Goal: Obtain resource: Download file/media

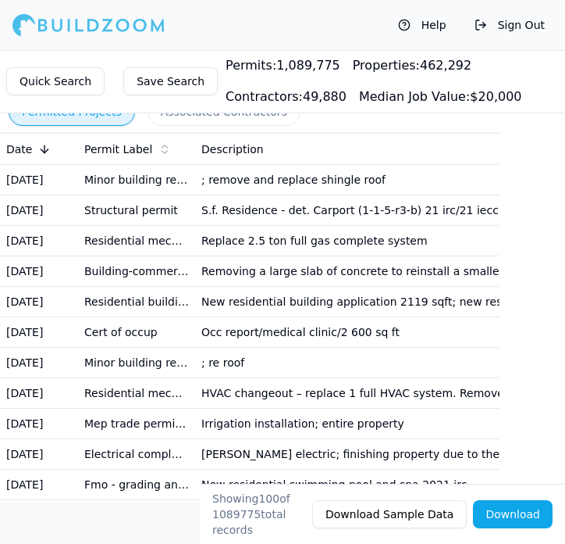
click at [81, 87] on button "Quick Search" at bounding box center [55, 81] width 98 height 28
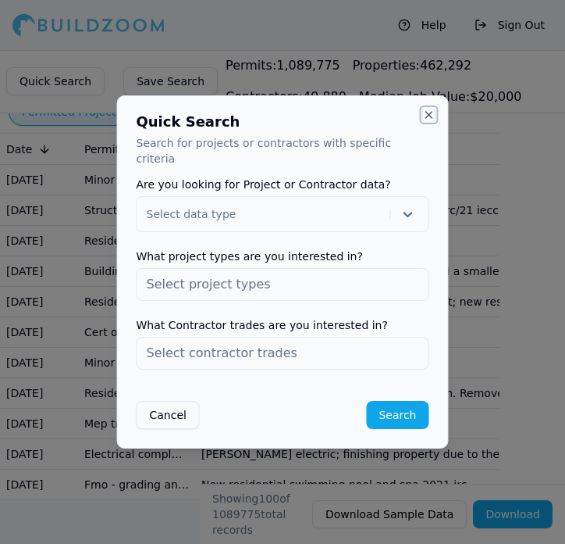
click at [427, 116] on button "Close" at bounding box center [429, 115] width 12 height 12
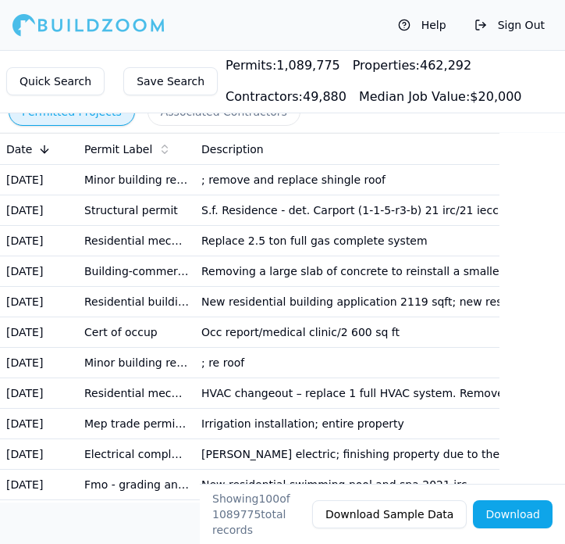
click at [162, 86] on button "Save Search" at bounding box center [170, 81] width 94 height 28
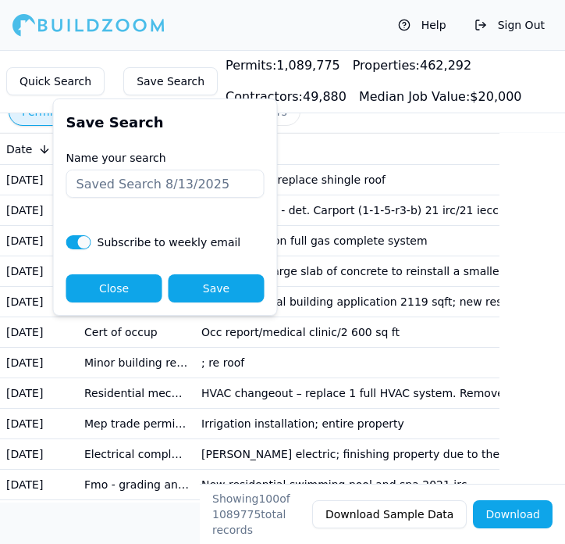
click at [129, 299] on button "Close" at bounding box center [114, 288] width 96 height 28
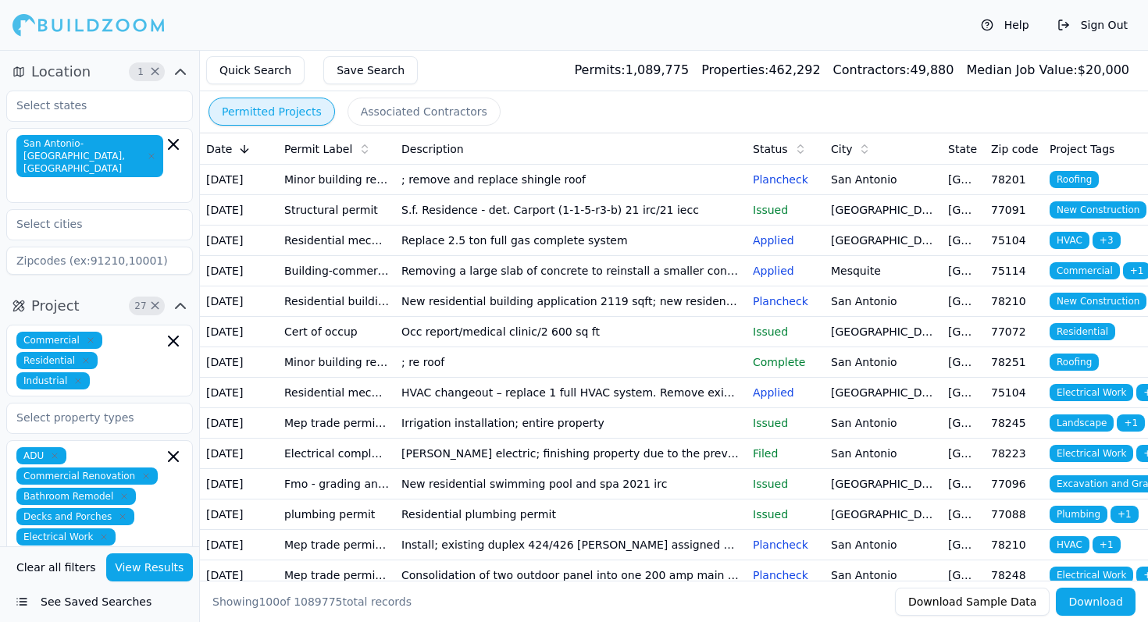
click at [144, 571] on button "View Results" at bounding box center [149, 568] width 87 height 28
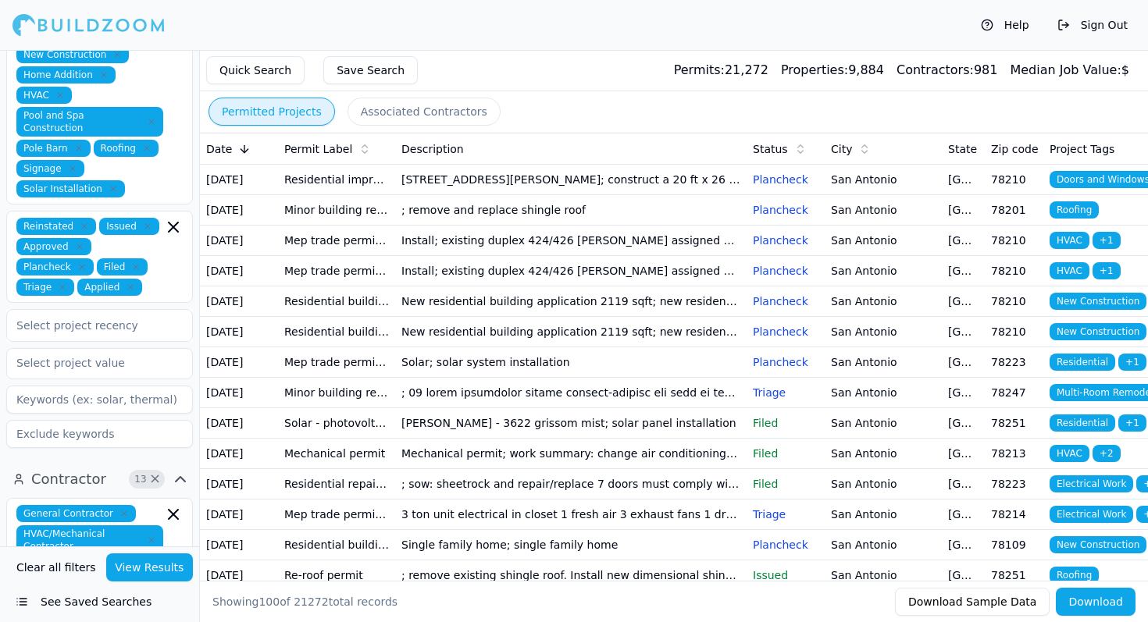
scroll to position [558, 0]
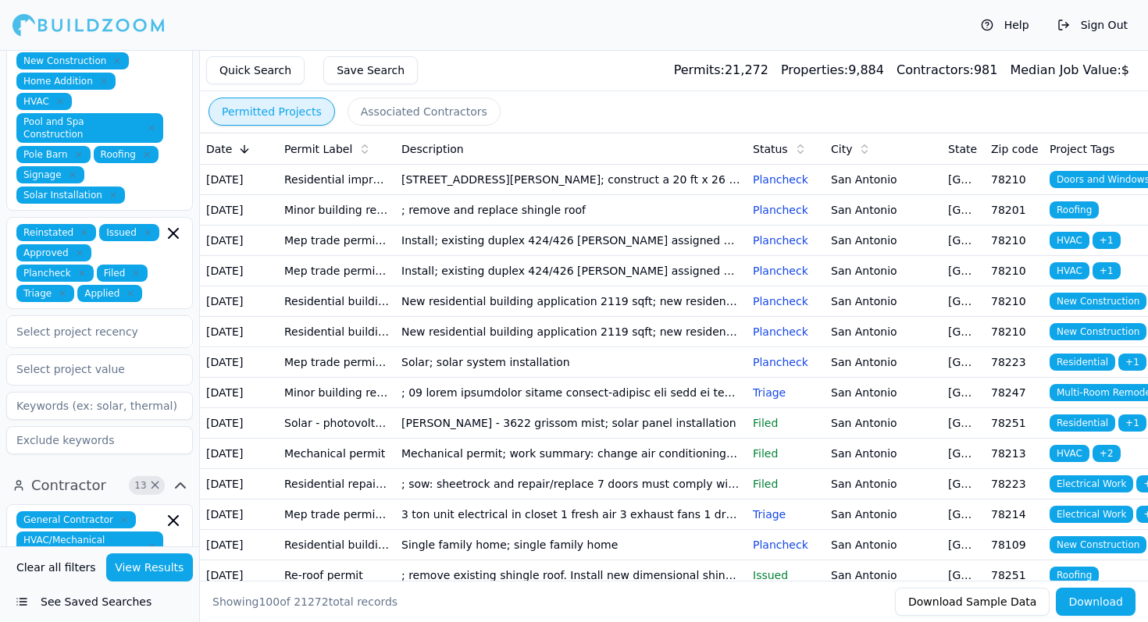
click at [170, 272] on div "Reinstated Issued Approved Plancheck Filed Triage Applied" at bounding box center [99, 263] width 166 height 78
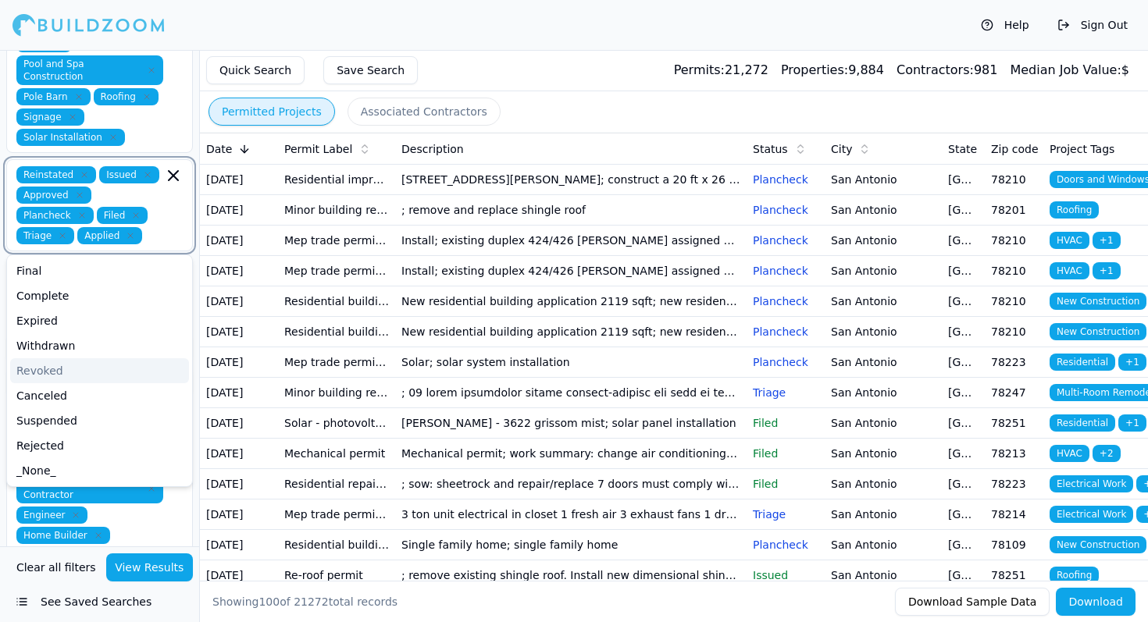
scroll to position [615, 0]
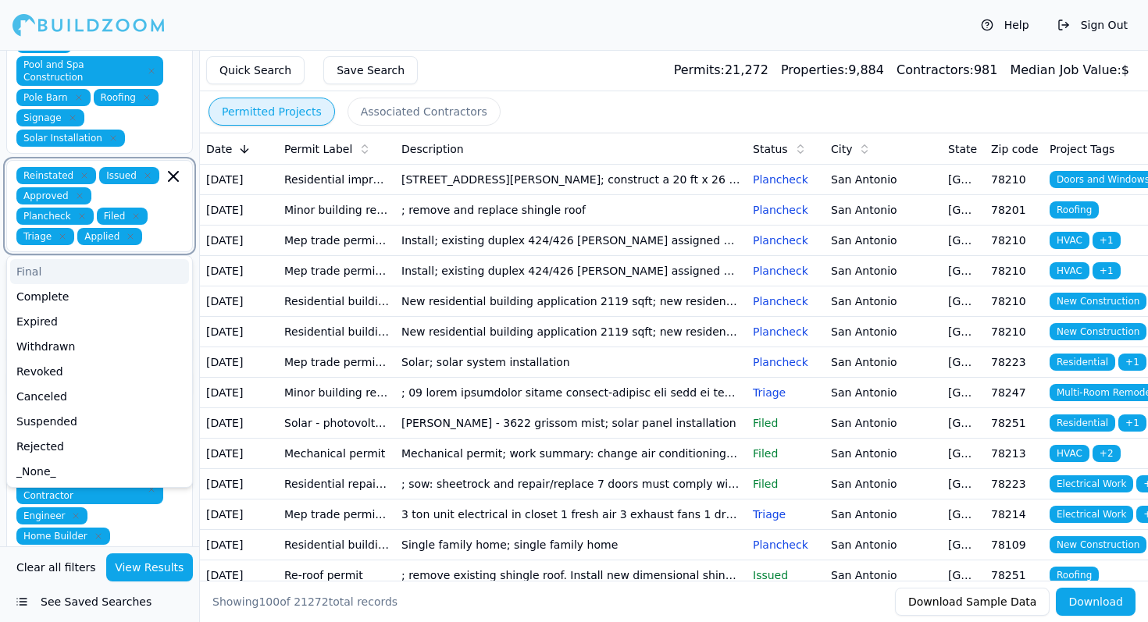
click at [173, 167] on icon "button" at bounding box center [173, 176] width 19 height 19
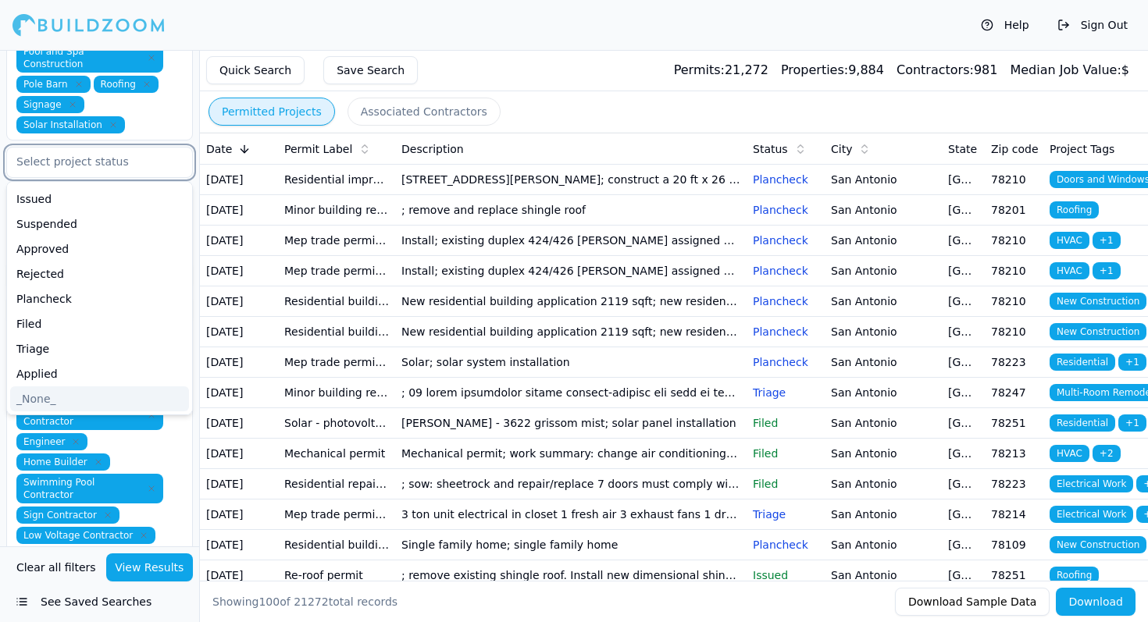
scroll to position [621, 0]
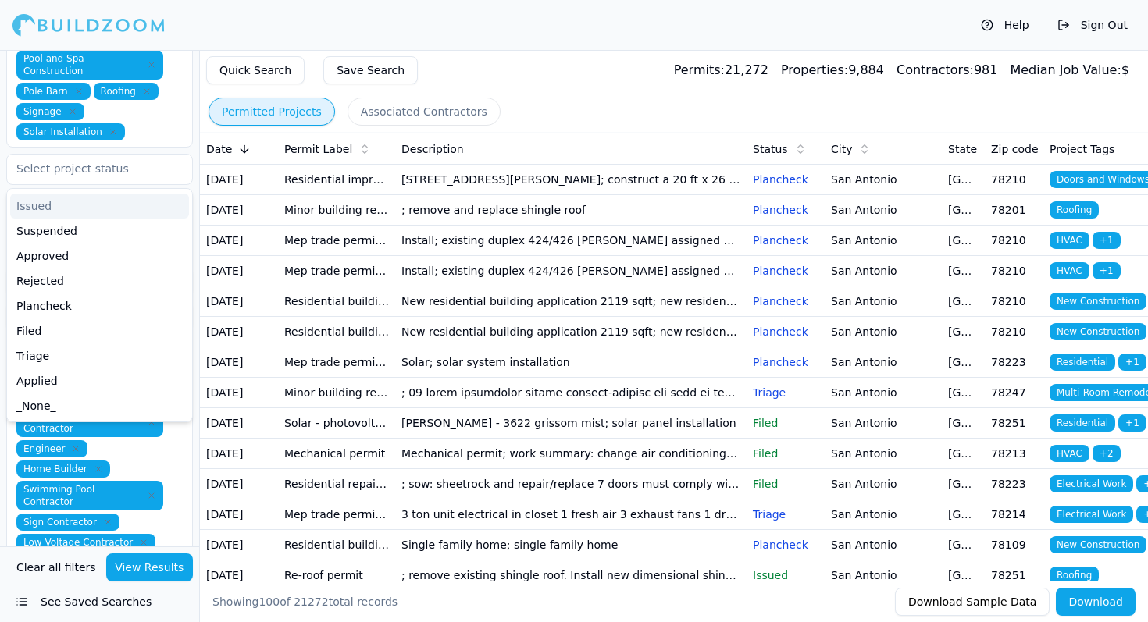
click at [619, 77] on div "Quick Search Save Search Permits: 21,272 Properties: 9,884 Contractors: 981 Med…" at bounding box center [674, 70] width 948 height 41
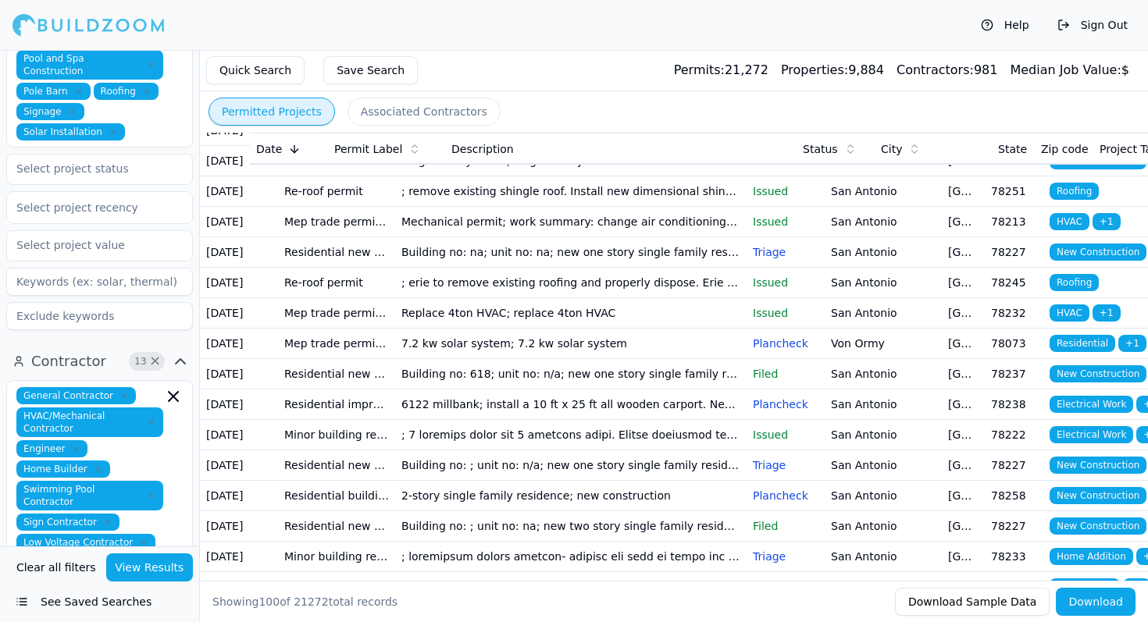
scroll to position [386, 0]
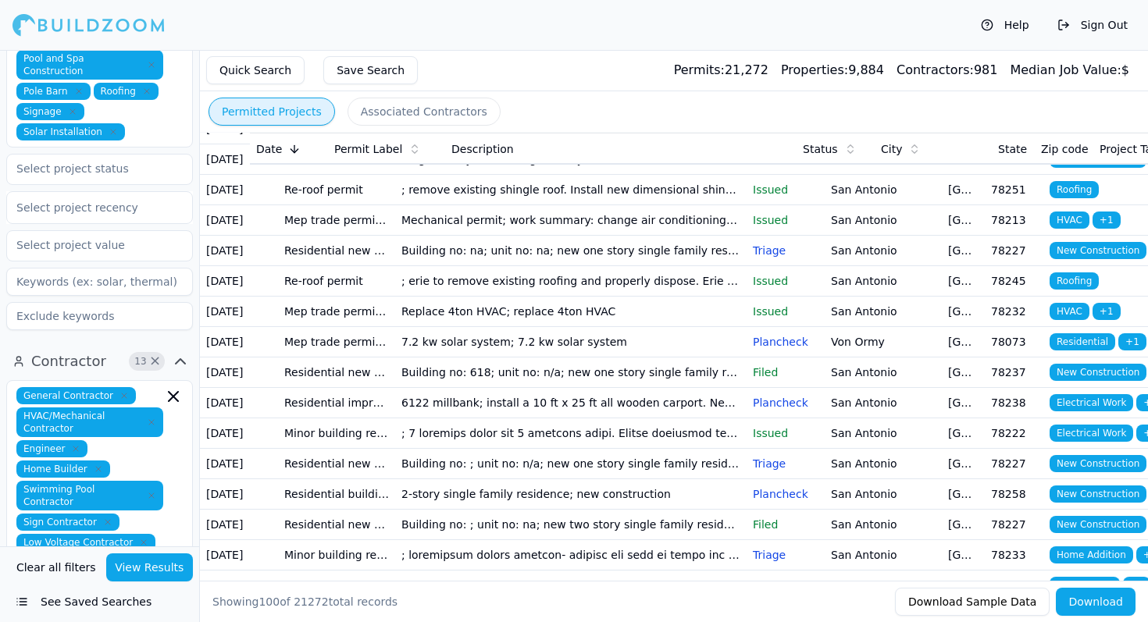
click at [606, 175] on td "Single family home; single family home" at bounding box center [570, 159] width 351 height 30
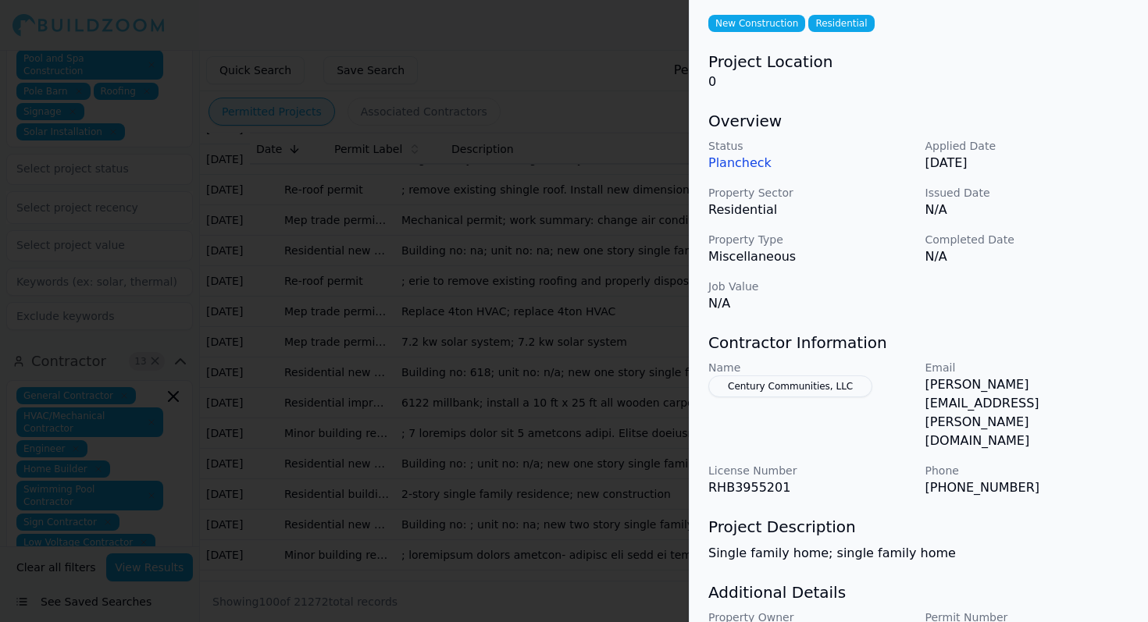
scroll to position [87, 0]
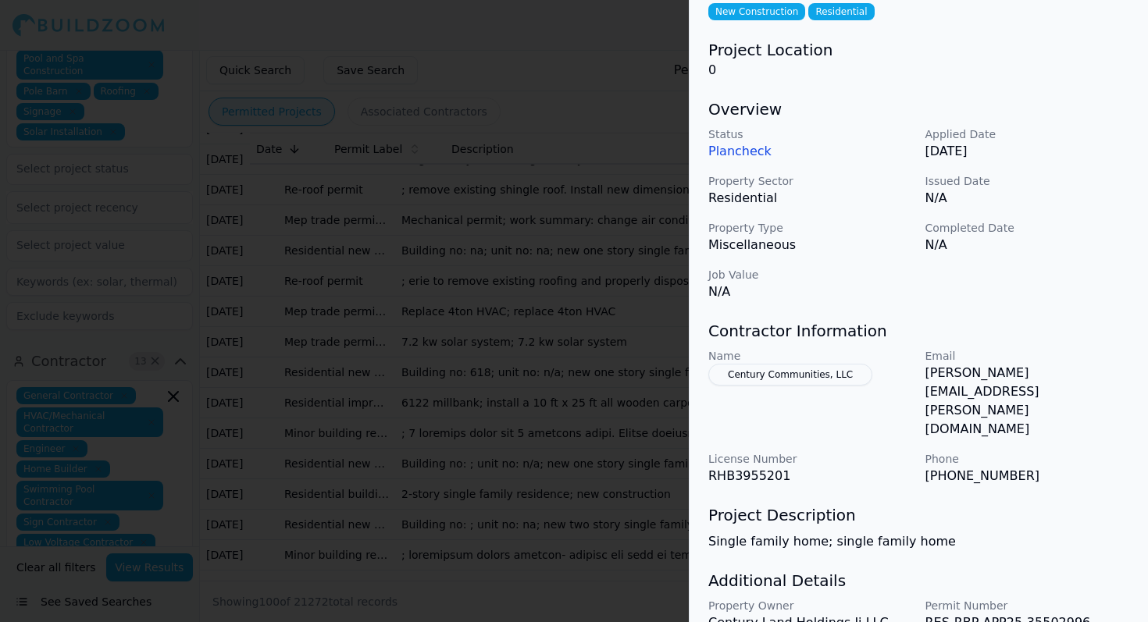
click at [608, 431] on div at bounding box center [574, 311] width 1148 height 622
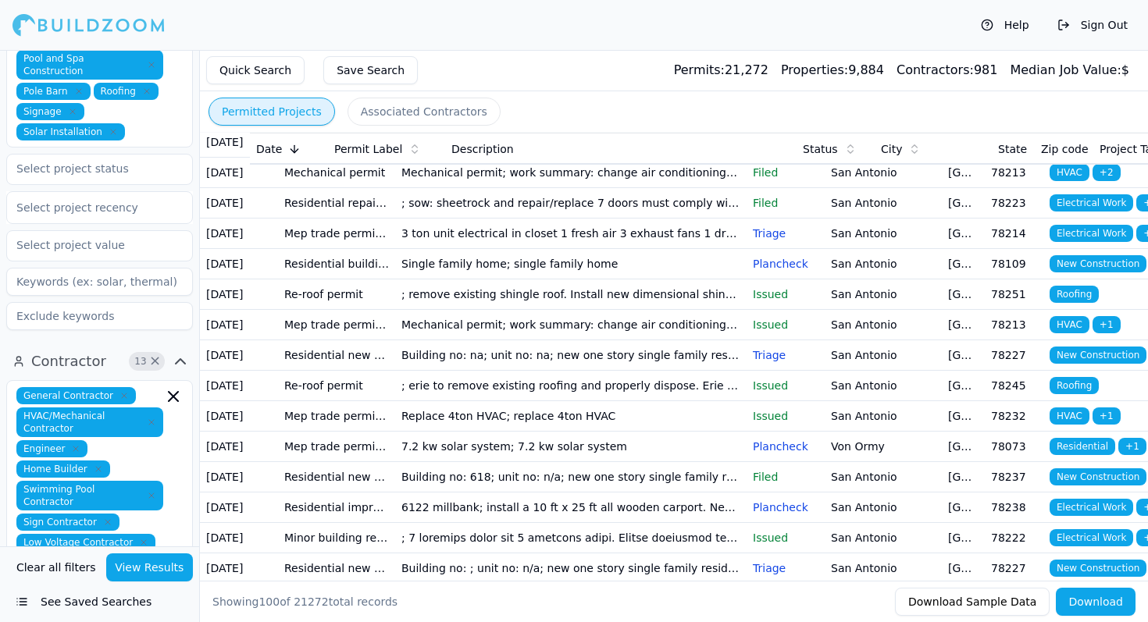
scroll to position [0, 0]
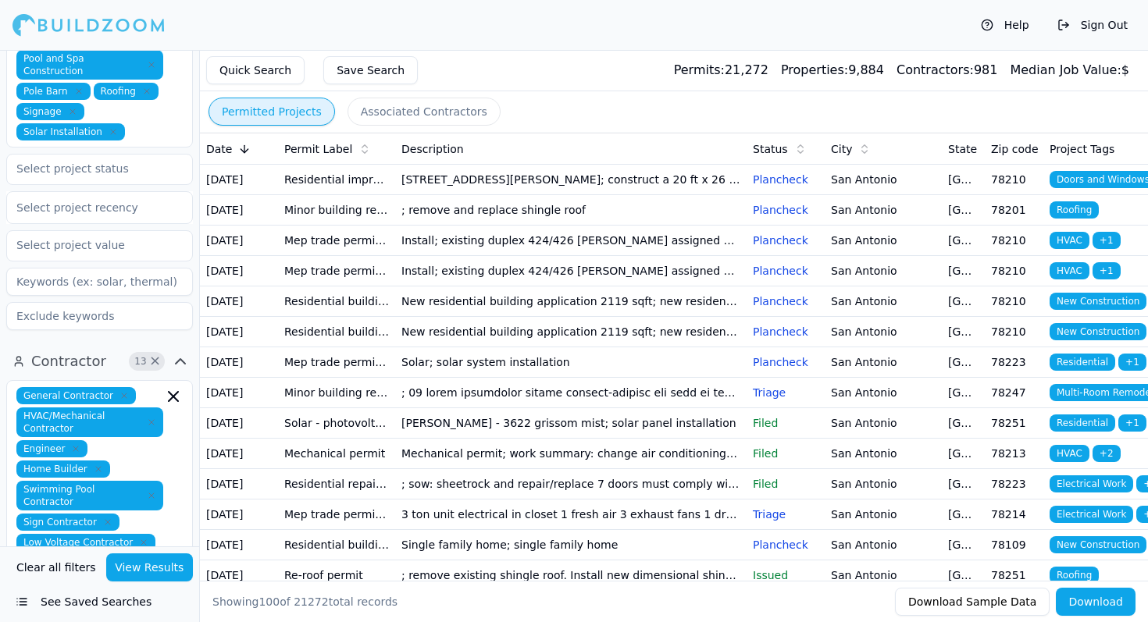
click at [460, 193] on td "[STREET_ADDRESS][PERSON_NAME]; construct a 20 ft x 26 ft storage shed divided i…" at bounding box center [570, 180] width 351 height 30
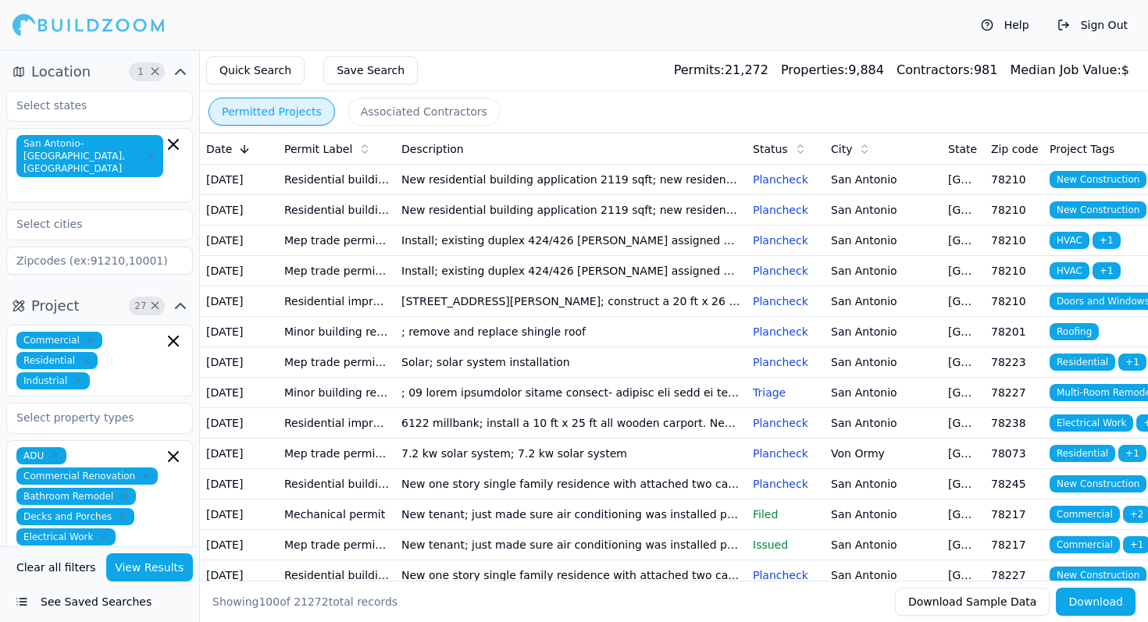
click at [138, 563] on button "View Results" at bounding box center [149, 568] width 87 height 28
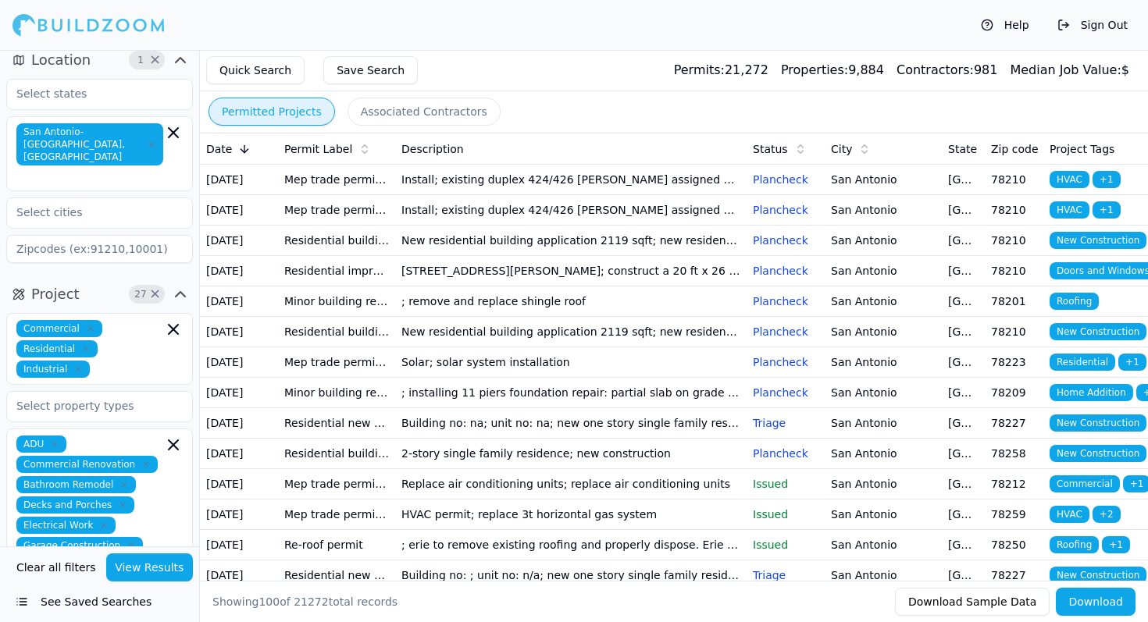
click at [537, 195] on td "Install; existing duplex 424/426 [PERSON_NAME] assigned parcel by dept addressi…" at bounding box center [570, 180] width 351 height 30
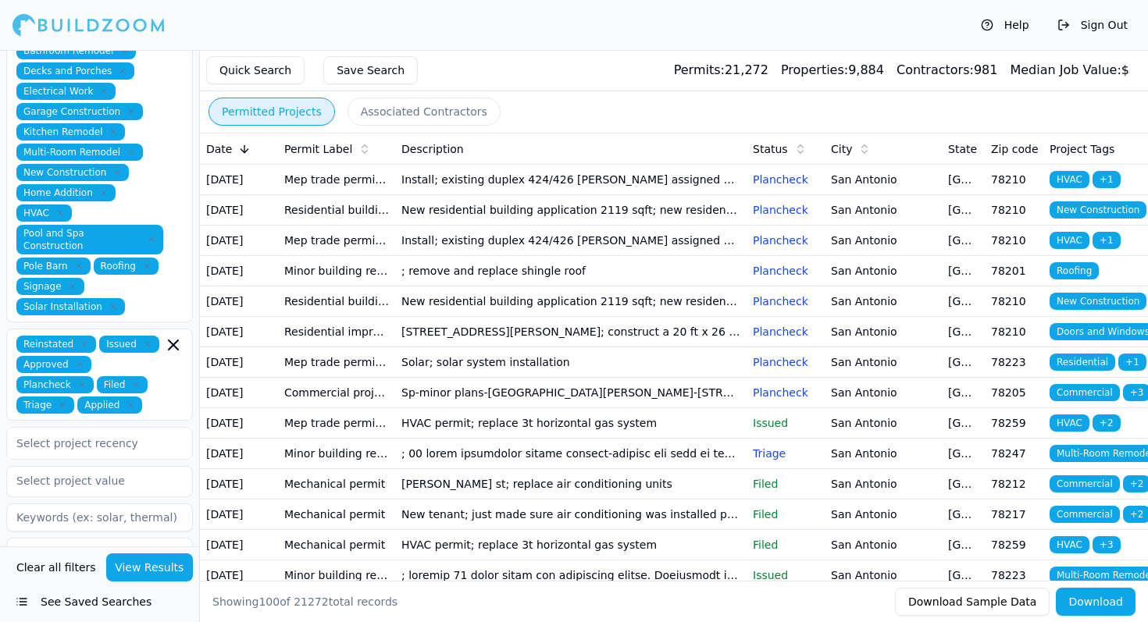
scroll to position [693, 0]
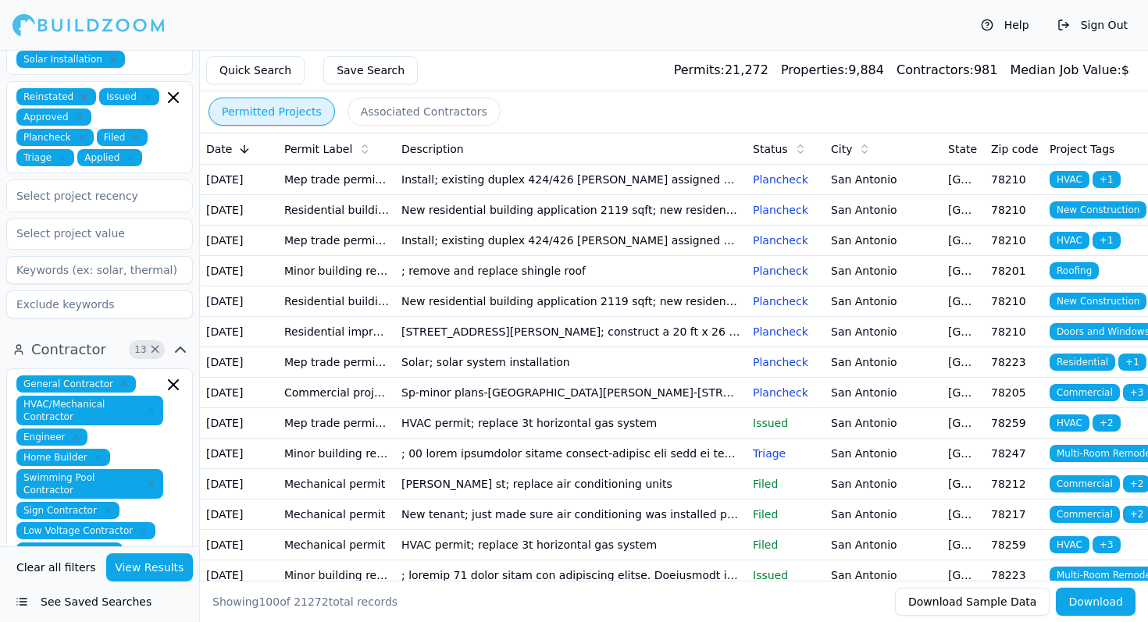
click at [148, 571] on button "View Results" at bounding box center [149, 568] width 87 height 28
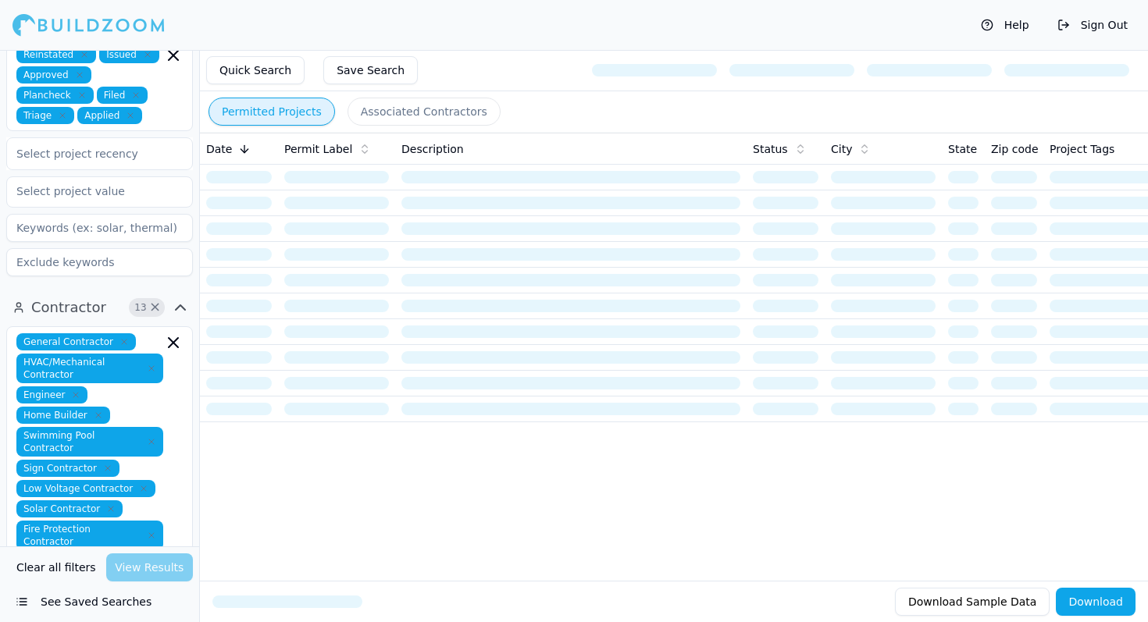
scroll to position [733, 0]
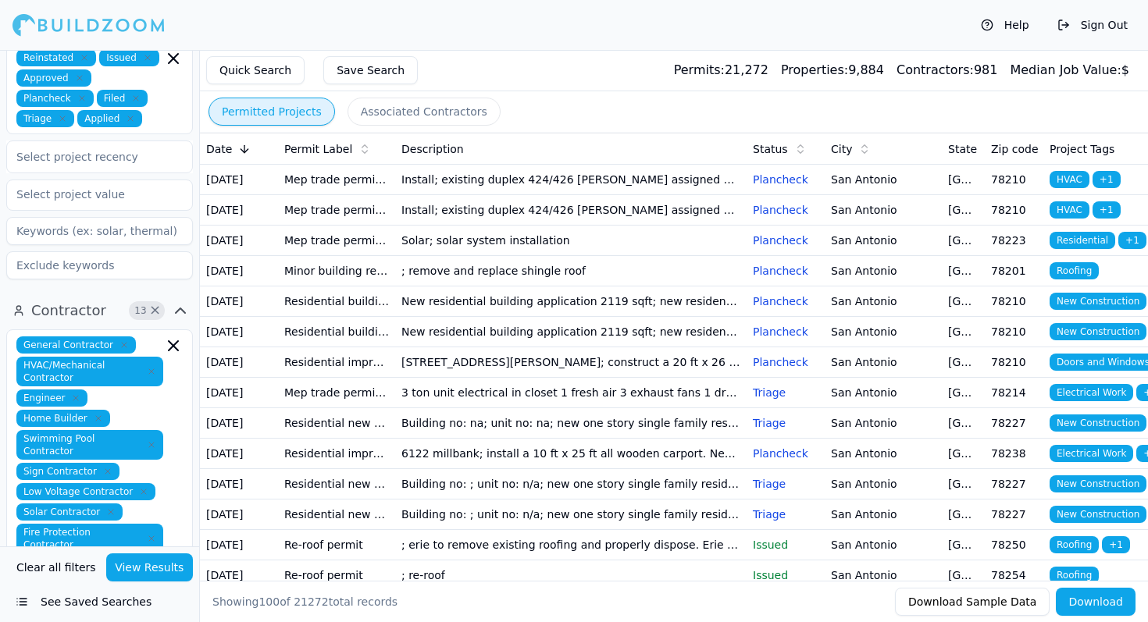
click at [496, 256] on td "Solar; solar system installation" at bounding box center [570, 241] width 351 height 30
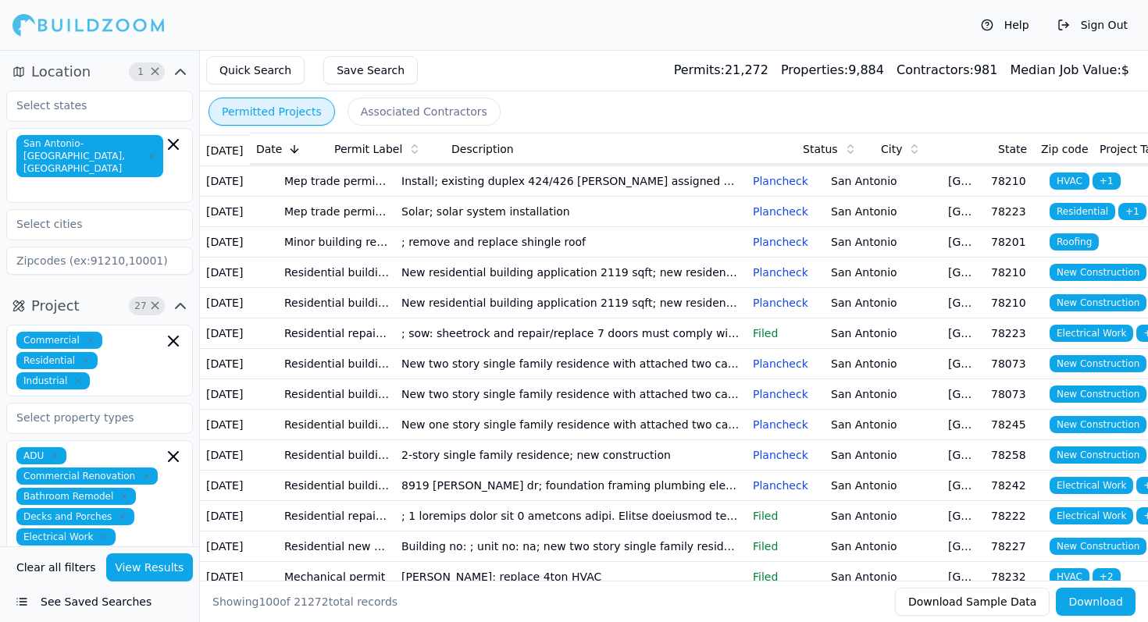
scroll to position [61, 0]
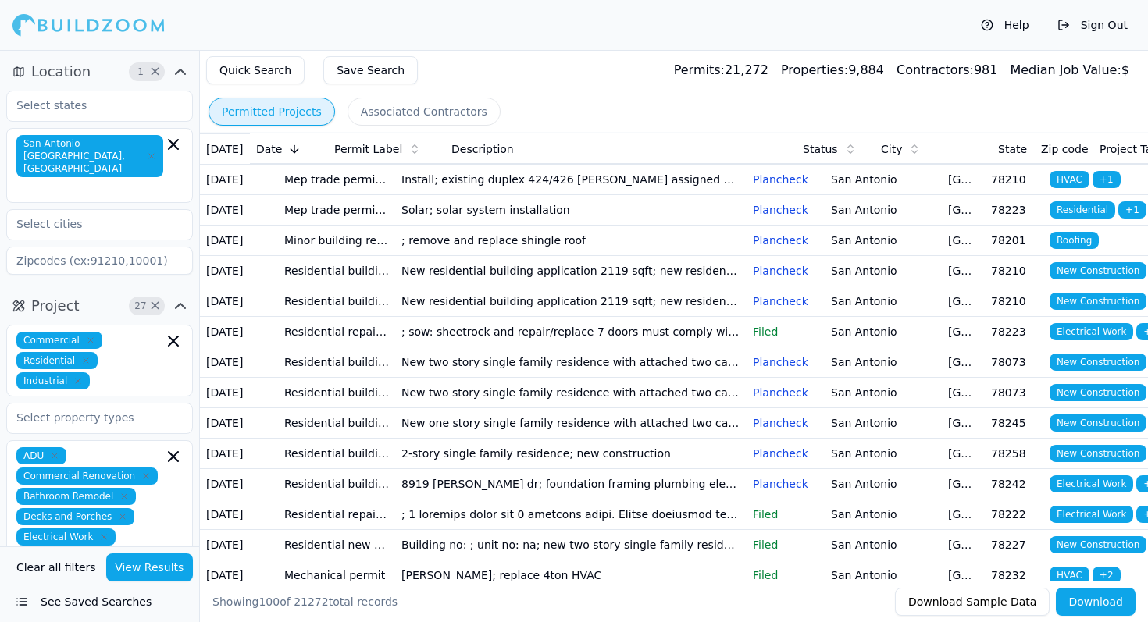
click at [625, 348] on td "; sow: sheetrock and repair/replace 7 doors must comply with udc and irc contra…" at bounding box center [570, 332] width 351 height 30
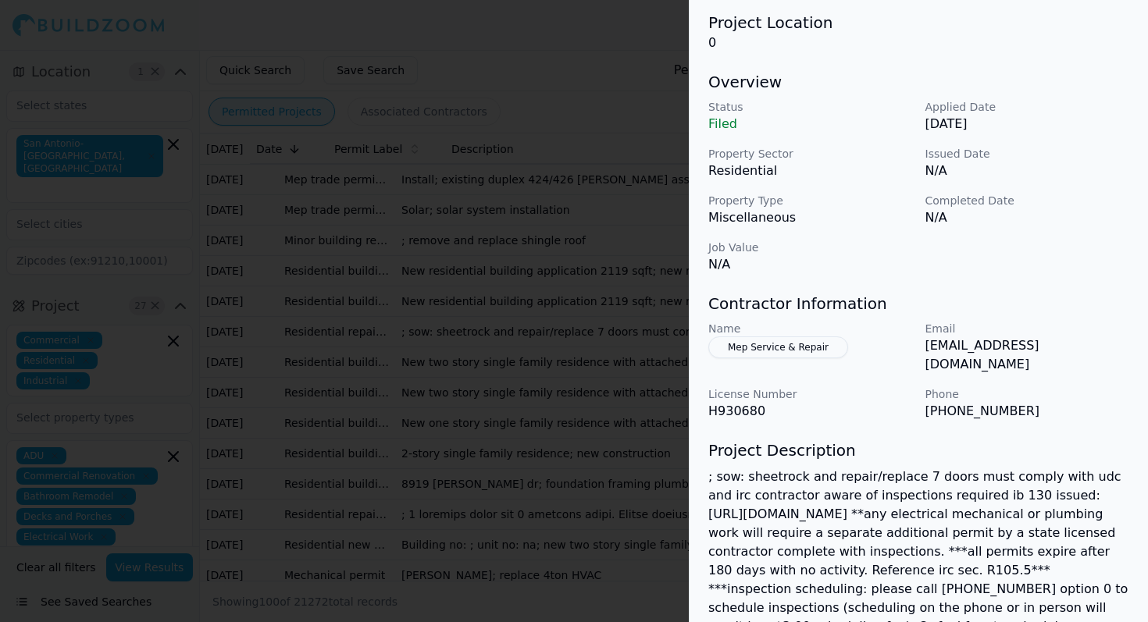
scroll to position [110, 0]
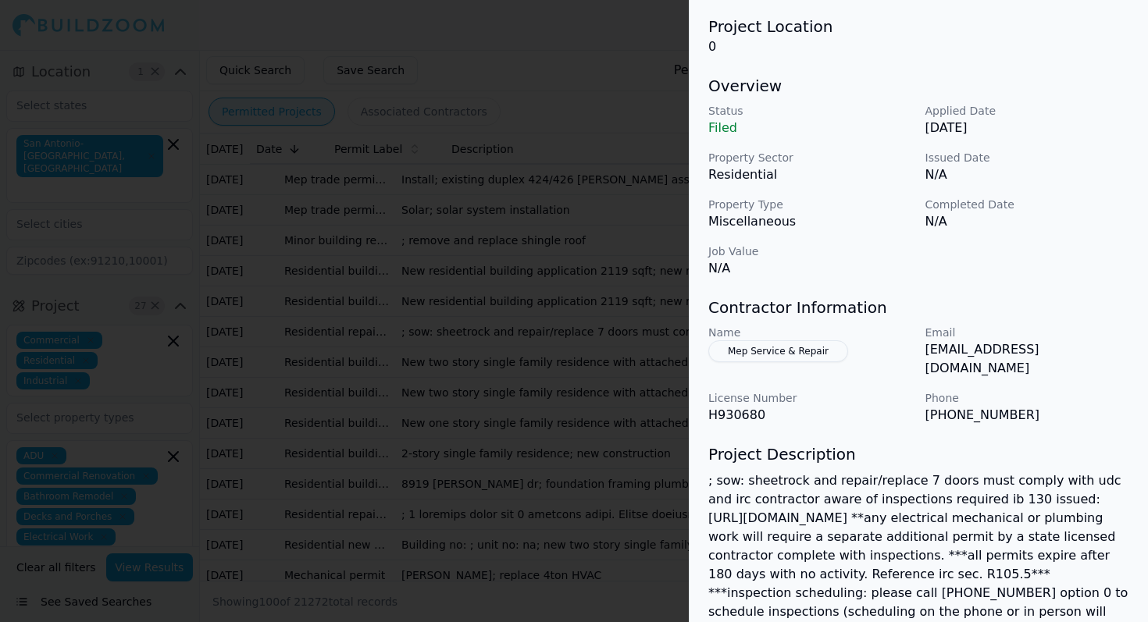
click at [758, 358] on button "Mep Service & Repair" at bounding box center [778, 351] width 140 height 22
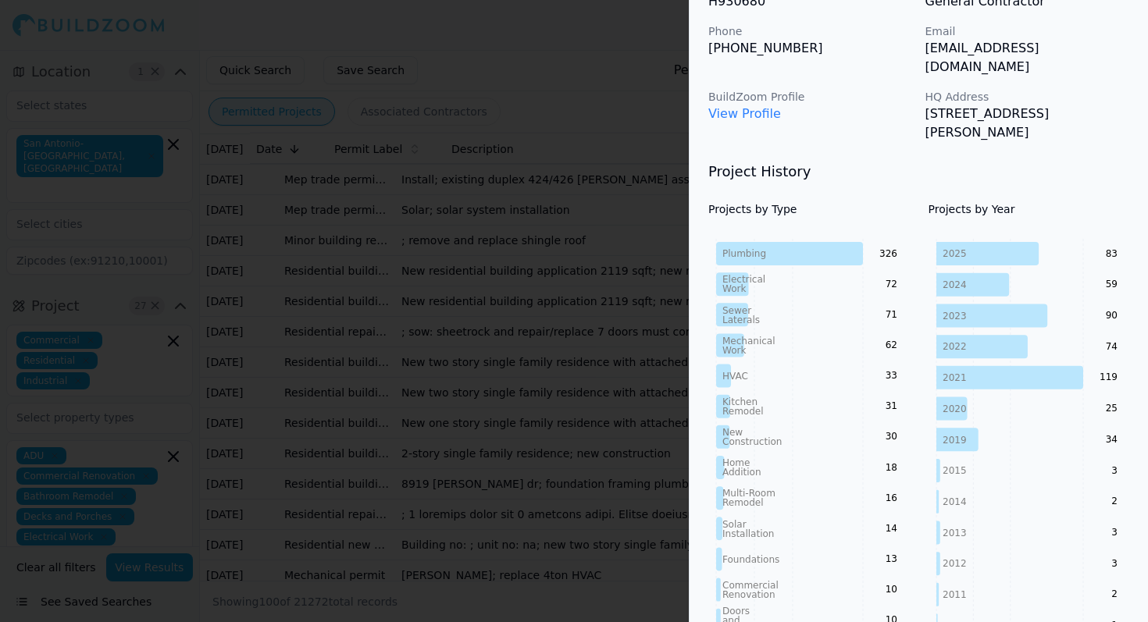
click at [850, 161] on div "Project History Projects by Type Plumbing Electrical Work Sewer Laterals Mechan…" at bounding box center [918, 521] width 421 height 720
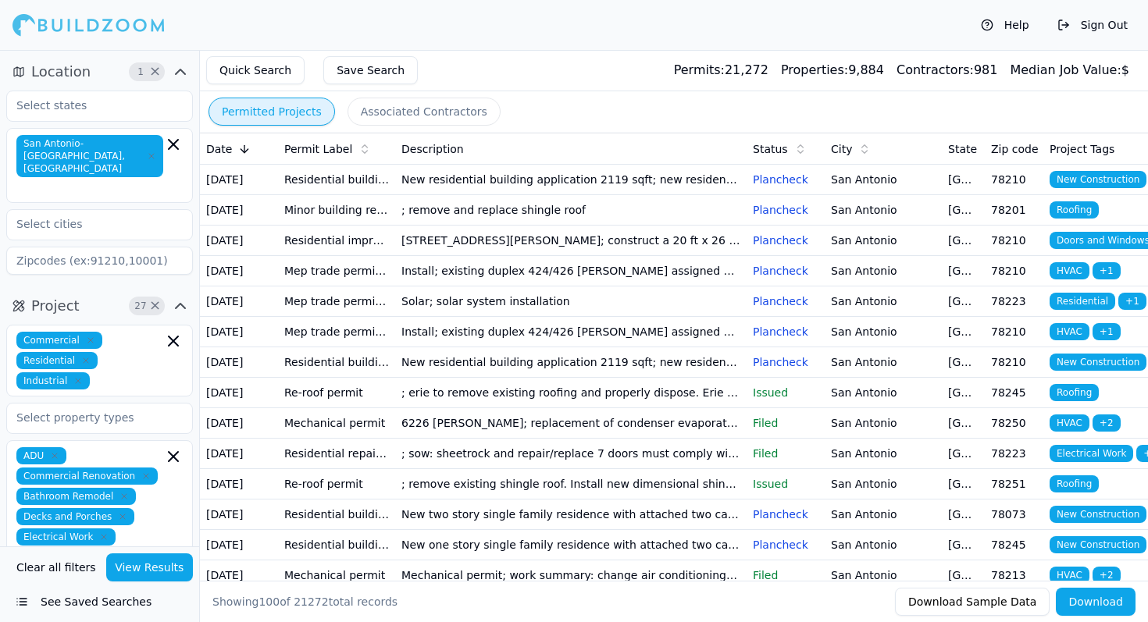
click at [144, 569] on button "View Results" at bounding box center [149, 568] width 87 height 28
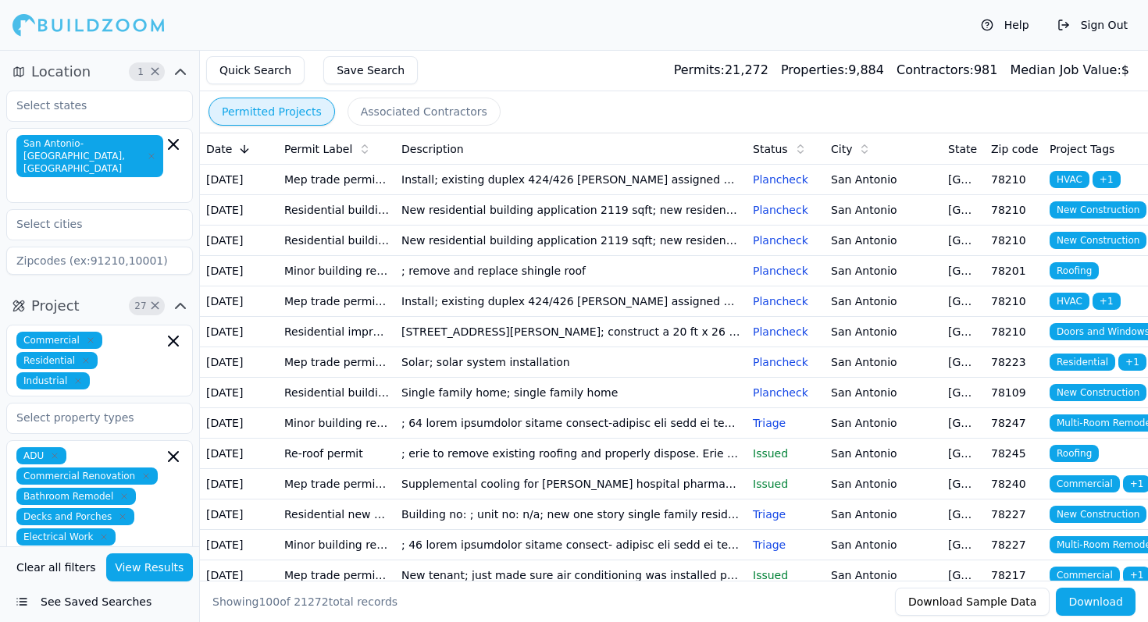
click at [146, 577] on button "View Results" at bounding box center [149, 568] width 87 height 28
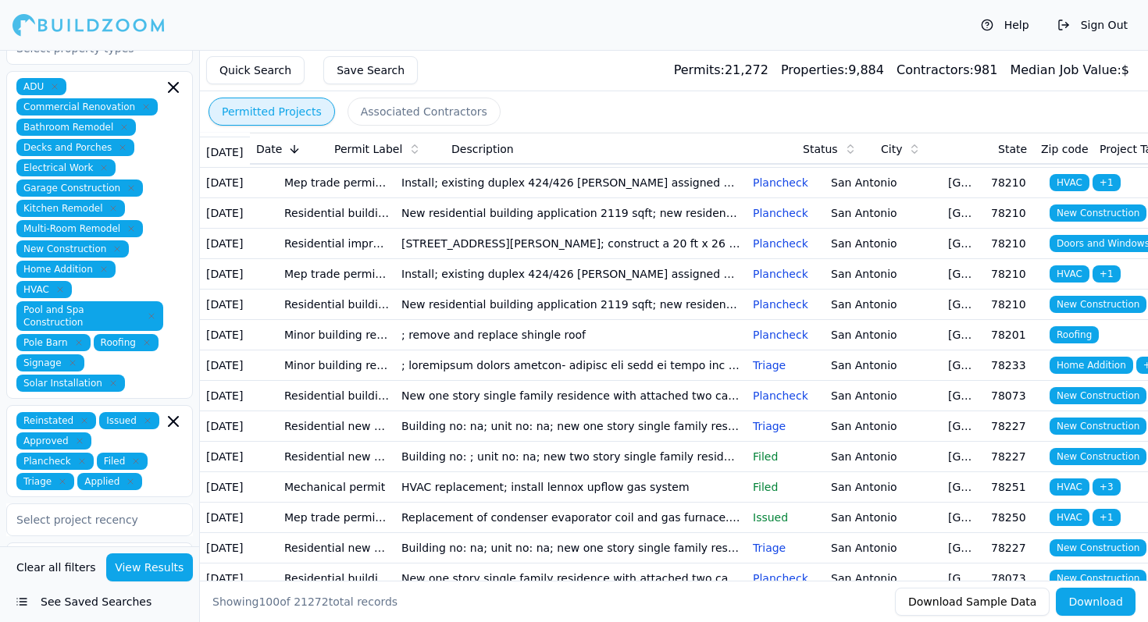
scroll to position [371, 0]
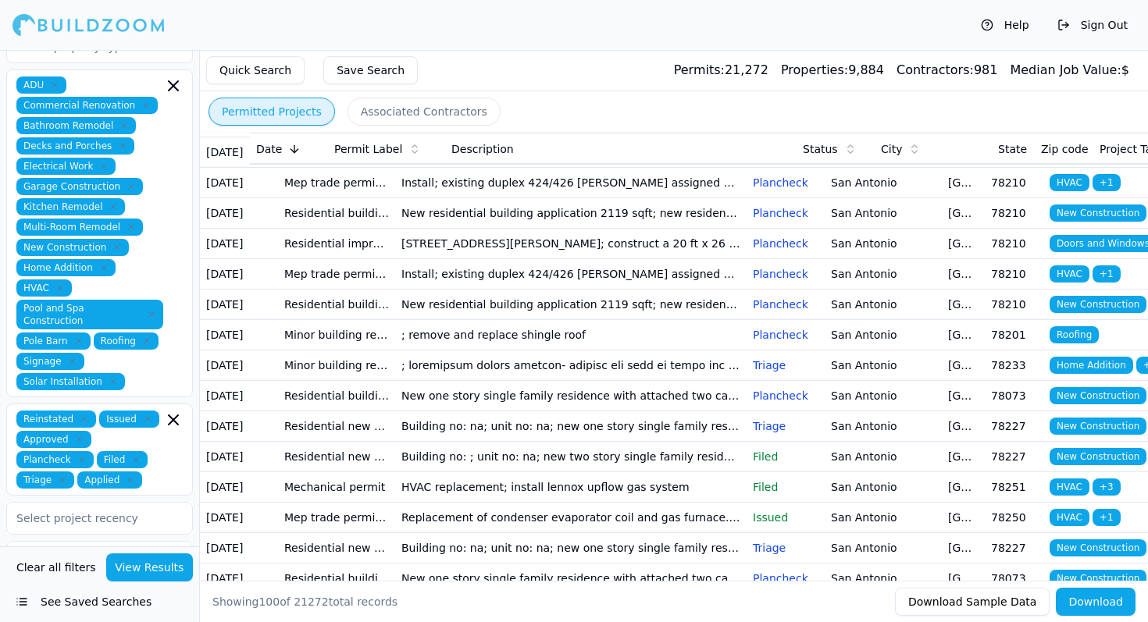
click at [129, 564] on button "View Results" at bounding box center [149, 568] width 87 height 28
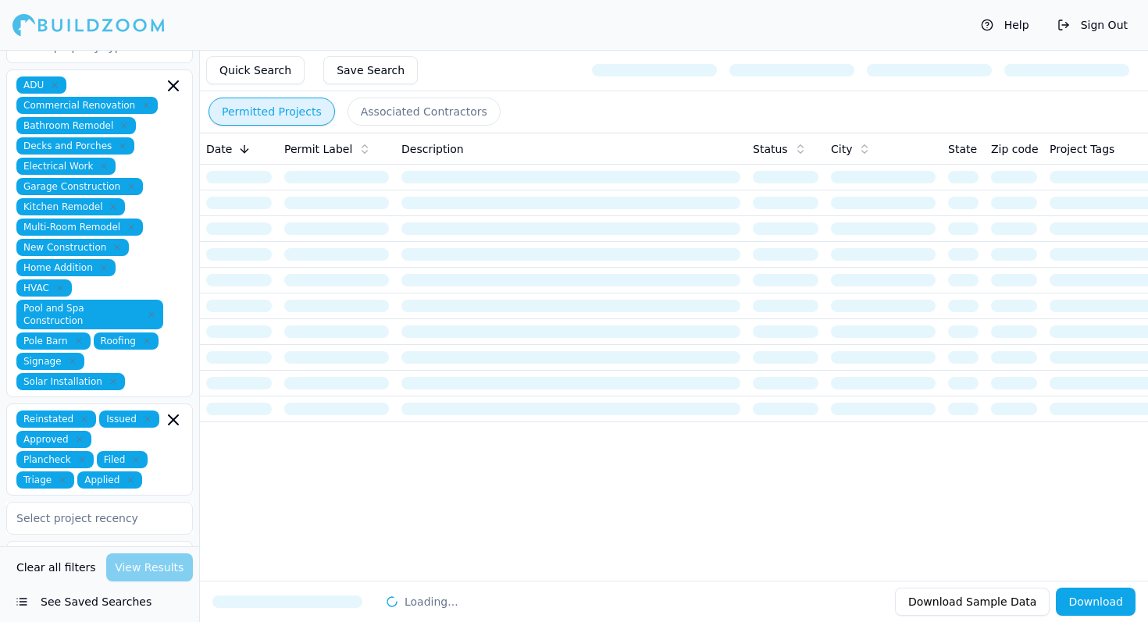
scroll to position [0, 0]
click at [273, 73] on button "Quick Search" at bounding box center [255, 70] width 98 height 28
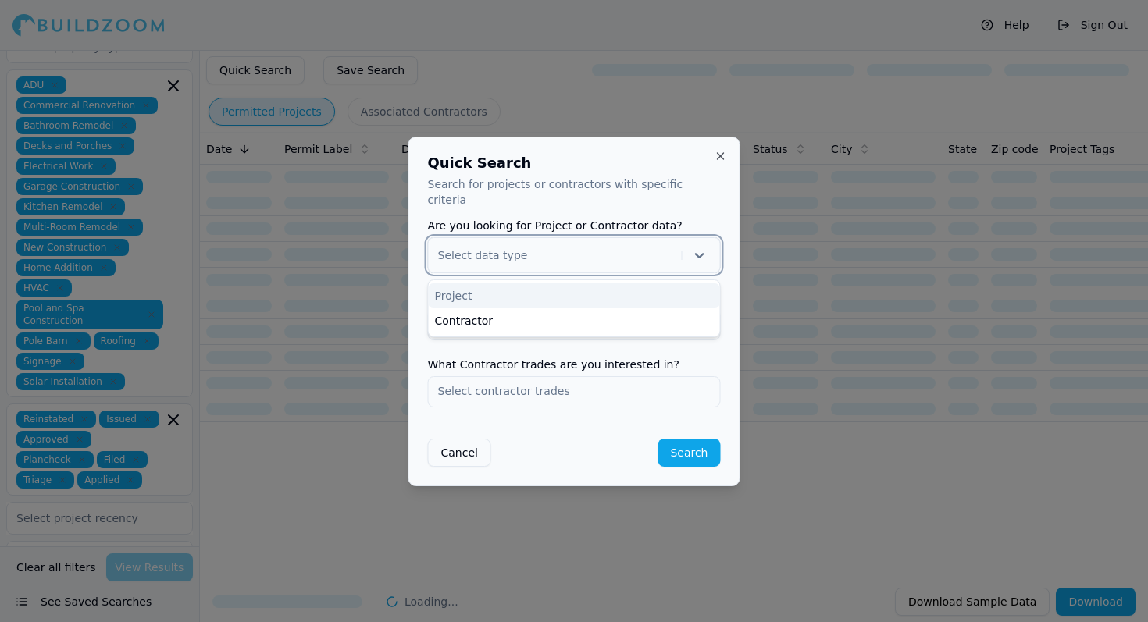
click at [684, 247] on div at bounding box center [693, 255] width 35 height 22
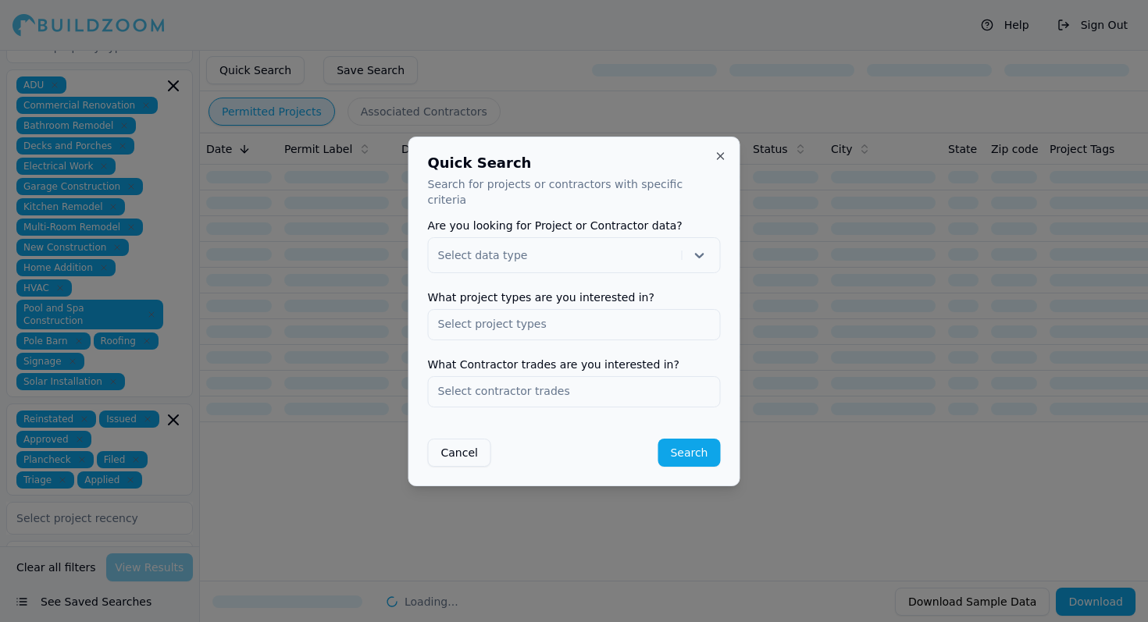
click at [257, 340] on div at bounding box center [574, 311] width 1148 height 622
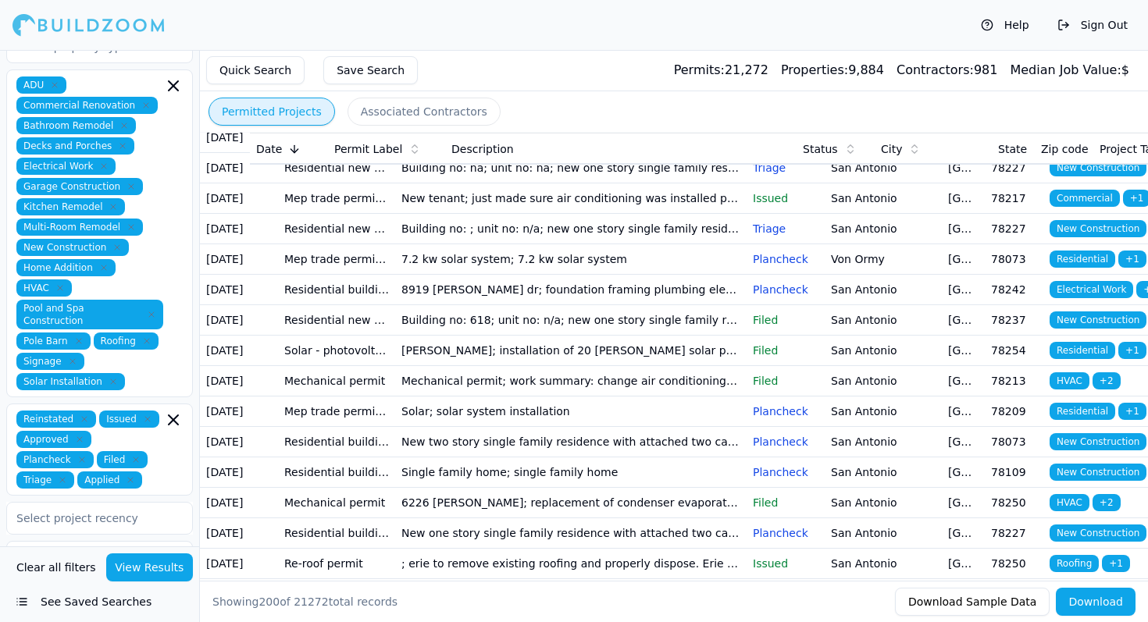
scroll to position [223, 0]
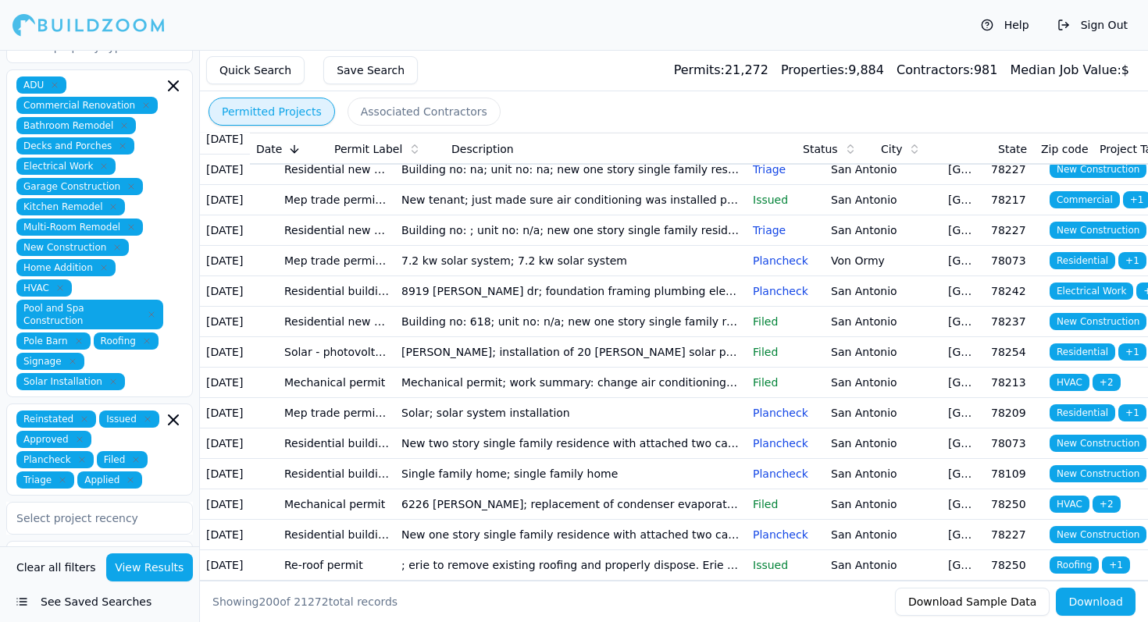
click at [755, 307] on td "Plancheck" at bounding box center [786, 291] width 78 height 30
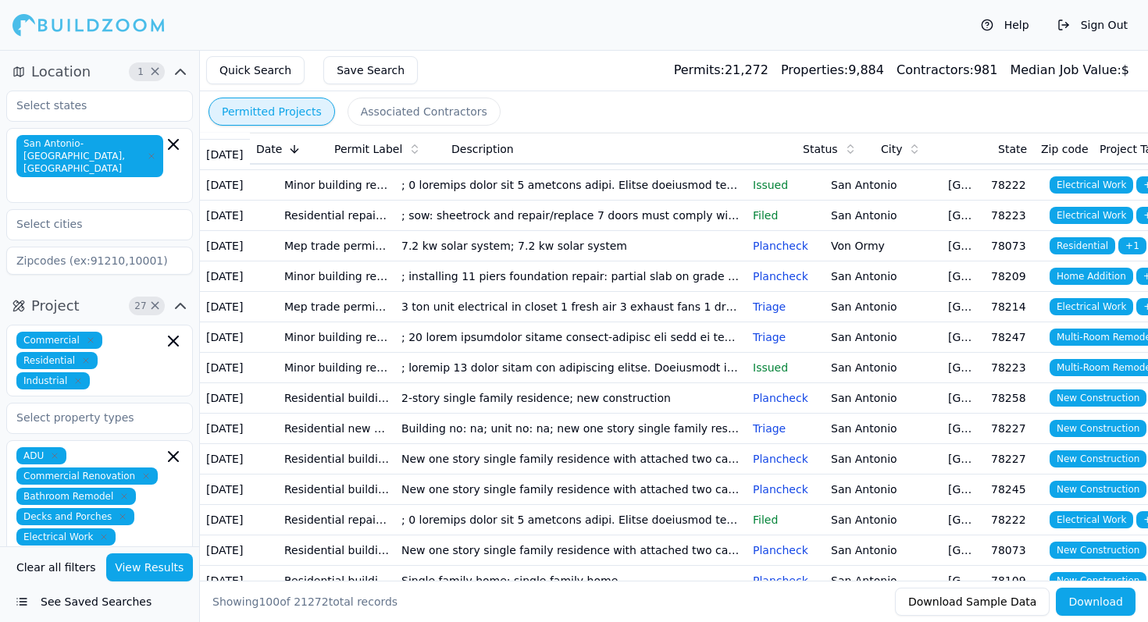
scroll to position [697, 0]
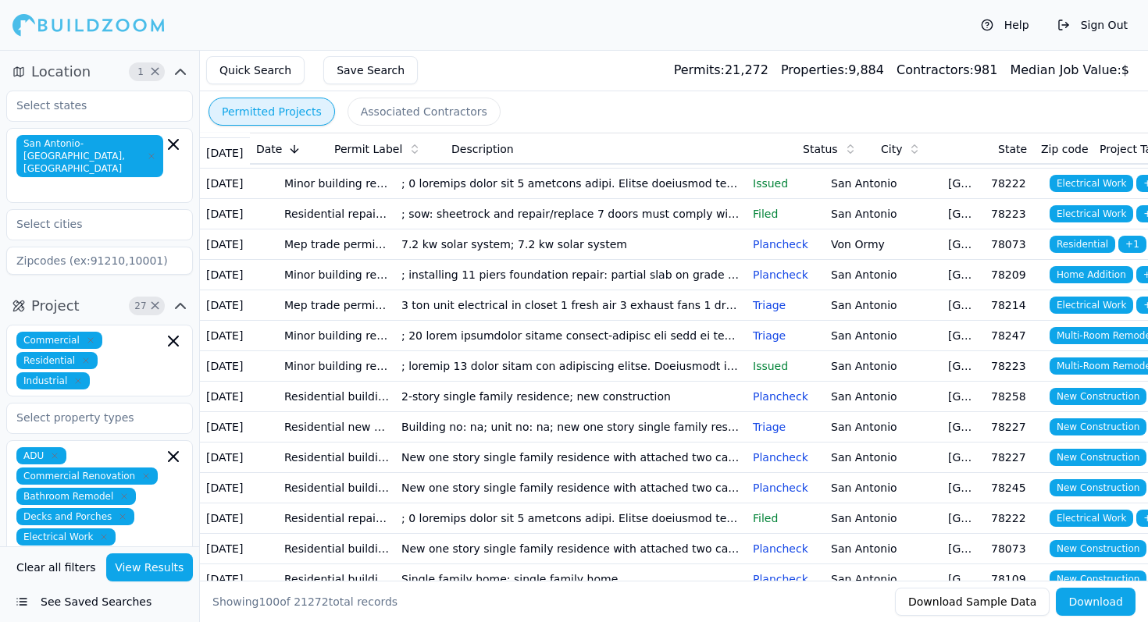
click at [650, 169] on td "; sow: sheetrock and repair/replace 7 doors must comply with udc and irc contra…" at bounding box center [570, 153] width 351 height 30
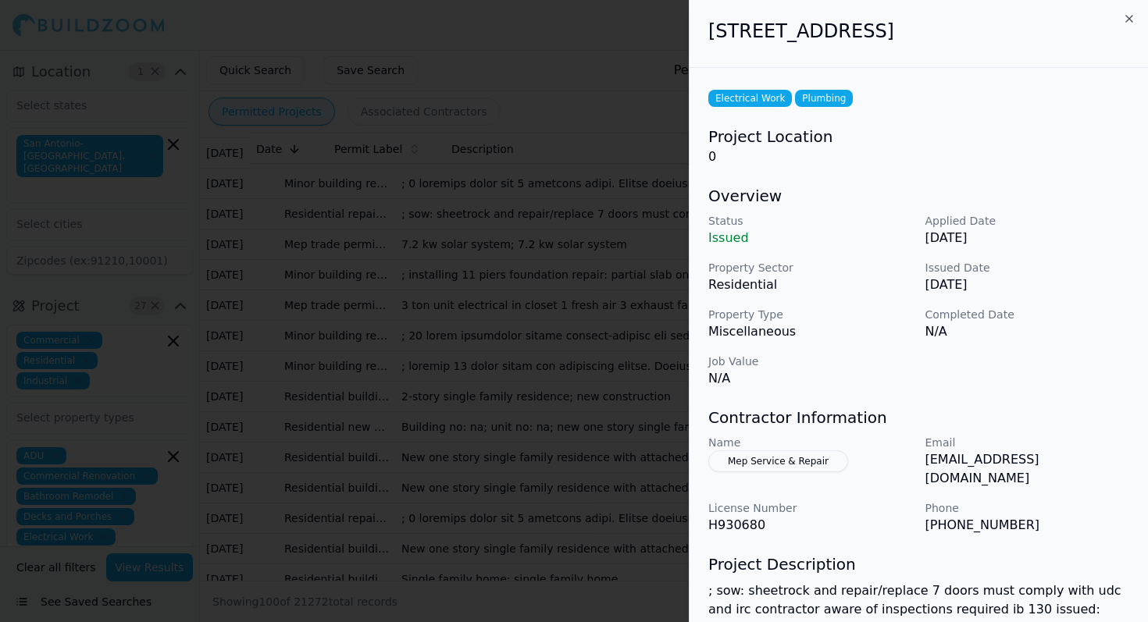
scroll to position [0, 0]
drag, startPoint x: 1018, startPoint y: 29, endPoint x: 694, endPoint y: 35, distance: 323.4
click at [694, 35] on div "[STREET_ADDRESS]" at bounding box center [919, 34] width 458 height 68
copy h2 "415 Anton Dr, San Antonio, TX, 78223"
click at [517, 469] on div at bounding box center [574, 311] width 1148 height 622
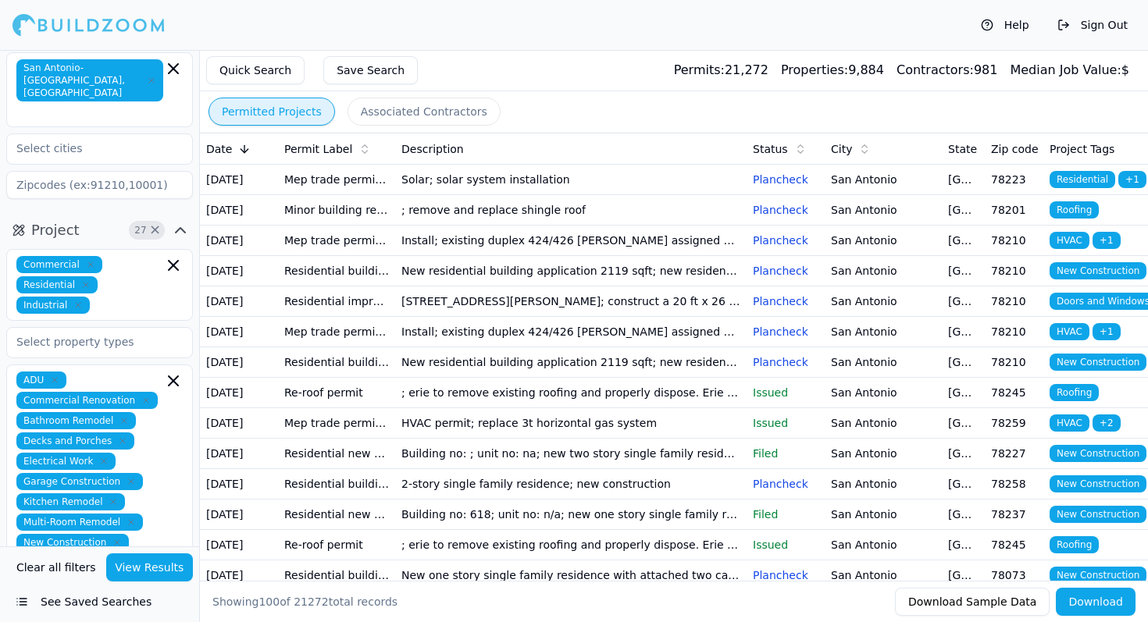
scroll to position [76, 0]
click at [175, 372] on icon "button" at bounding box center [173, 381] width 19 height 19
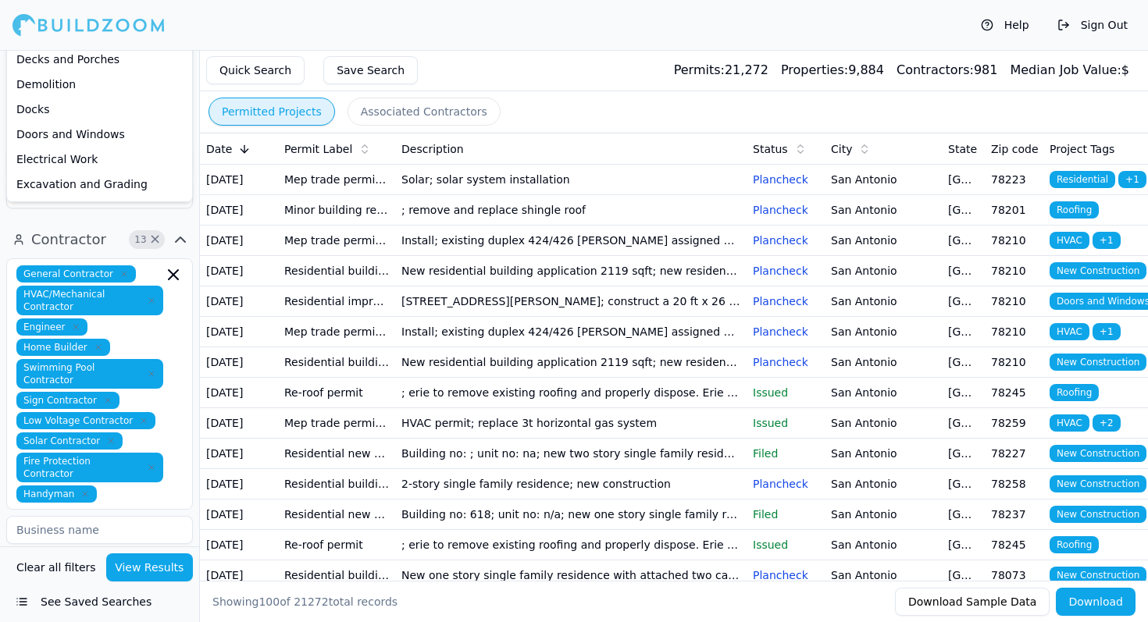
scroll to position [523, 0]
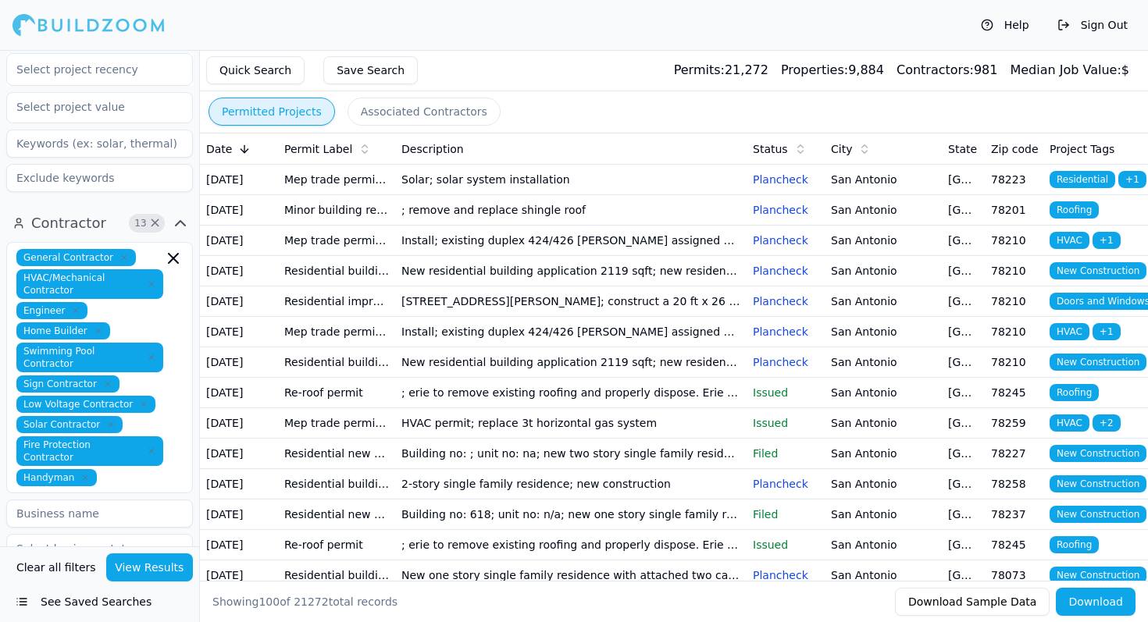
click at [169, 214] on span "13 ×" at bounding box center [158, 223] width 58 height 19
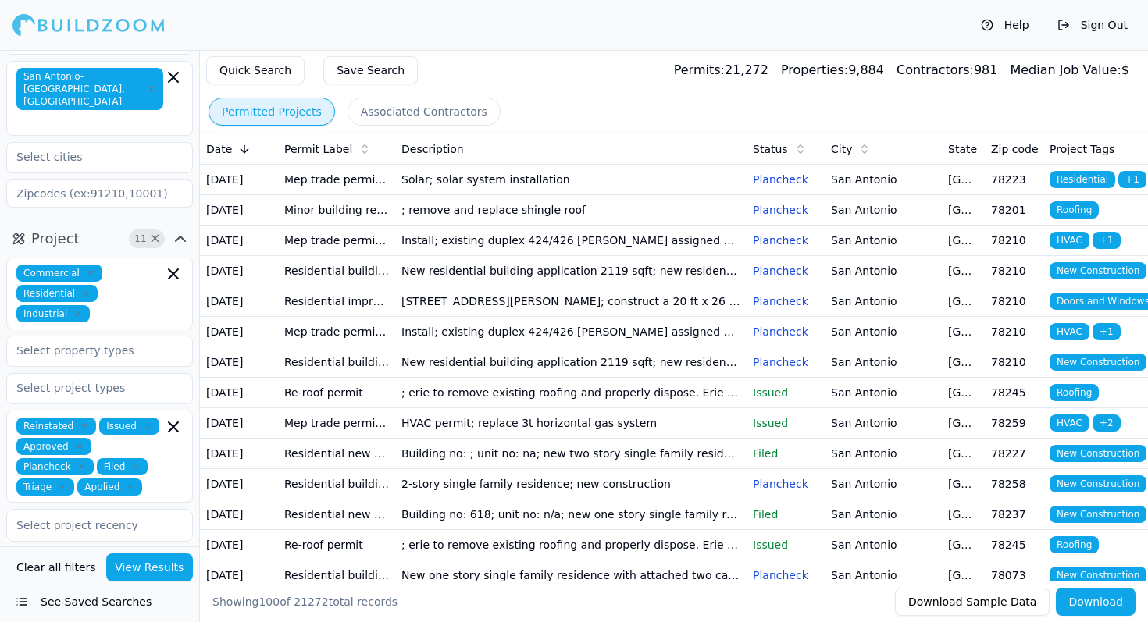
scroll to position [71, 0]
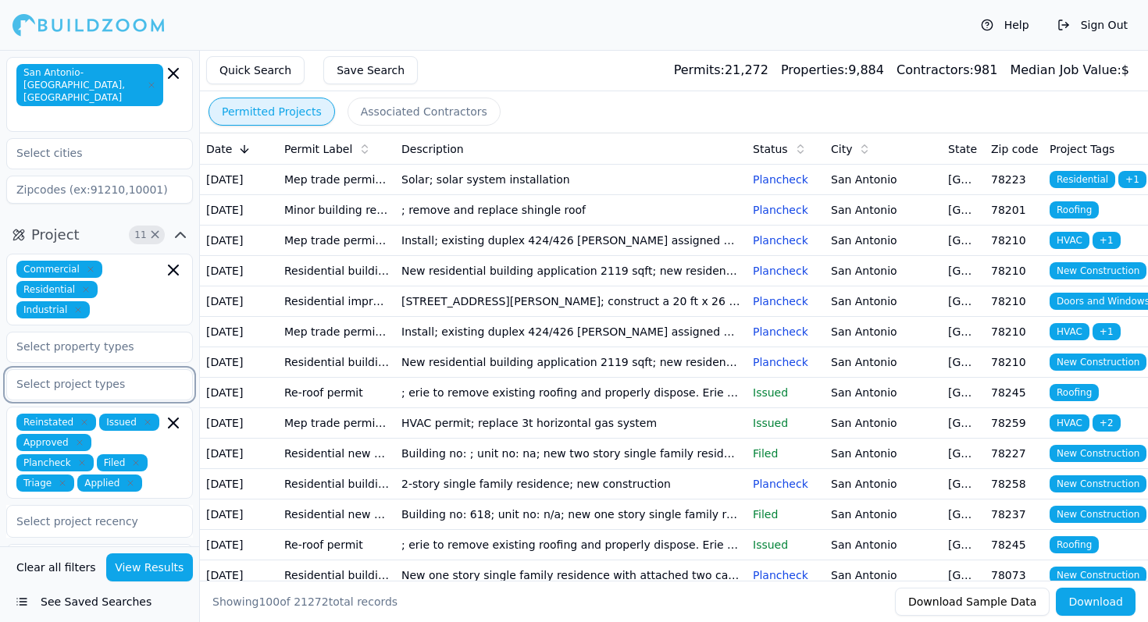
click at [93, 375] on input "text" at bounding box center [90, 384] width 166 height 28
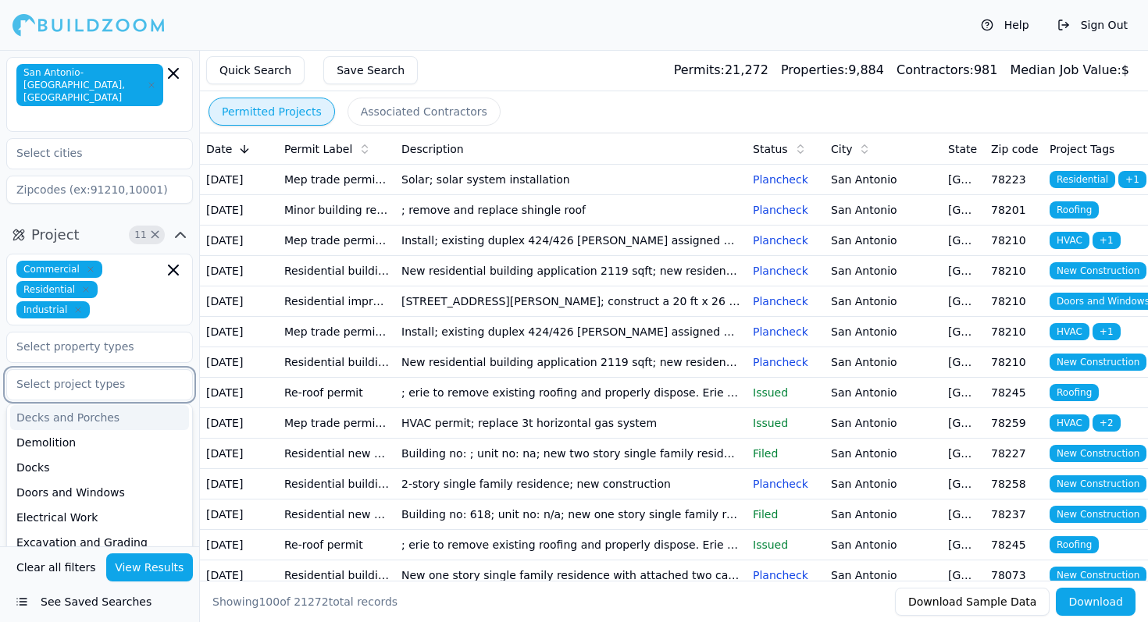
scroll to position [80, 0]
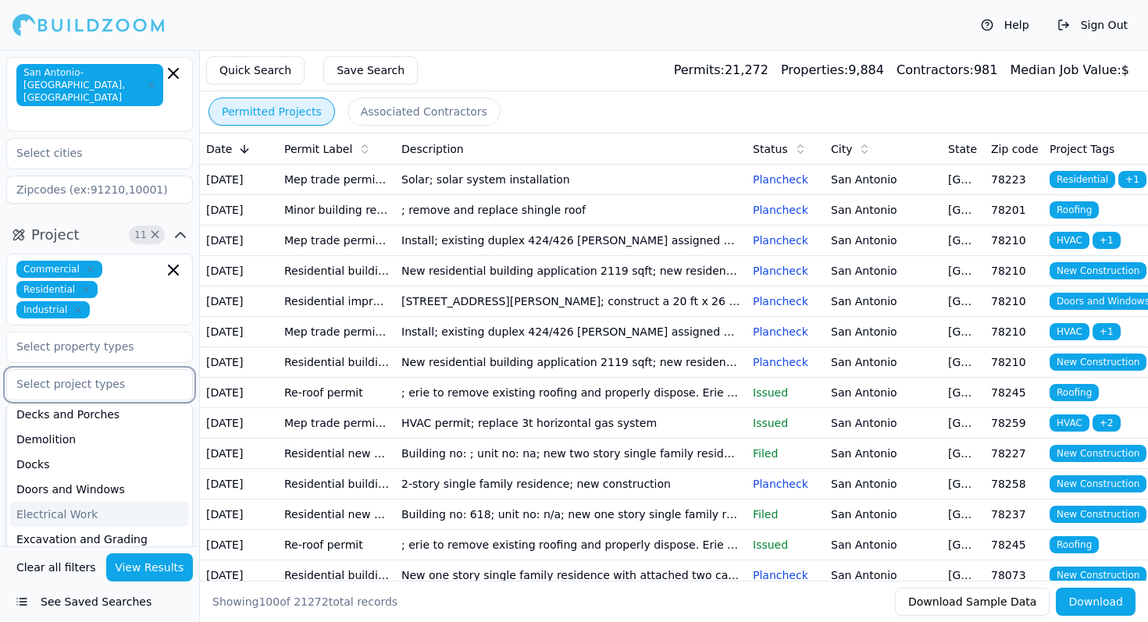
click at [73, 502] on div "Electrical Work" at bounding box center [99, 514] width 179 height 25
click at [134, 569] on button "View Results" at bounding box center [149, 568] width 87 height 28
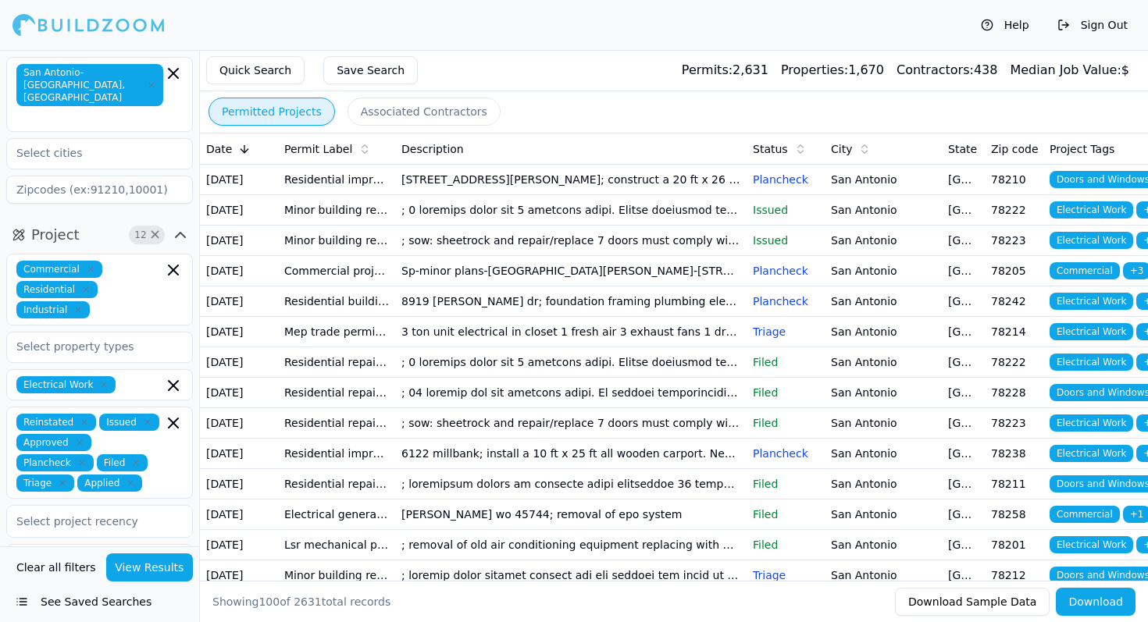
click at [582, 439] on td "; sow: sheetrock and repair/replace 7 doors must comply with udc and irc contra…" at bounding box center [570, 423] width 351 height 30
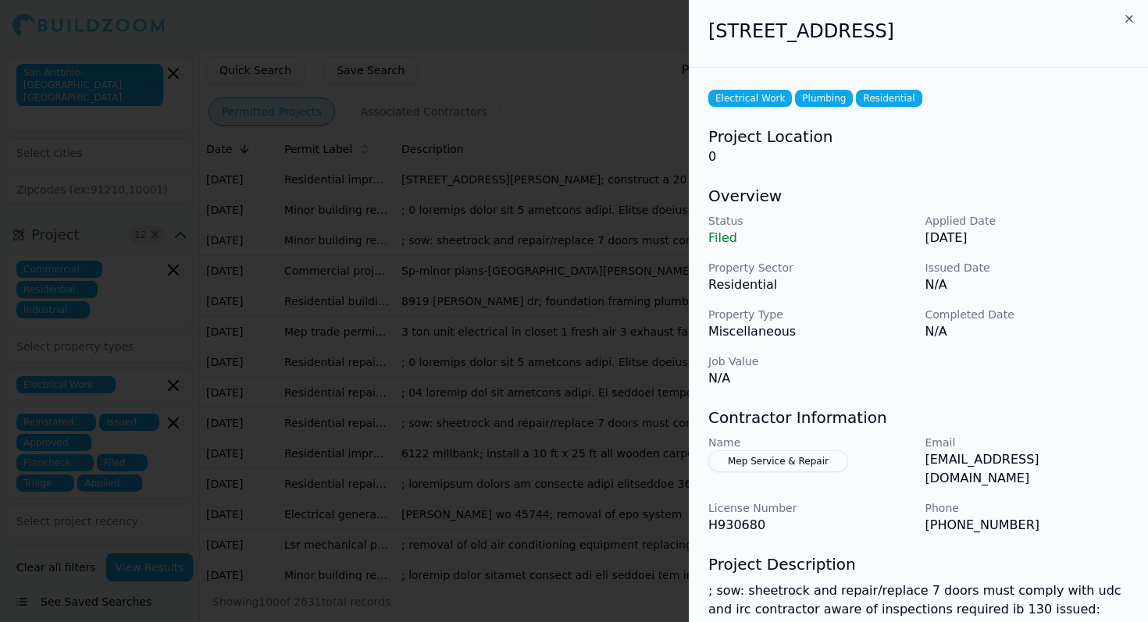
click at [503, 319] on div at bounding box center [574, 311] width 1148 height 622
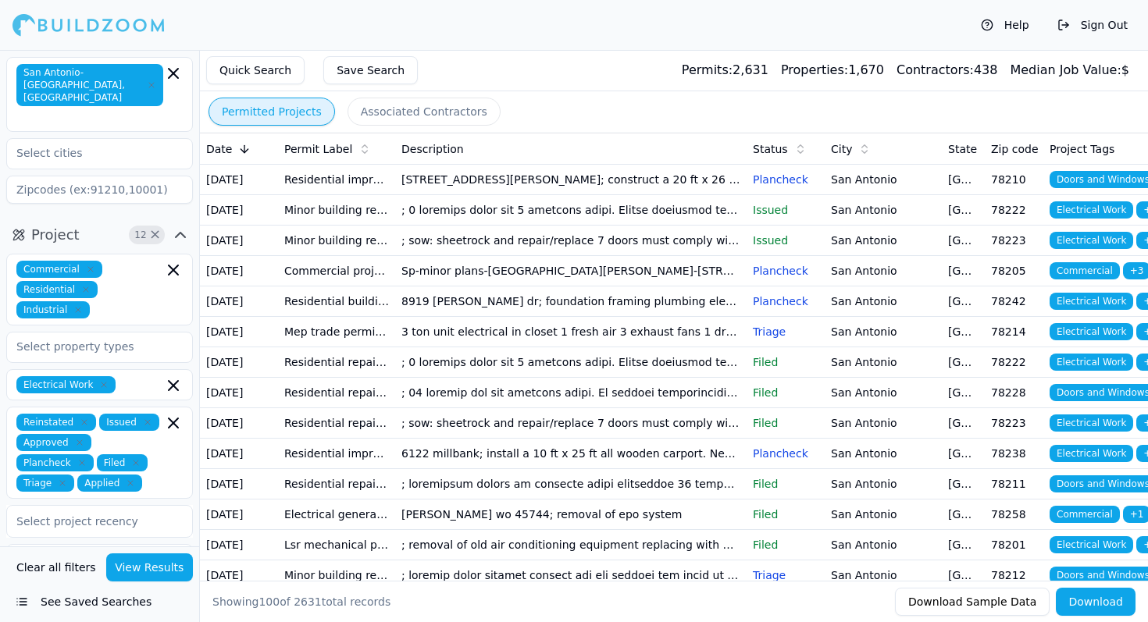
click at [458, 194] on td "[STREET_ADDRESS][PERSON_NAME]; construct a 20 ft x 26 ft storage shed divided i…" at bounding box center [570, 180] width 351 height 30
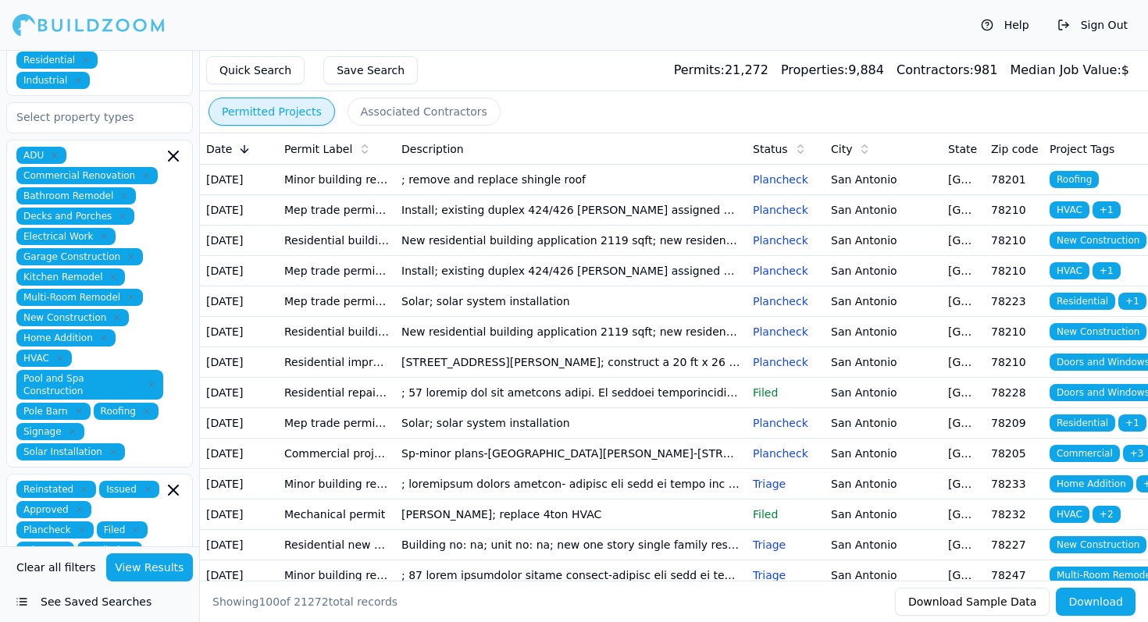
scroll to position [297, 0]
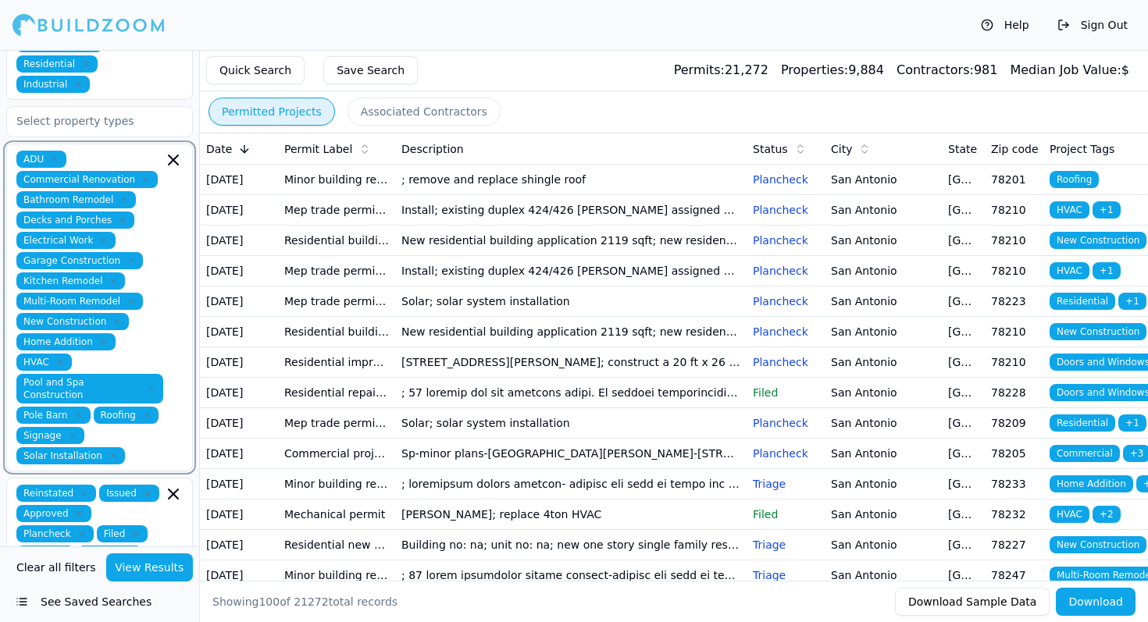
click at [173, 155] on icon "button" at bounding box center [173, 159] width 9 height 9
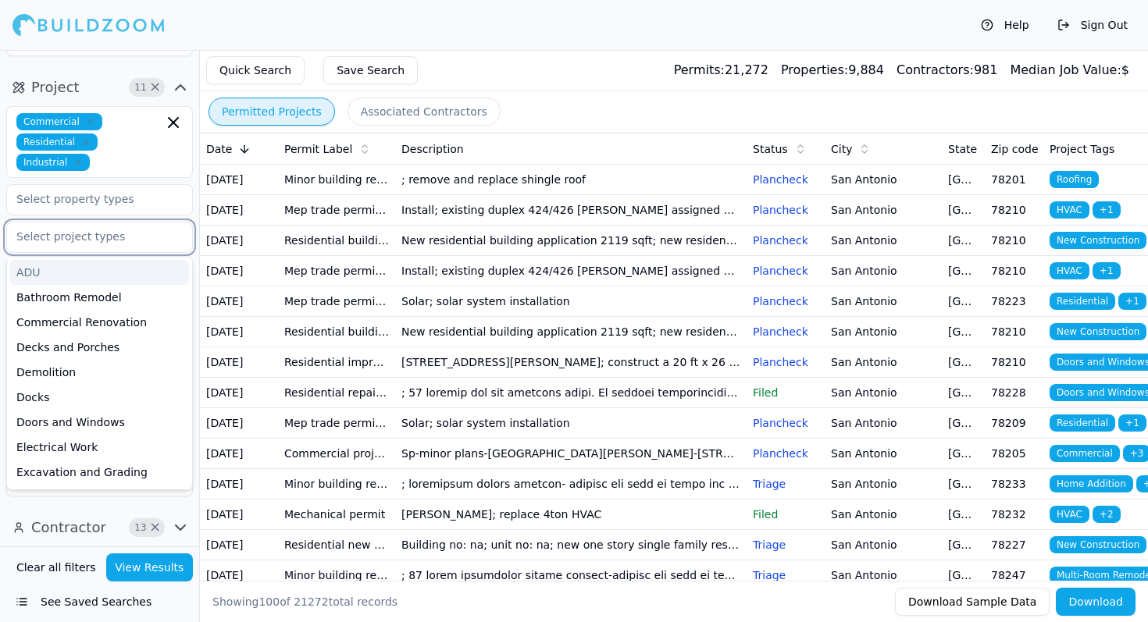
scroll to position [206, 0]
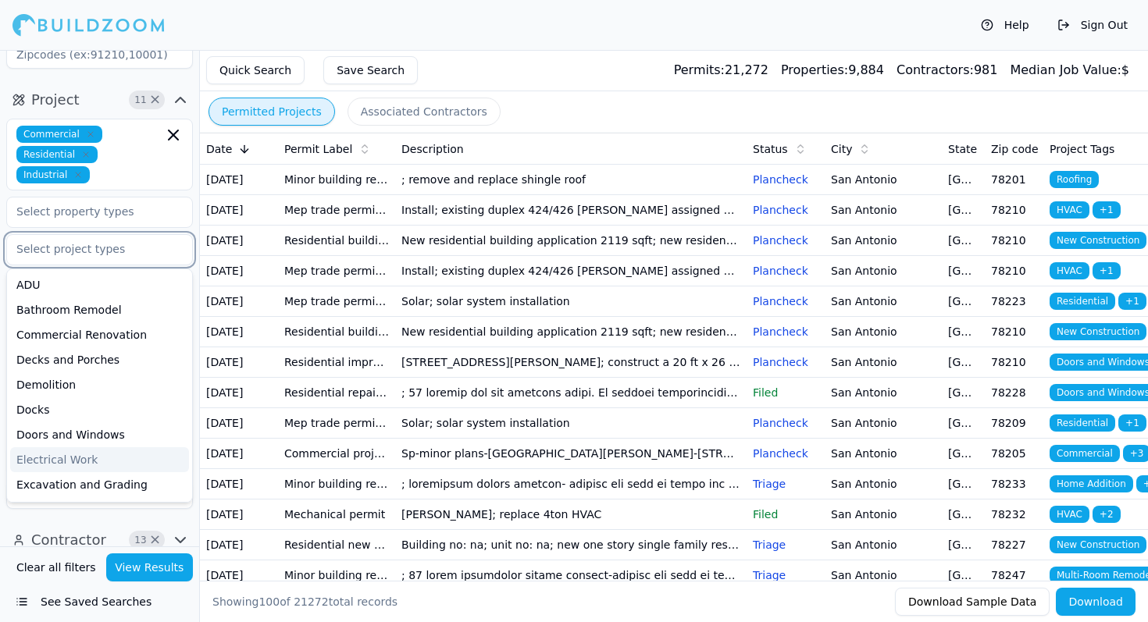
click at [68, 447] on div "Electrical Work" at bounding box center [99, 459] width 179 height 25
click at [133, 571] on button "View Results" at bounding box center [149, 568] width 87 height 28
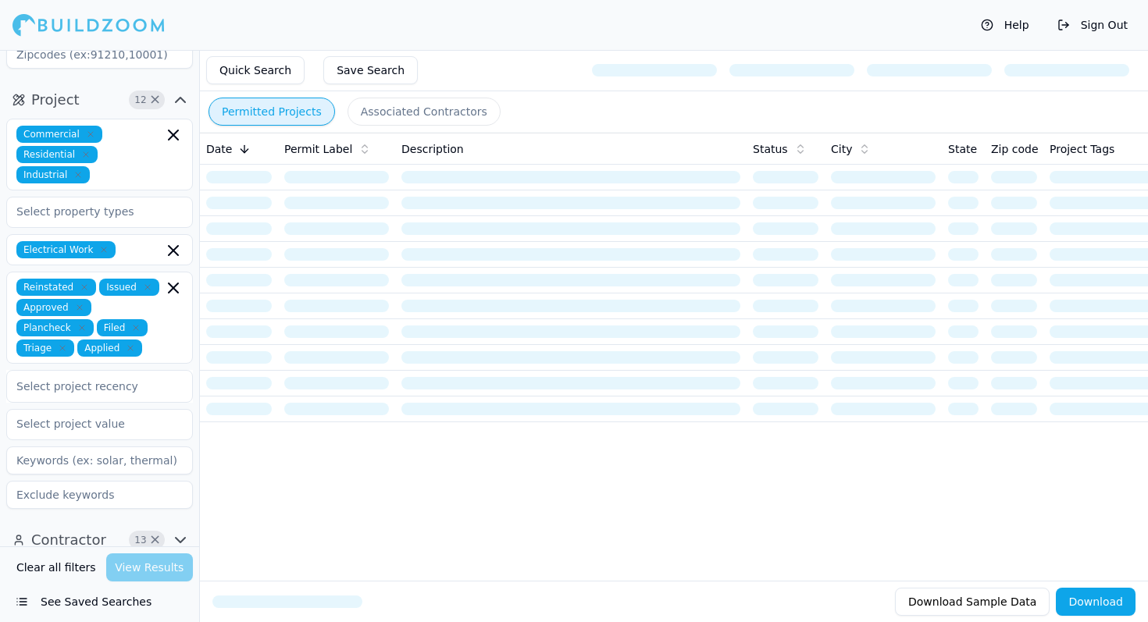
click at [390, 72] on button "Save Search" at bounding box center [370, 70] width 94 height 28
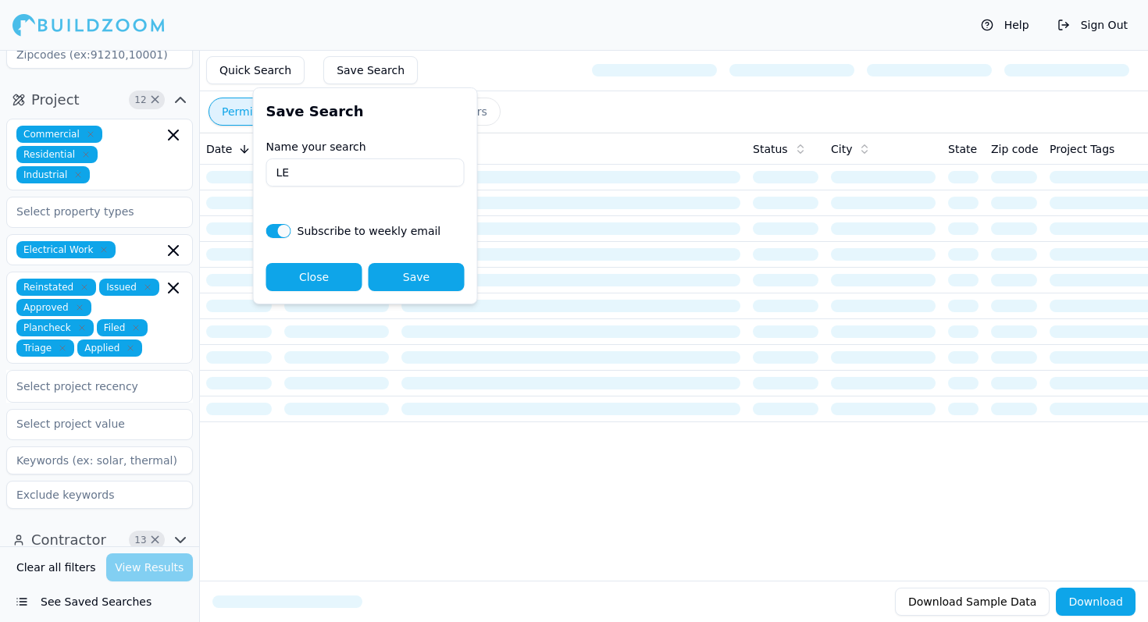
type input "L"
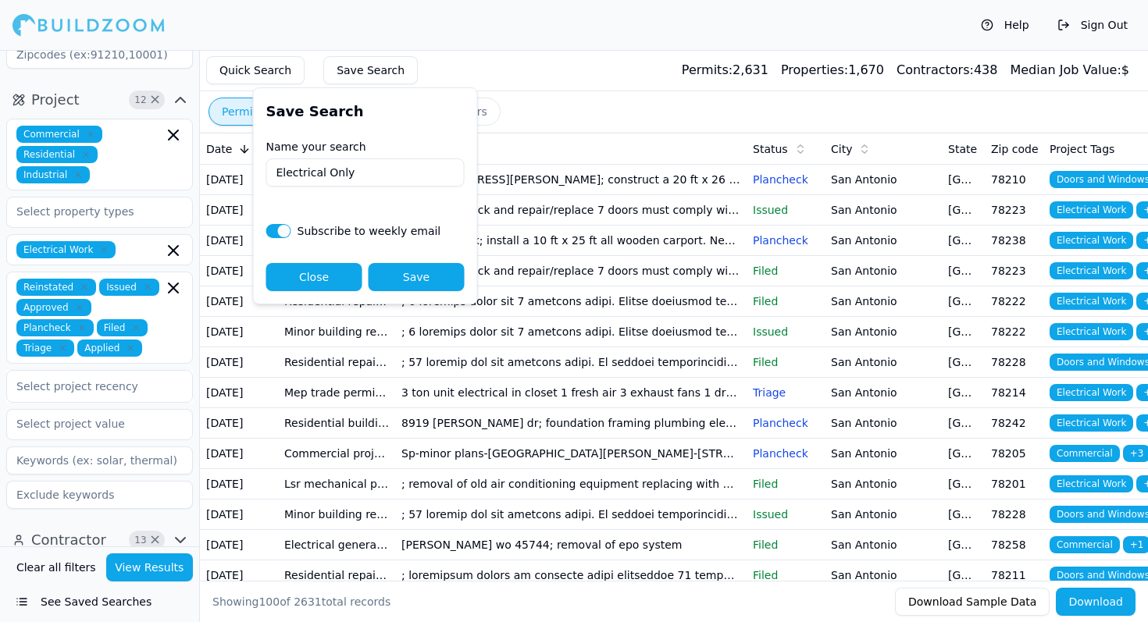
type input "Electrical Only"
click at [284, 234] on button "button" at bounding box center [278, 231] width 25 height 14
checkbox input "false"
click at [413, 285] on button "Save" at bounding box center [417, 277] width 96 height 28
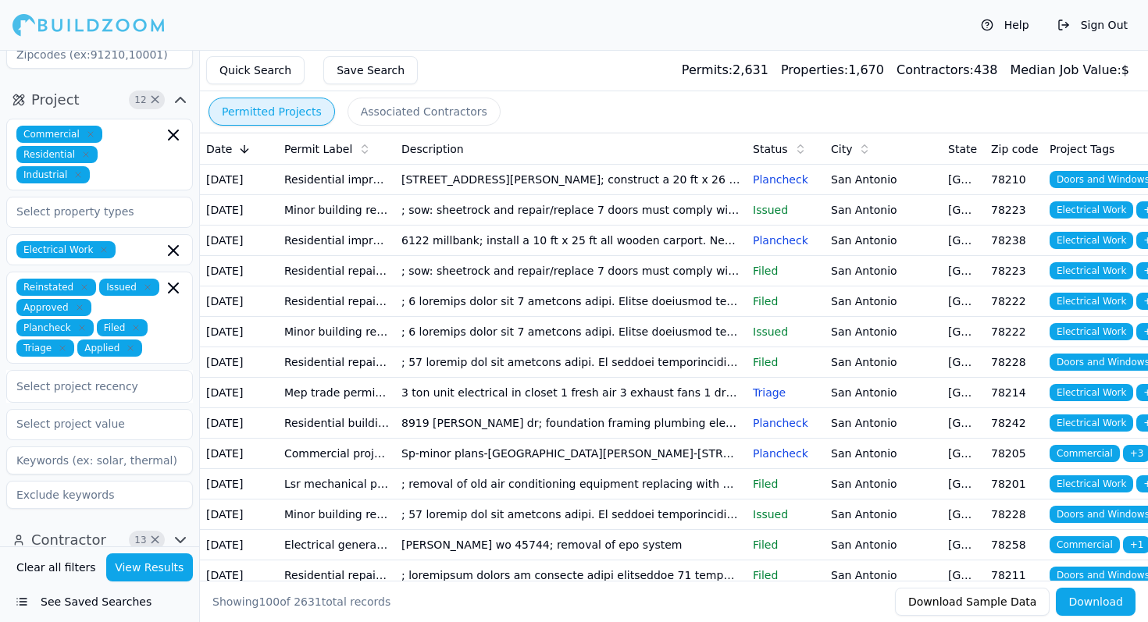
click at [658, 195] on td "[STREET_ADDRESS][PERSON_NAME]; construct a 20 ft x 26 ft storage shed divided i…" at bounding box center [570, 180] width 351 height 30
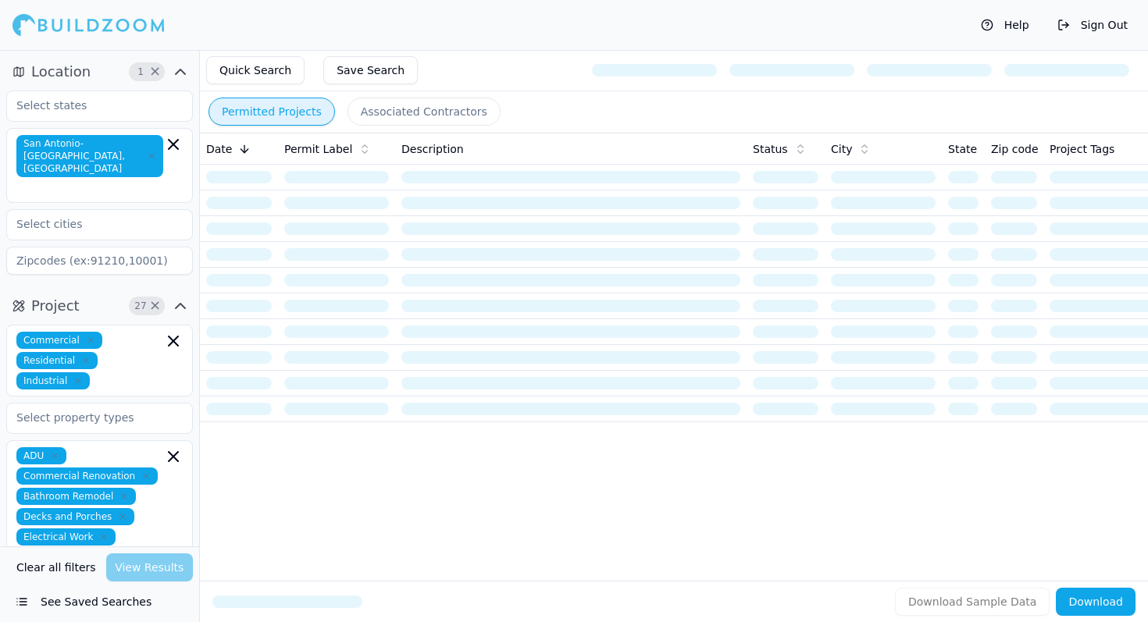
click at [365, 77] on button "Save Search" at bounding box center [370, 70] width 94 height 28
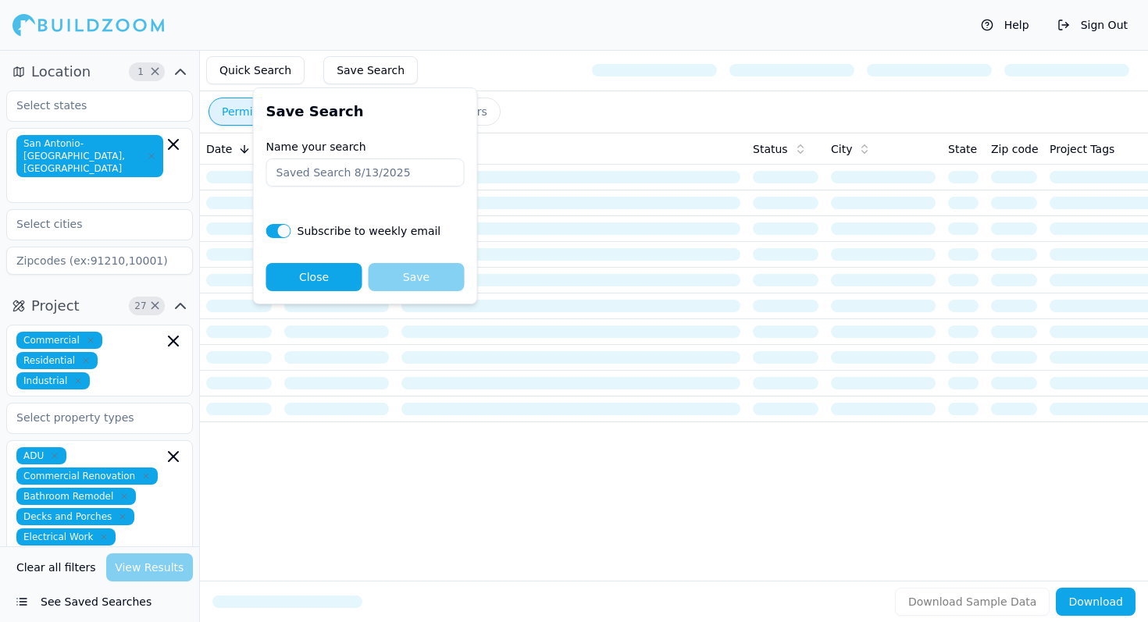
click at [487, 61] on div "Quick Search Save Search" at bounding box center [674, 70] width 948 height 41
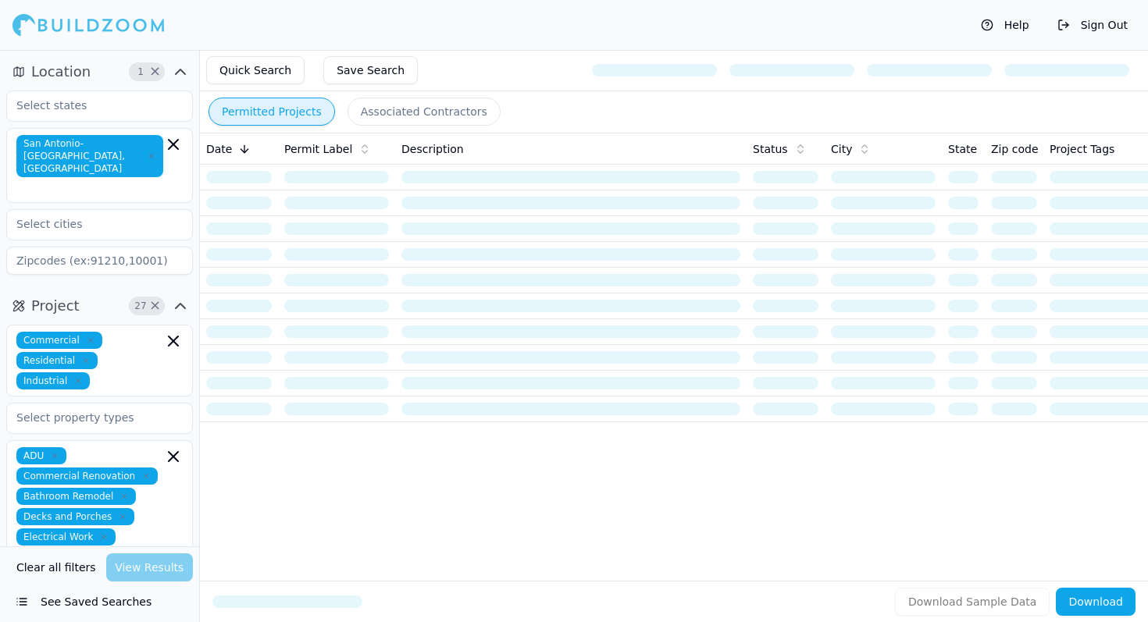
click at [284, 71] on button "Quick Search" at bounding box center [255, 70] width 98 height 28
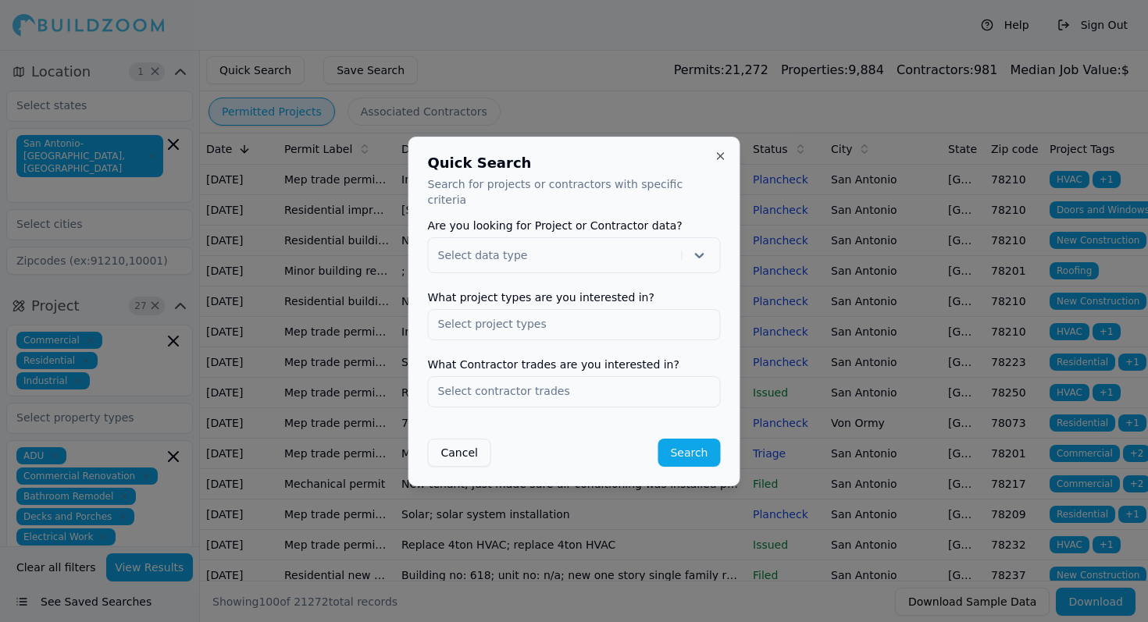
click at [581, 60] on div at bounding box center [574, 311] width 1148 height 622
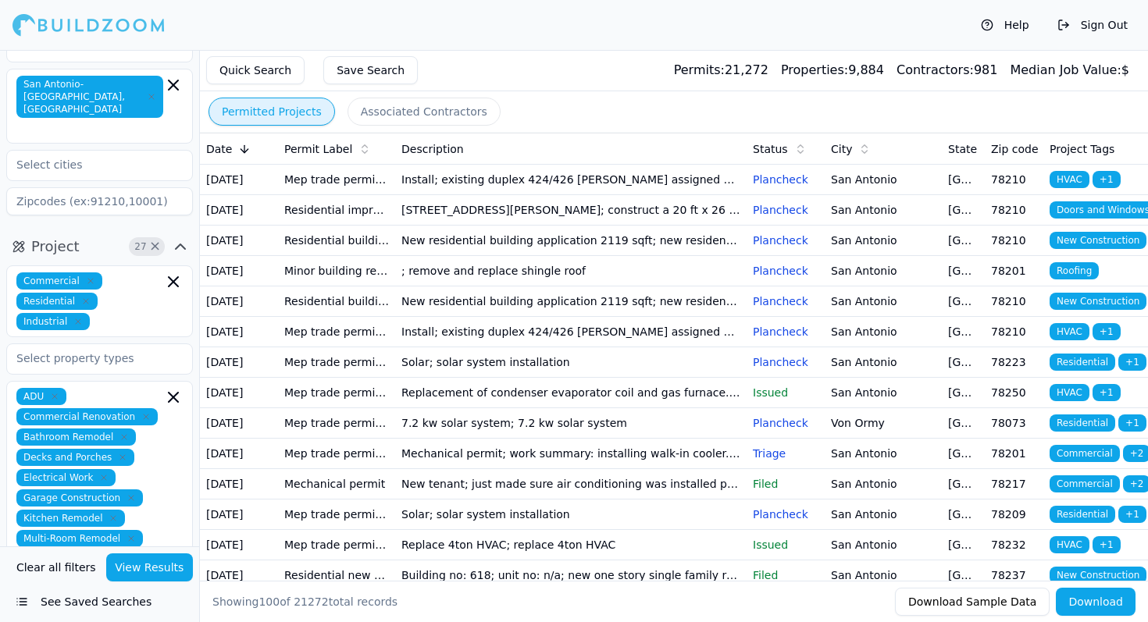
scroll to position [66, 0]
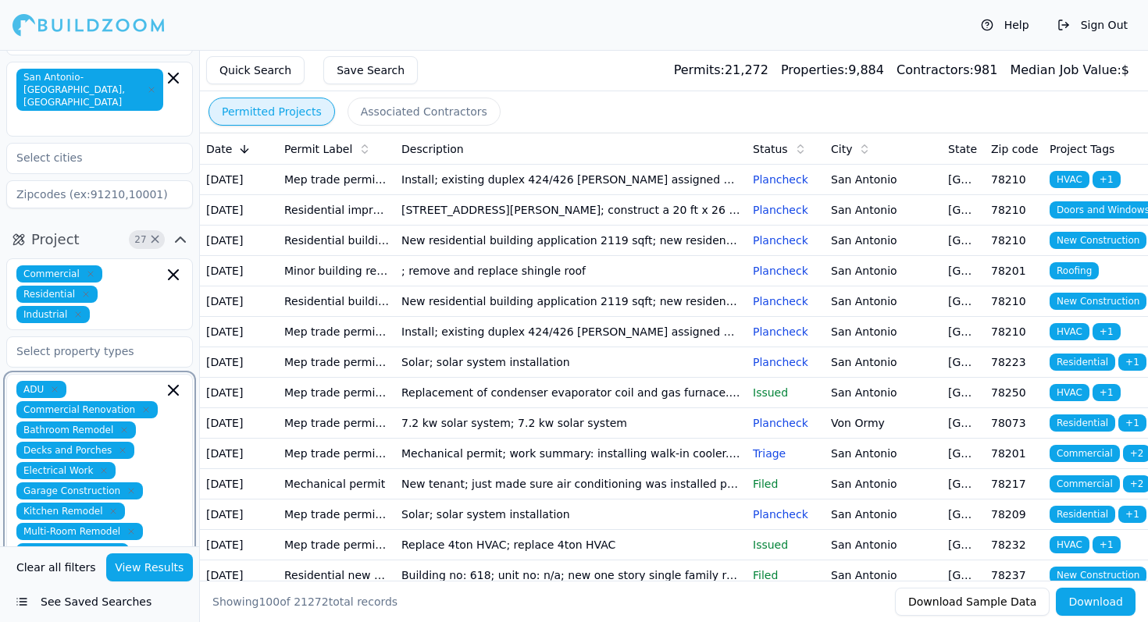
click at [173, 381] on icon "button" at bounding box center [173, 390] width 19 height 19
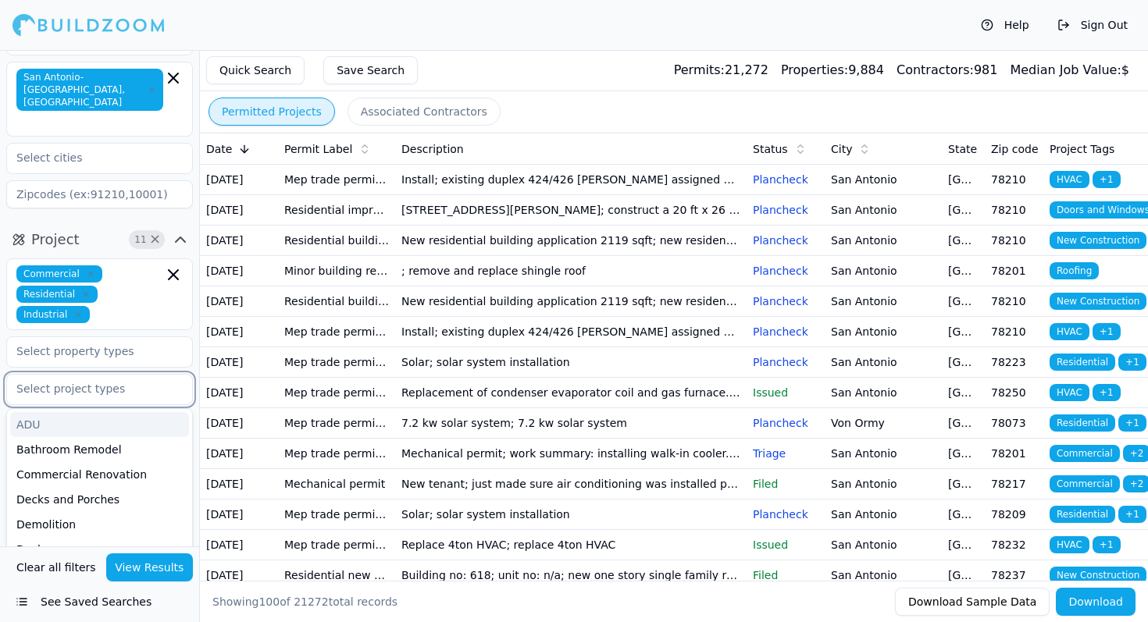
scroll to position [206, 0]
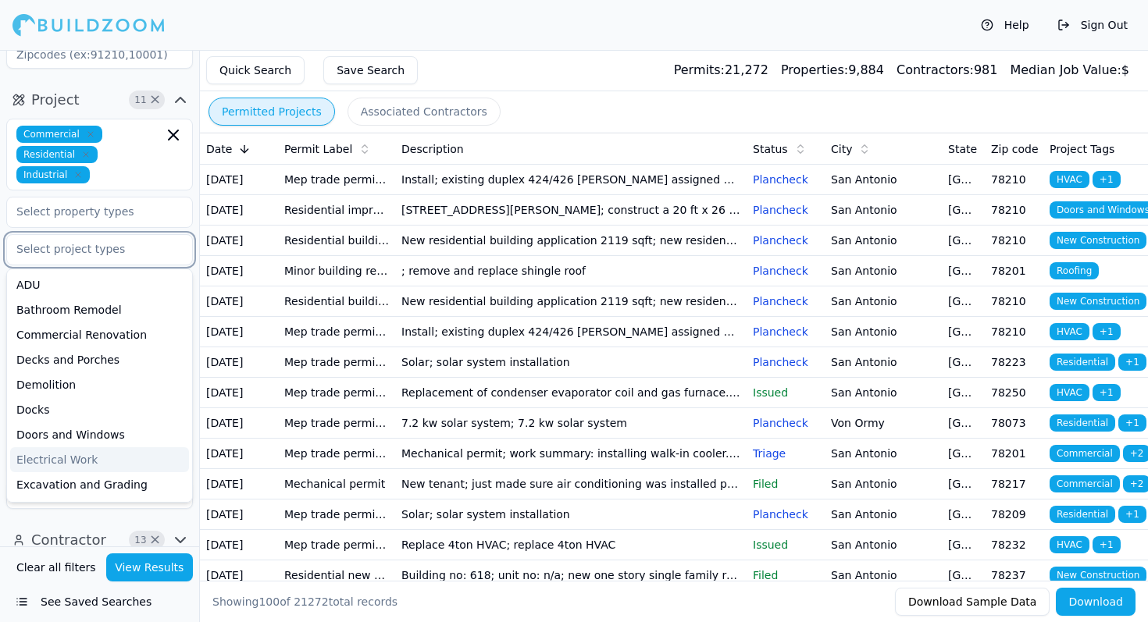
click at [97, 447] on div "Electrical Work" at bounding box center [99, 459] width 179 height 25
click at [125, 581] on button "View Results" at bounding box center [149, 568] width 87 height 28
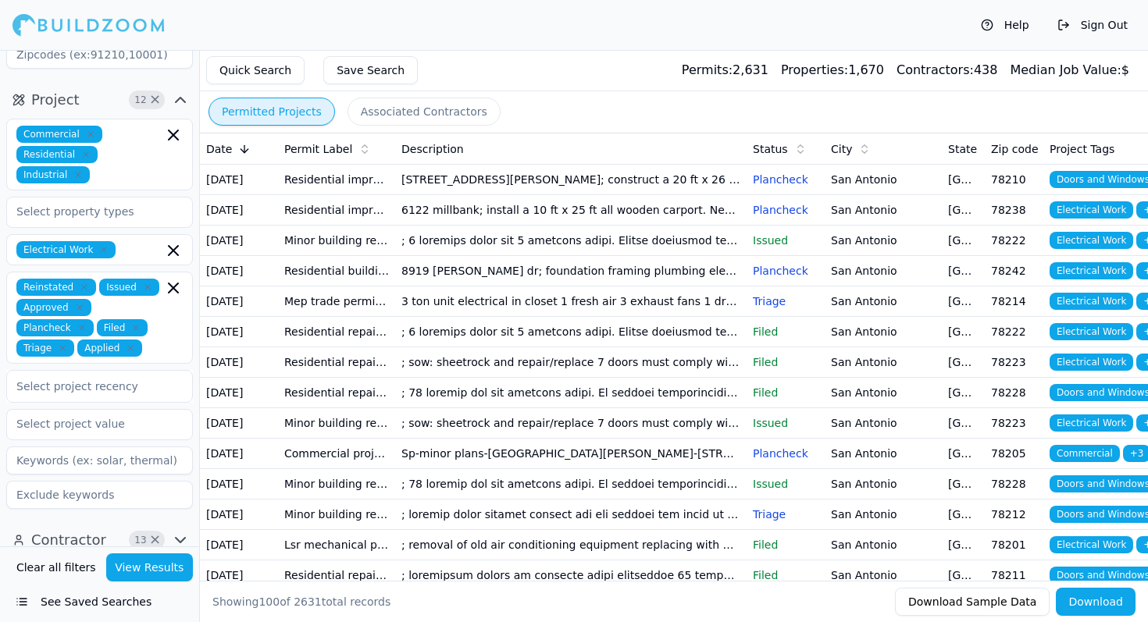
click at [234, 256] on td "[DATE]" at bounding box center [239, 241] width 78 height 30
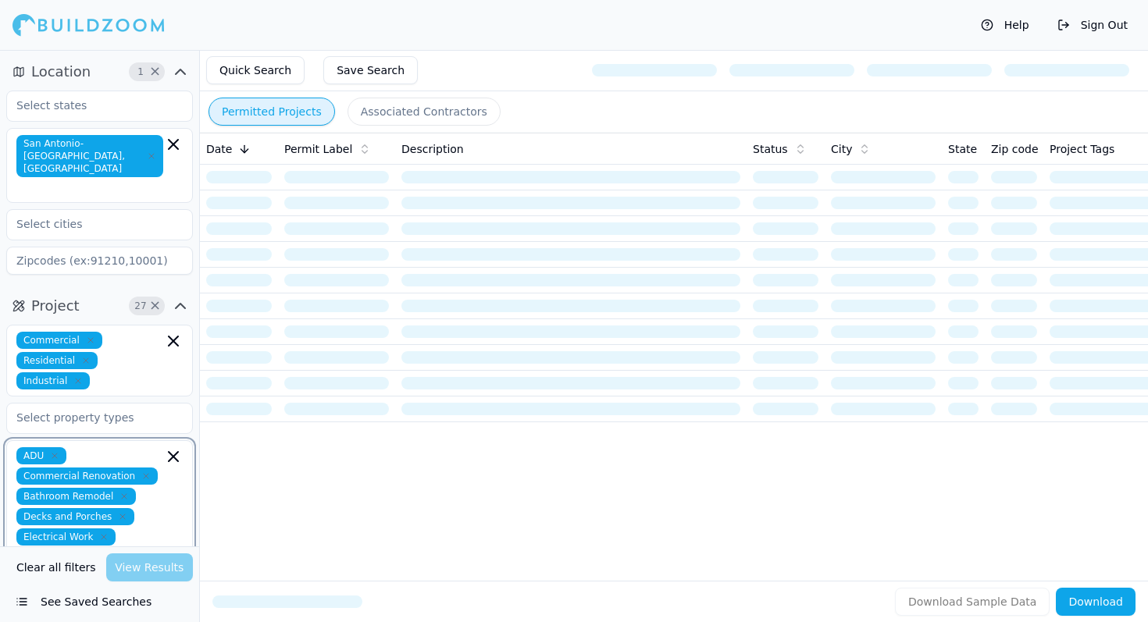
click at [172, 452] on icon "button" at bounding box center [173, 456] width 9 height 9
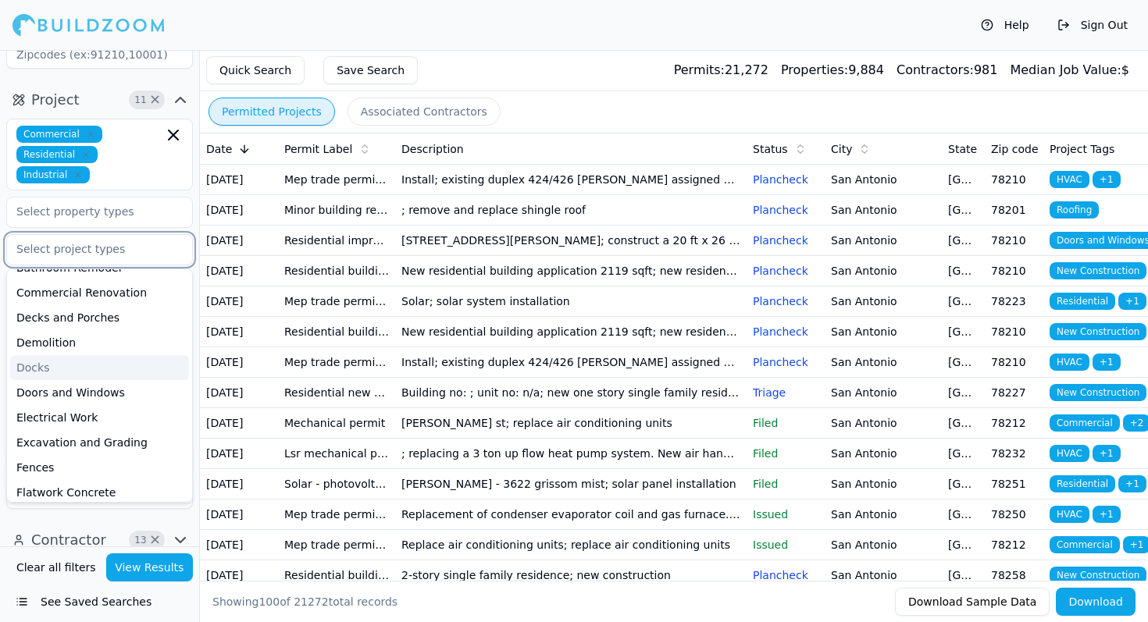
scroll to position [37, 0]
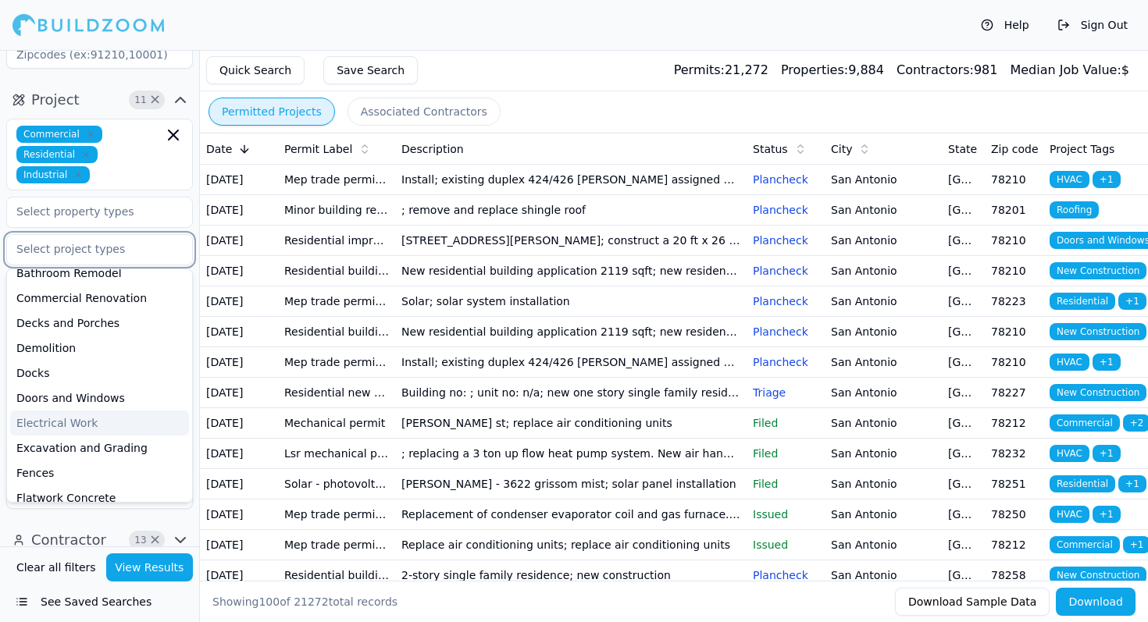
click at [112, 411] on div "Electrical Work" at bounding box center [99, 423] width 179 height 25
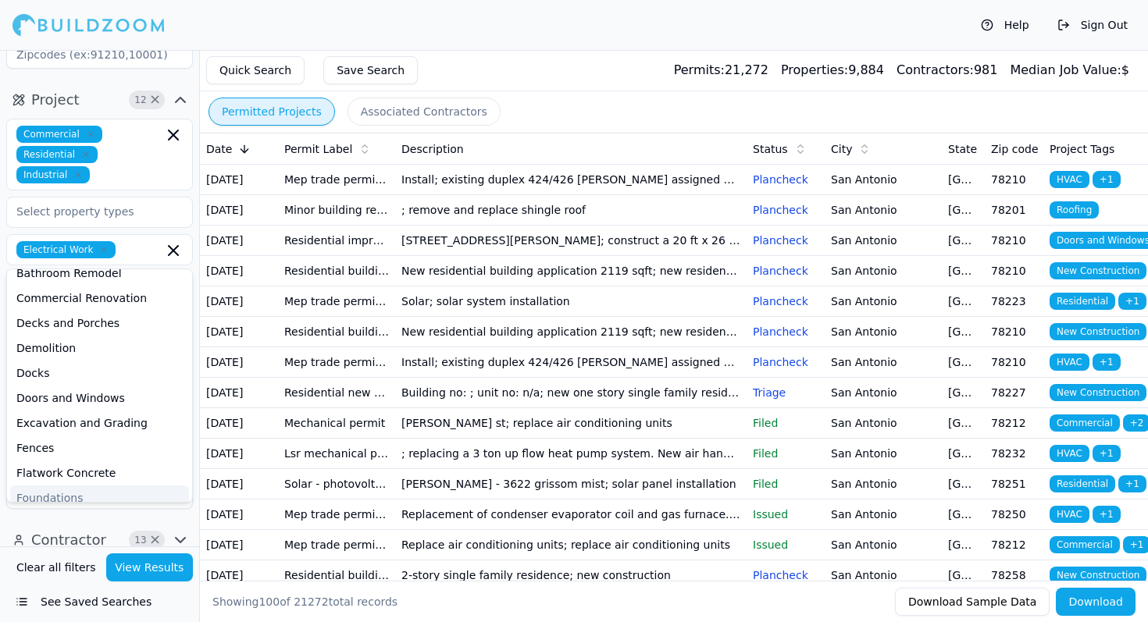
click at [120, 579] on button "View Results" at bounding box center [149, 568] width 87 height 28
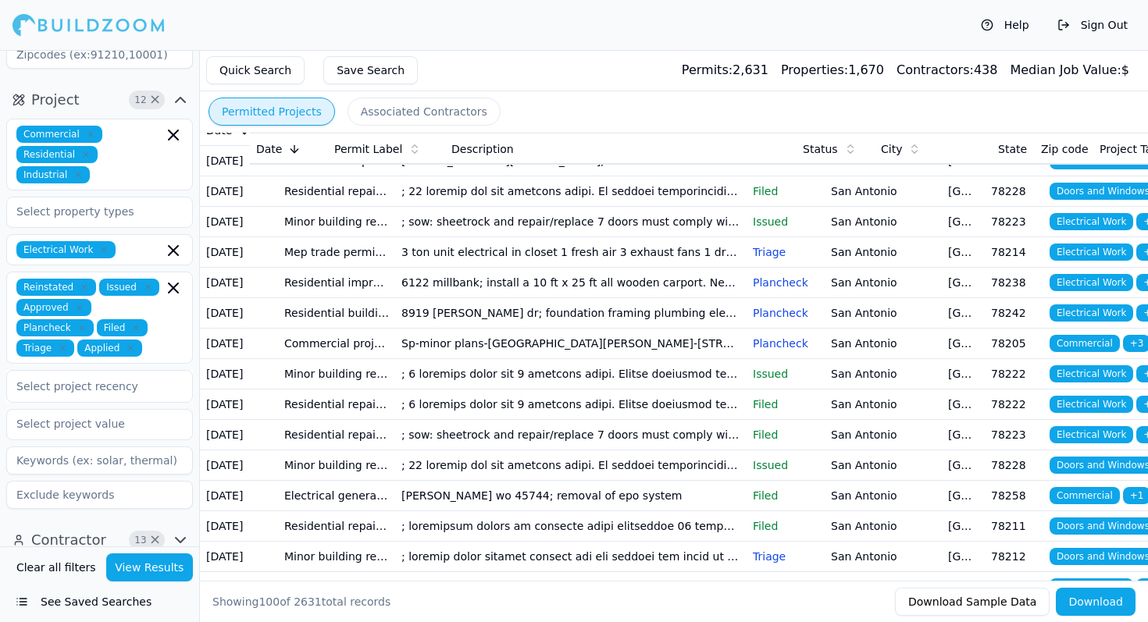
scroll to position [23, 0]
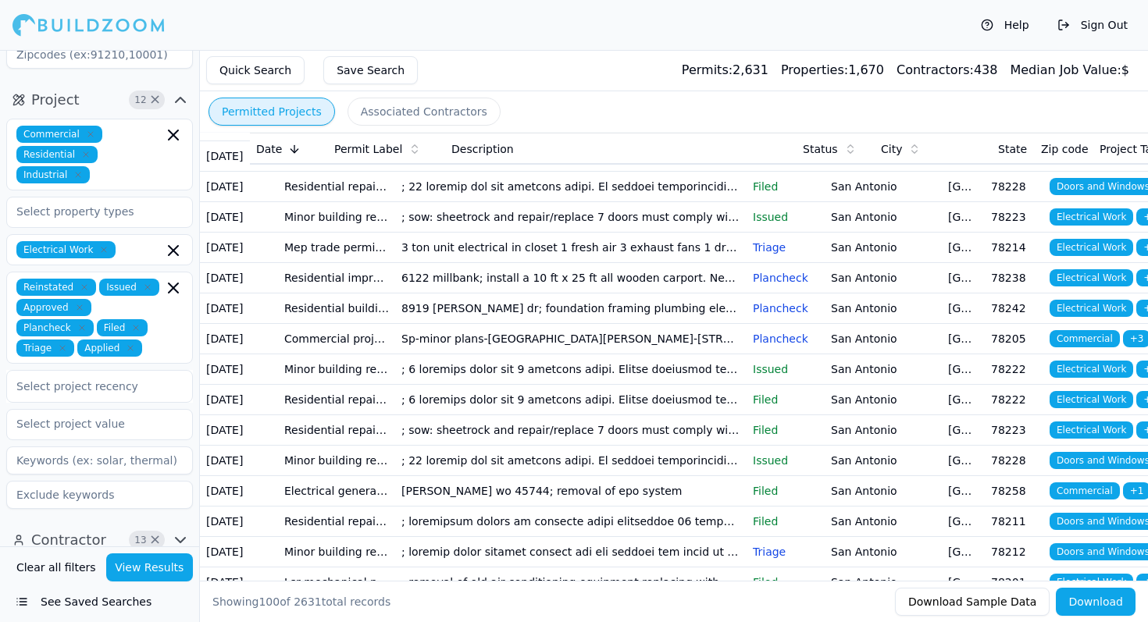
click at [594, 324] on td "8919 [PERSON_NAME] dr; foundation framing plumbing electrical HVAC roofing" at bounding box center [570, 309] width 351 height 30
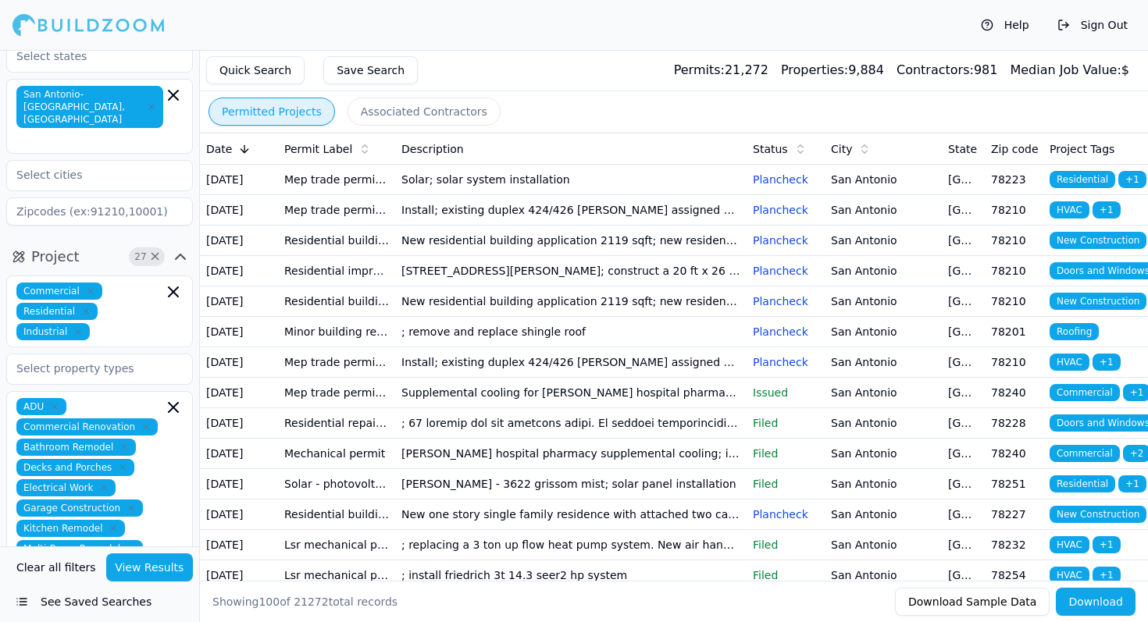
scroll to position [50, 0]
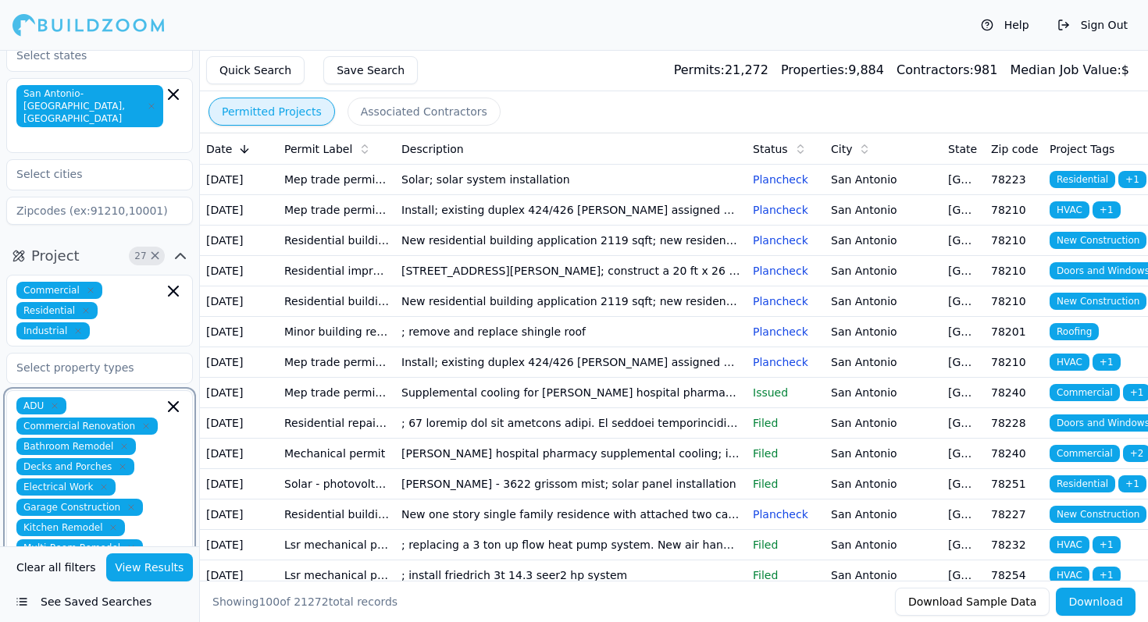
click at [172, 398] on icon "button" at bounding box center [173, 407] width 19 height 19
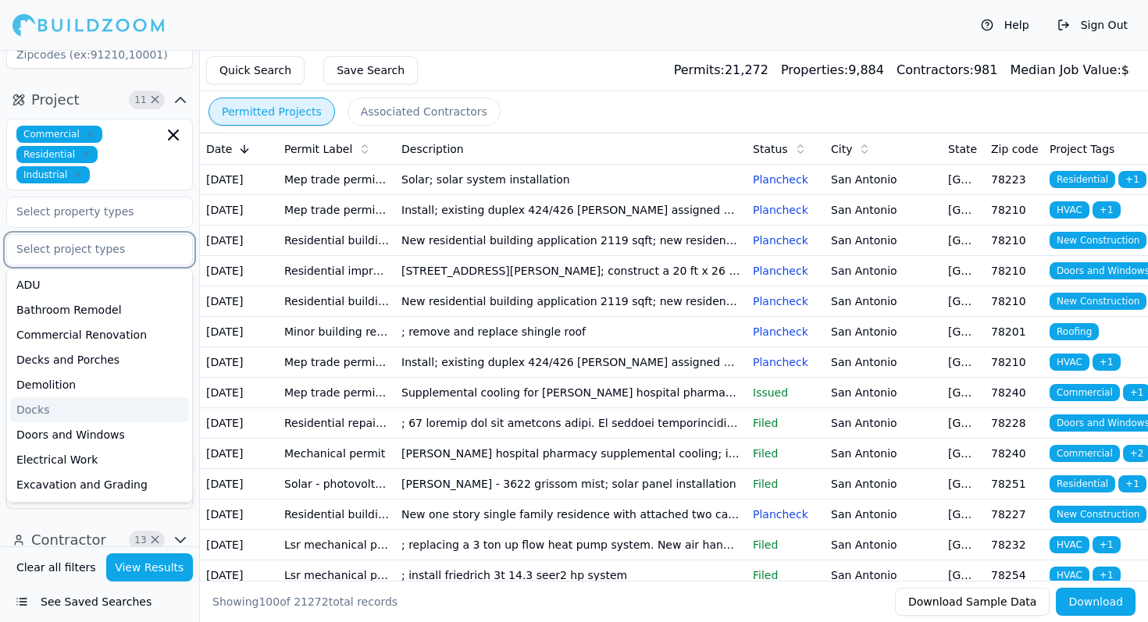
scroll to position [26, 0]
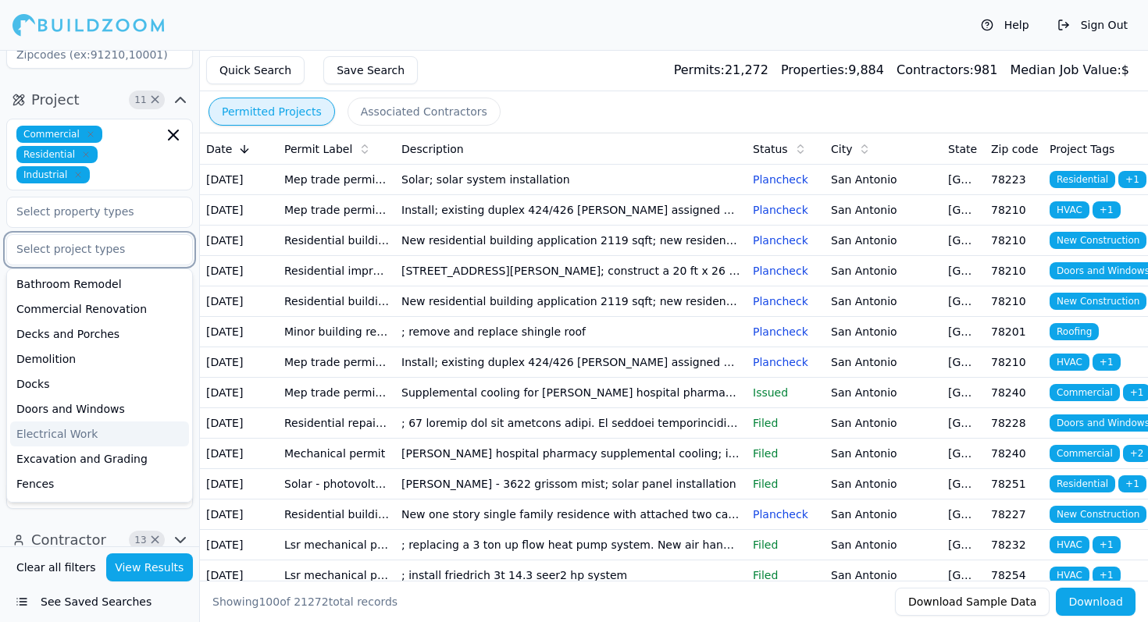
click at [82, 422] on div "Electrical Work" at bounding box center [99, 434] width 179 height 25
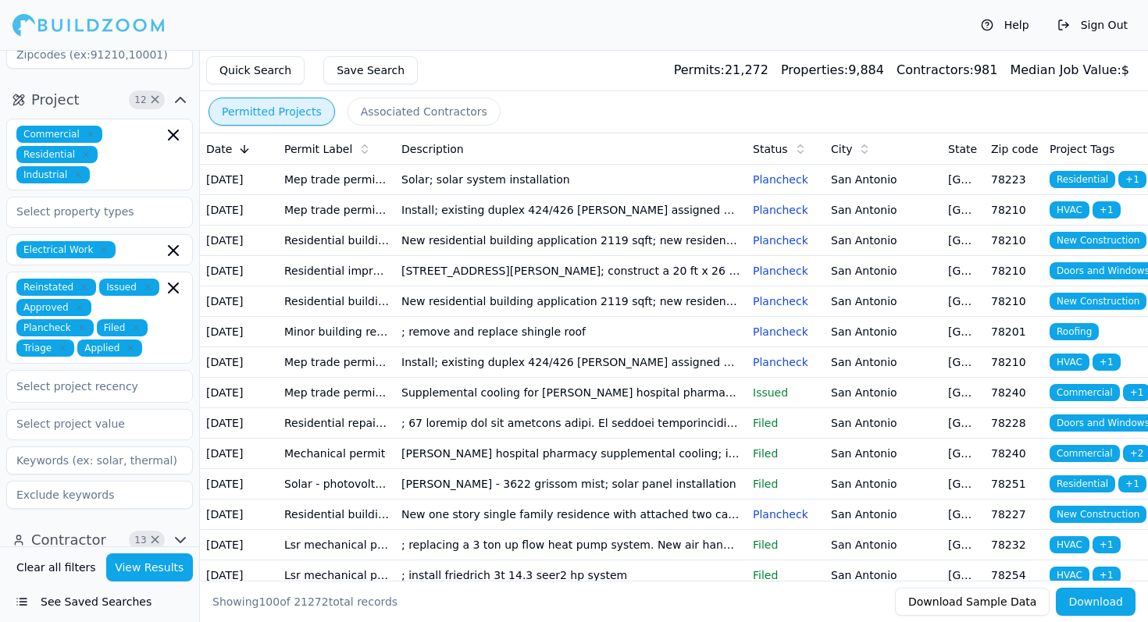
click at [148, 578] on button "View Results" at bounding box center [149, 568] width 87 height 28
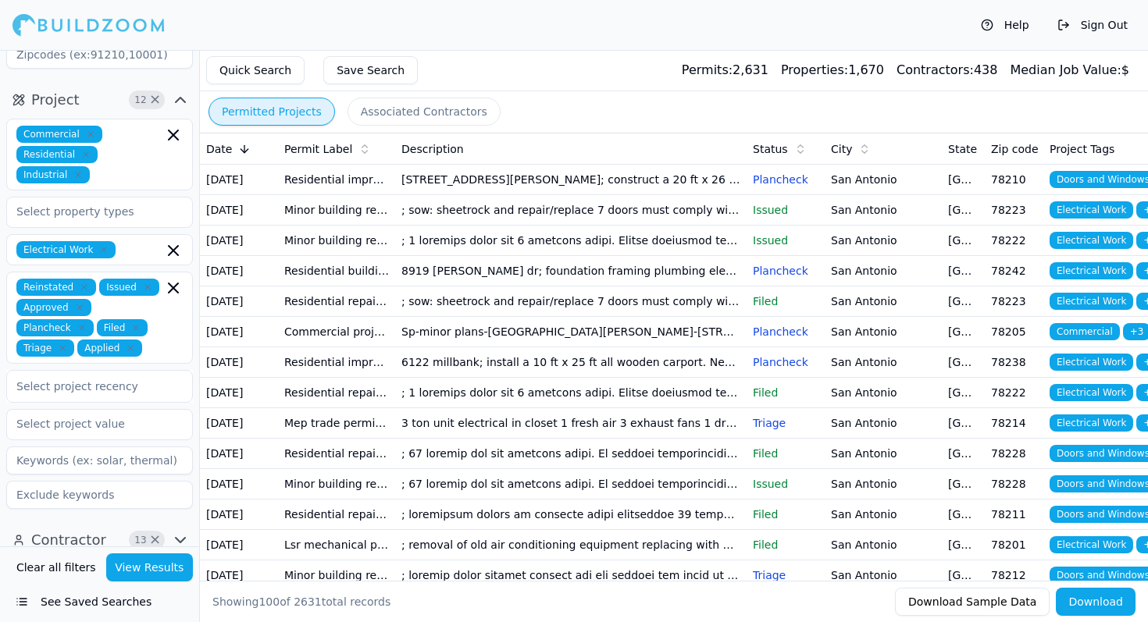
click at [649, 287] on td "8919 [PERSON_NAME] dr; foundation framing plumbing electrical HVAC roofing" at bounding box center [570, 271] width 351 height 30
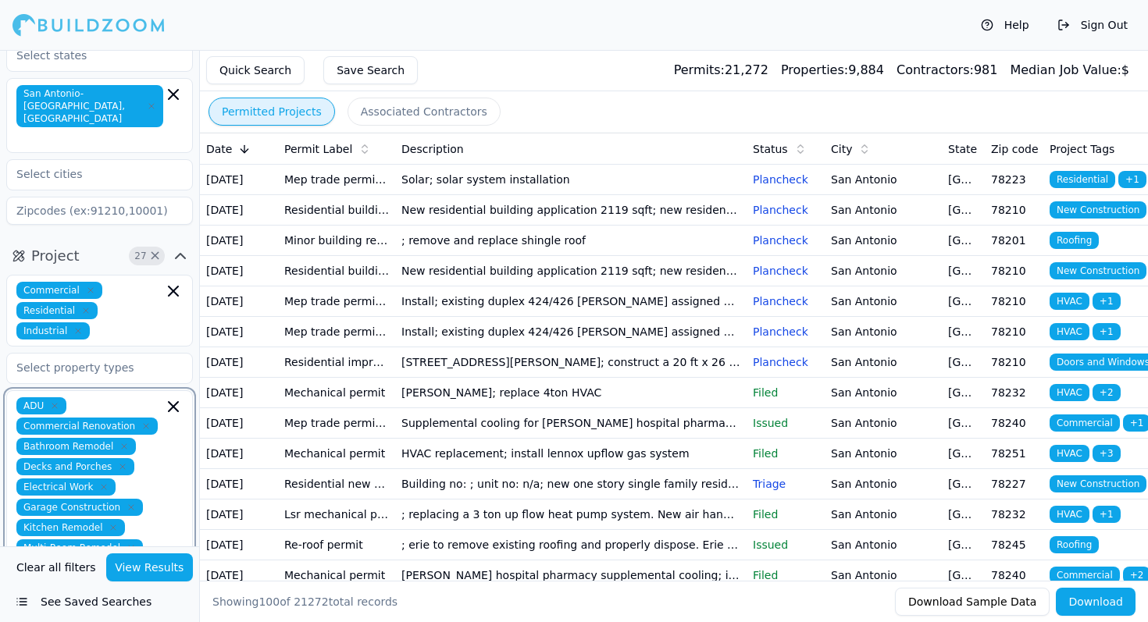
click at [171, 402] on icon "button" at bounding box center [173, 406] width 9 height 9
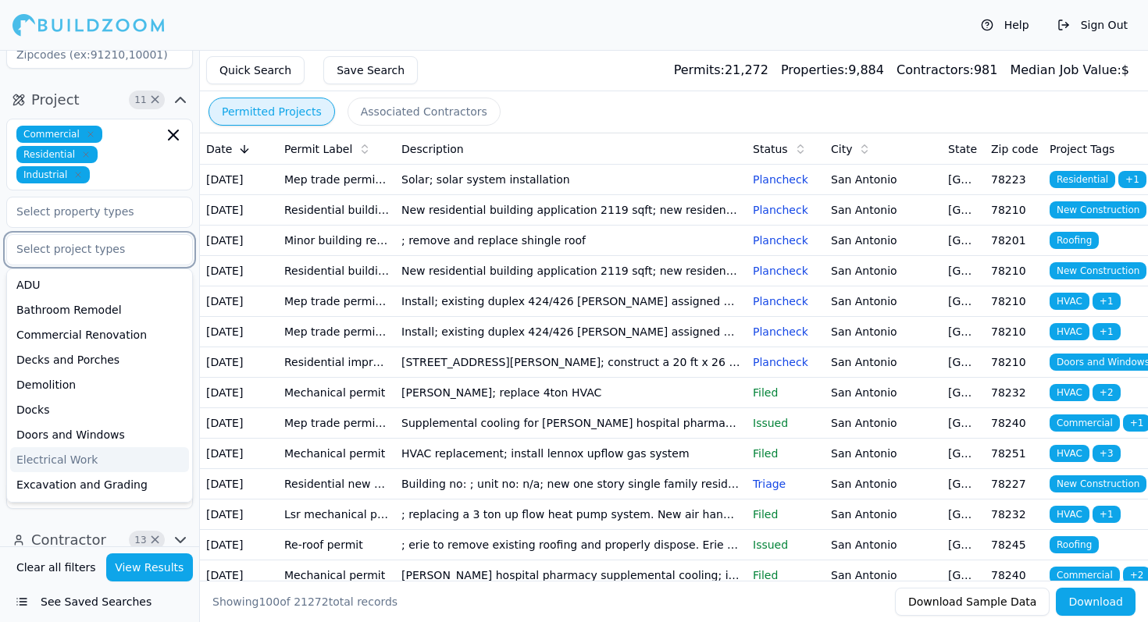
click at [121, 458] on div "Electrical Work" at bounding box center [99, 459] width 179 height 25
click at [159, 573] on button "View Results" at bounding box center [149, 568] width 87 height 28
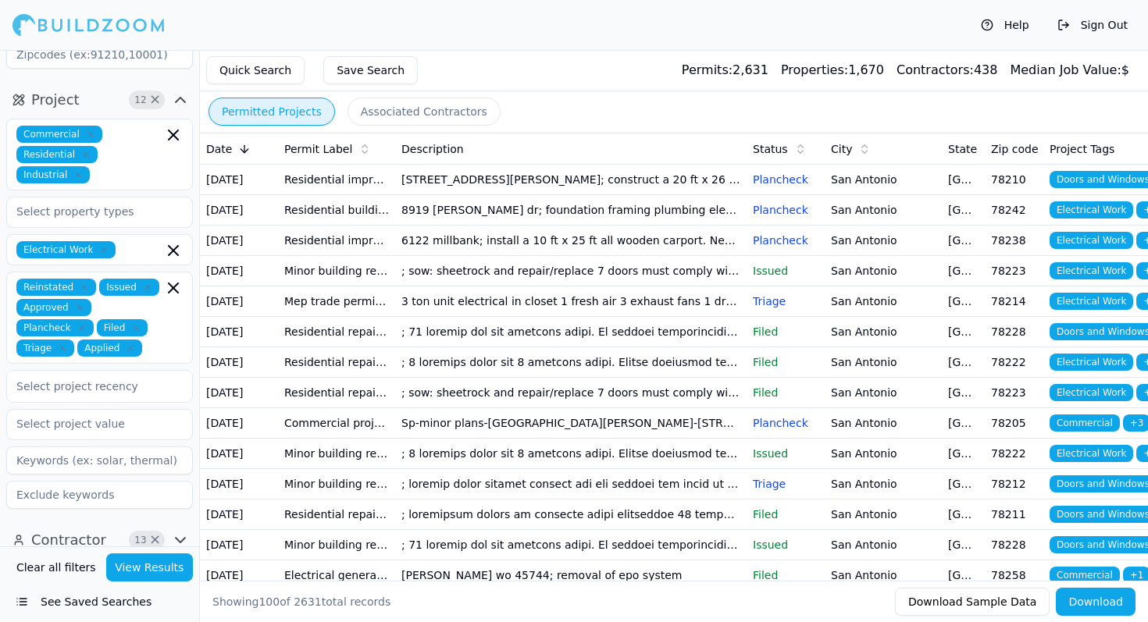
click at [726, 317] on td "3 ton unit electrical in closet 1 fresh air 3 exhaust fans 1 dryer 1 kitchen ho…" at bounding box center [570, 302] width 351 height 30
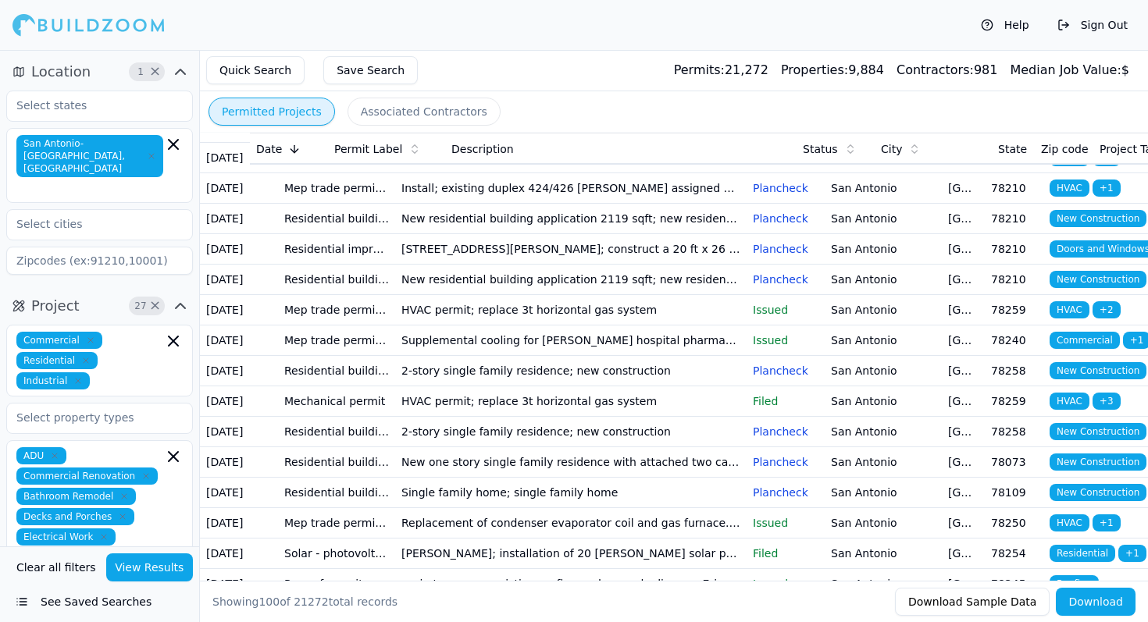
scroll to position [86, 0]
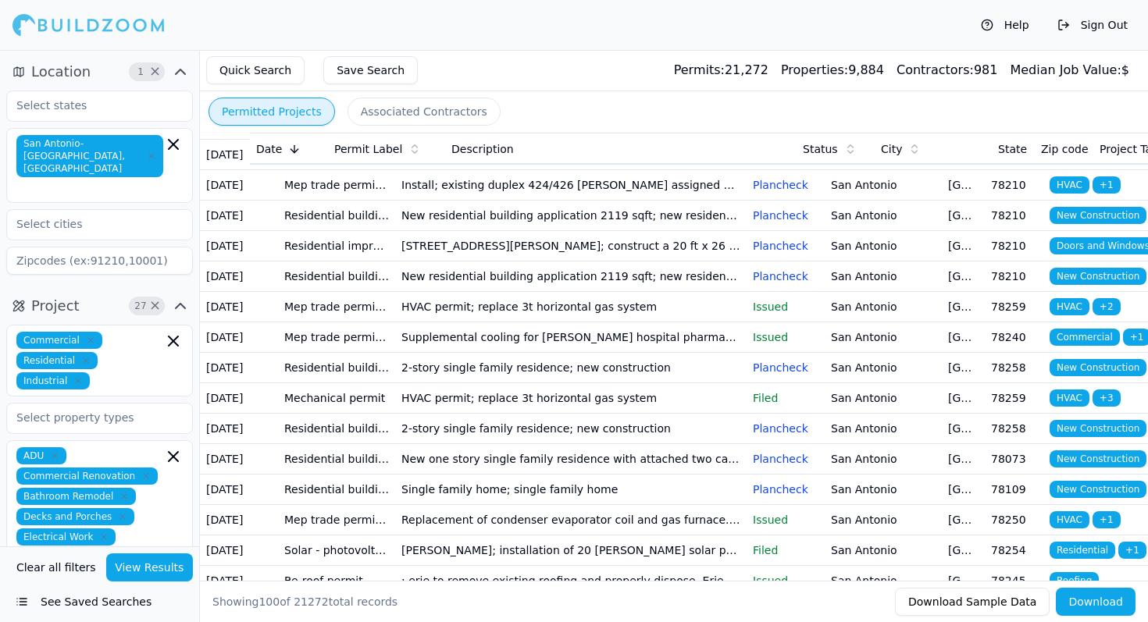
click at [577, 353] on td "Supplemental cooling for [PERSON_NAME] hospital pharmacy including 2ea new spli…" at bounding box center [570, 338] width 351 height 30
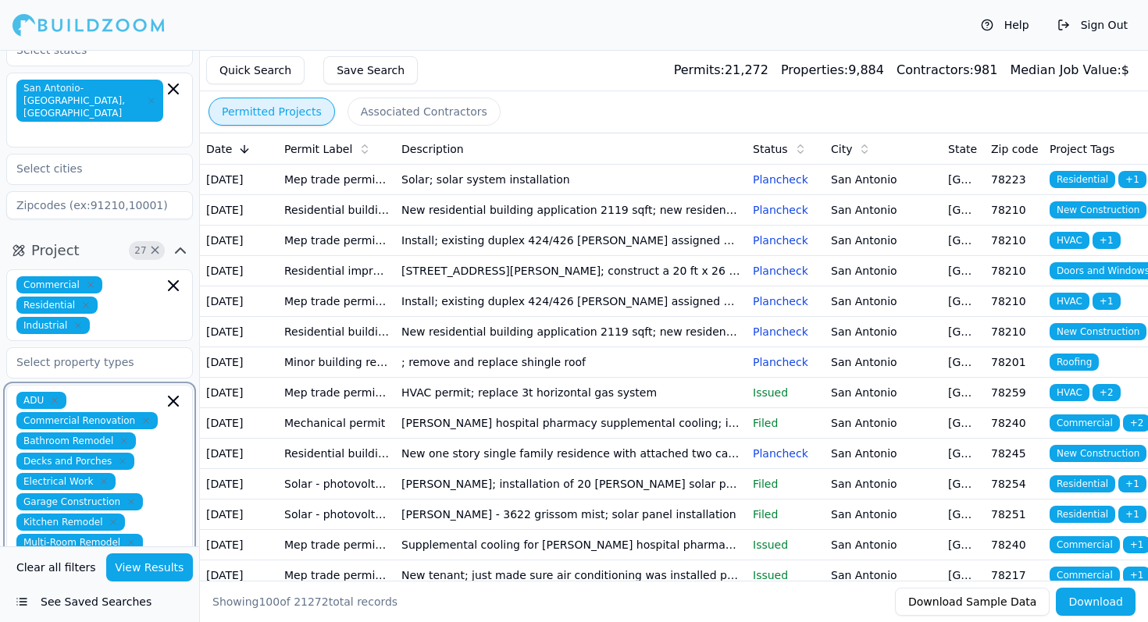
click at [179, 392] on icon "button" at bounding box center [173, 401] width 19 height 19
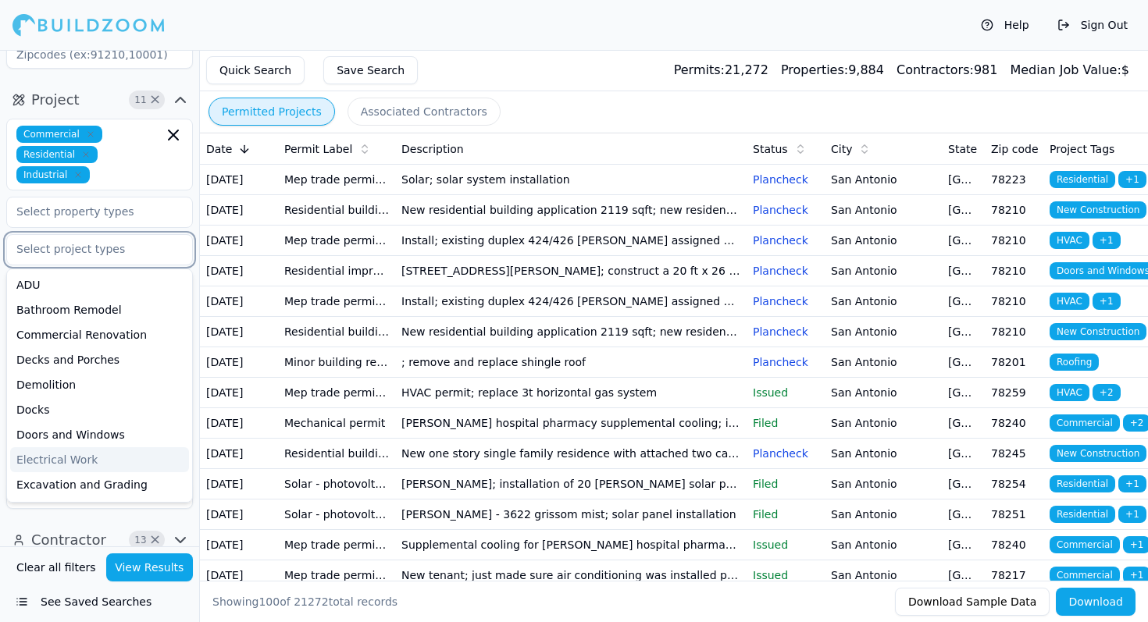
click at [80, 448] on div "Electrical Work" at bounding box center [99, 459] width 179 height 25
click at [172, 571] on button "View Results" at bounding box center [149, 568] width 87 height 28
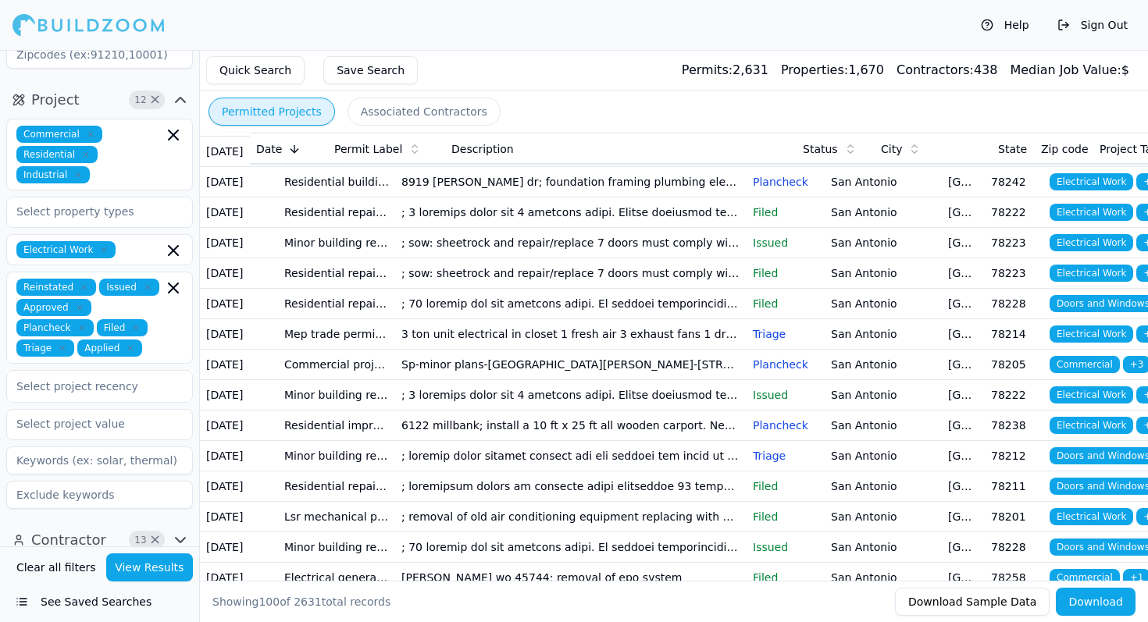
scroll to position [31, 0]
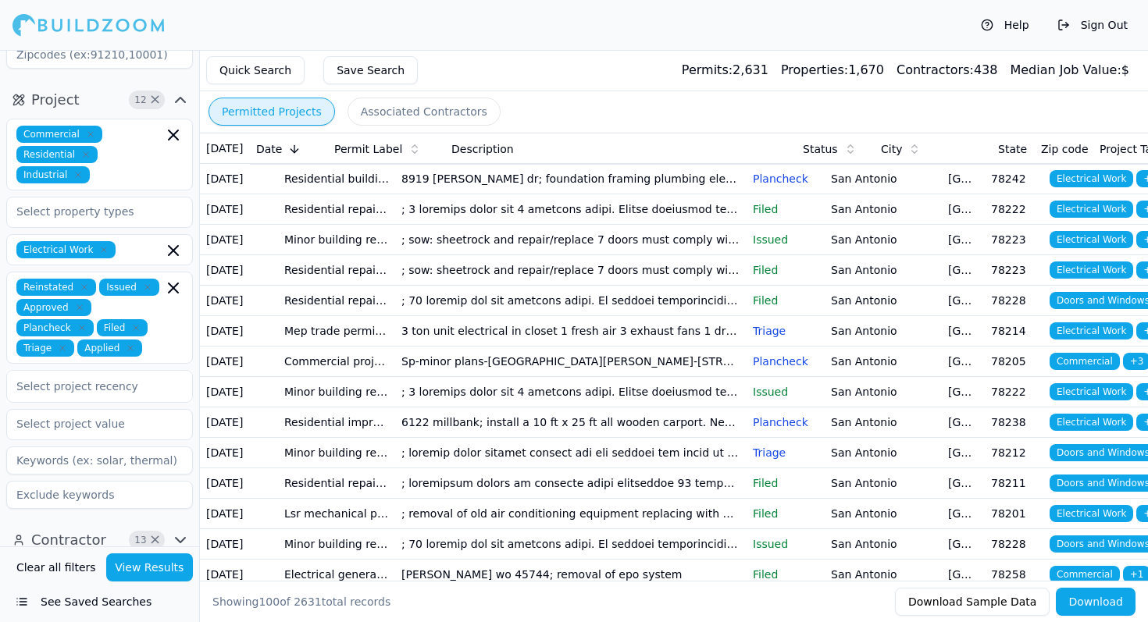
click at [596, 286] on td "; sow: sheetrock and repair/replace 7 doors must comply with udc and irc contra…" at bounding box center [570, 270] width 351 height 30
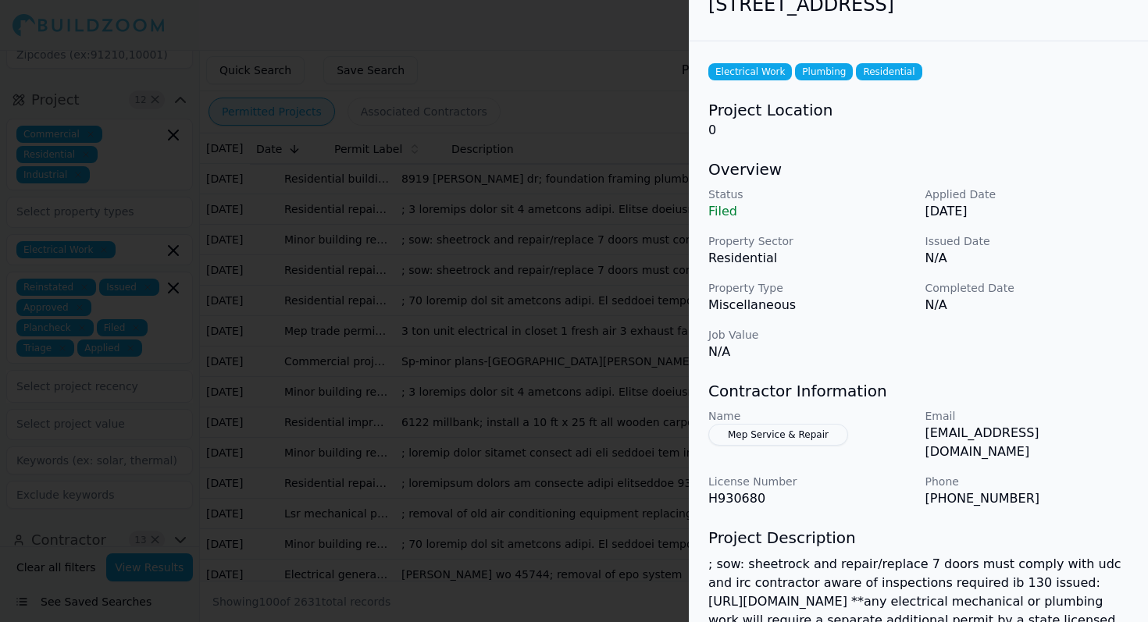
scroll to position [27, 7]
drag, startPoint x: 916, startPoint y: 433, endPoint x: 1147, endPoint y: 436, distance: 231.2
click at [1129, 436] on div "Name Mep Service & Repair Email cloudsolarenergysolutionsllc@gmail.com License …" at bounding box center [918, 458] width 421 height 100
copy div "[EMAIL_ADDRESS][DOMAIN_NAME]"
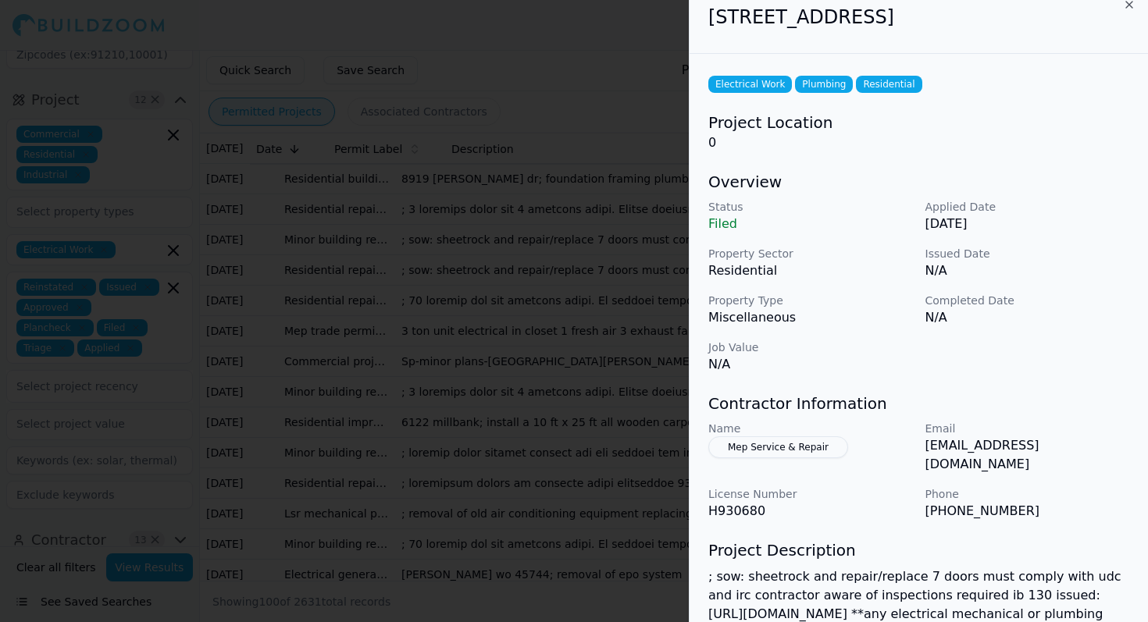
scroll to position [13, 7]
click at [448, 216] on div at bounding box center [574, 311] width 1148 height 622
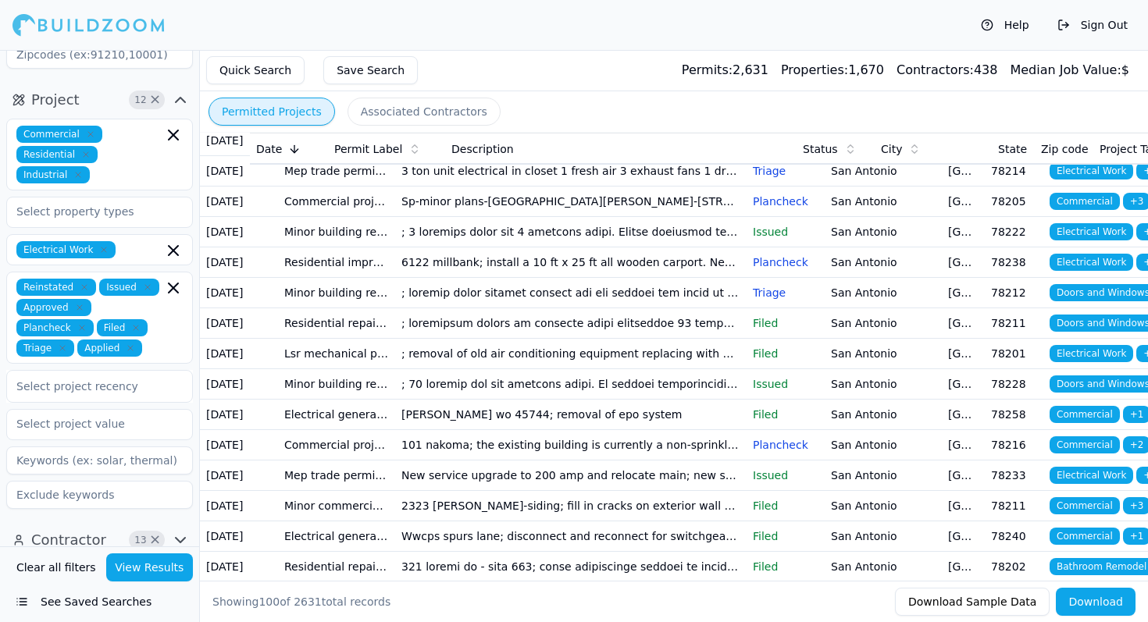
scroll to position [198, 0]
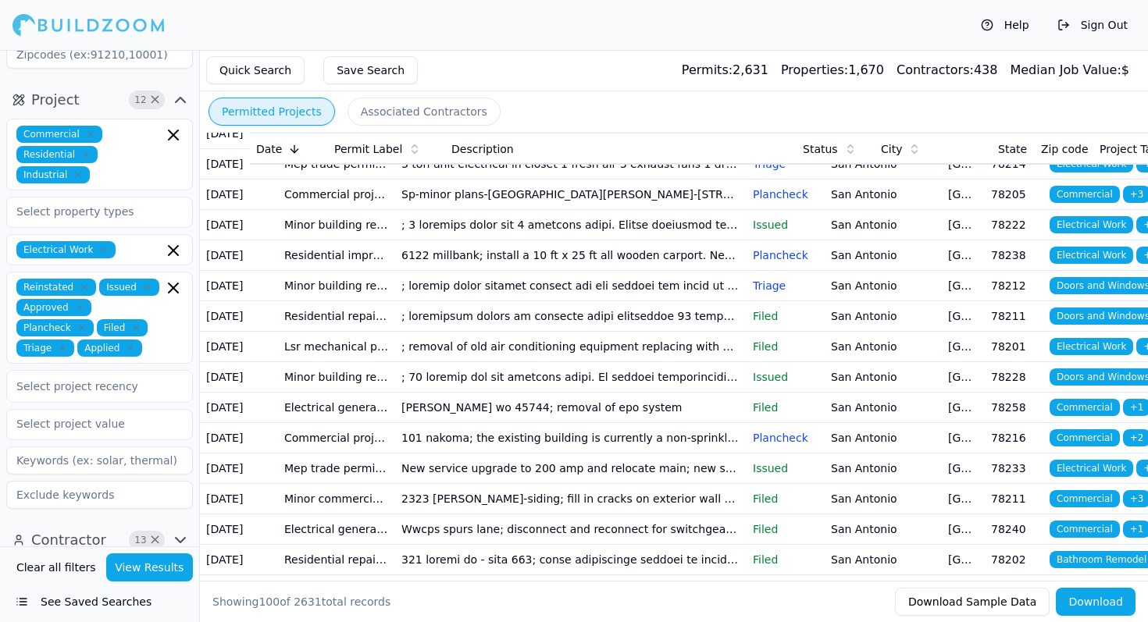
click at [548, 362] on td "; removal of old air conditioning equipment replacing with 3 ton [PERSON_NAME] …" at bounding box center [570, 347] width 351 height 30
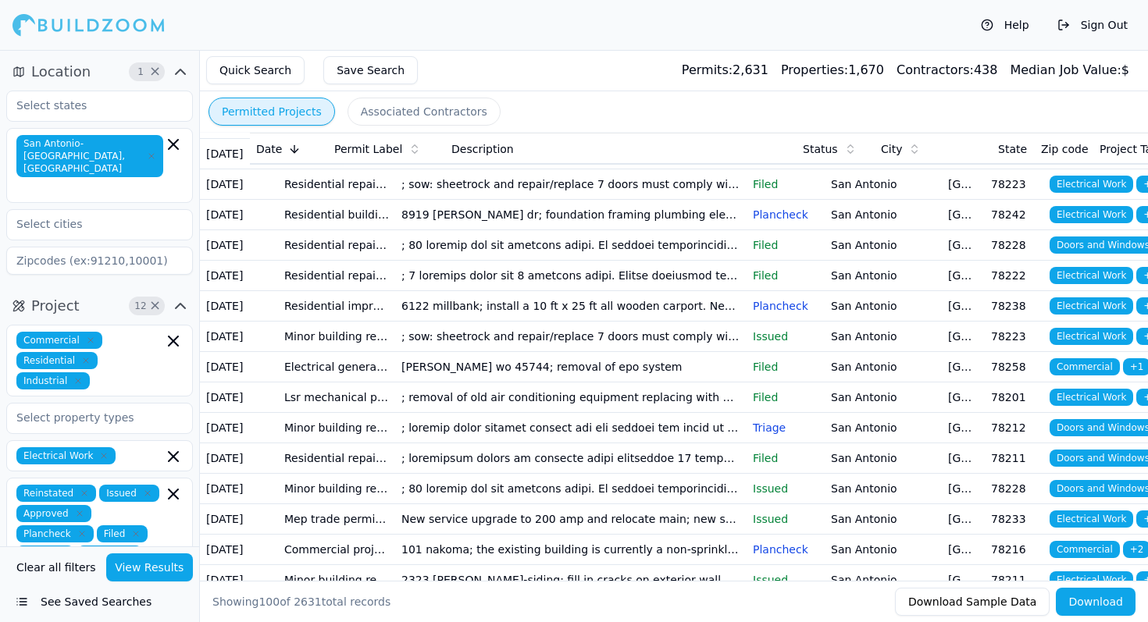
scroll to position [119, 0]
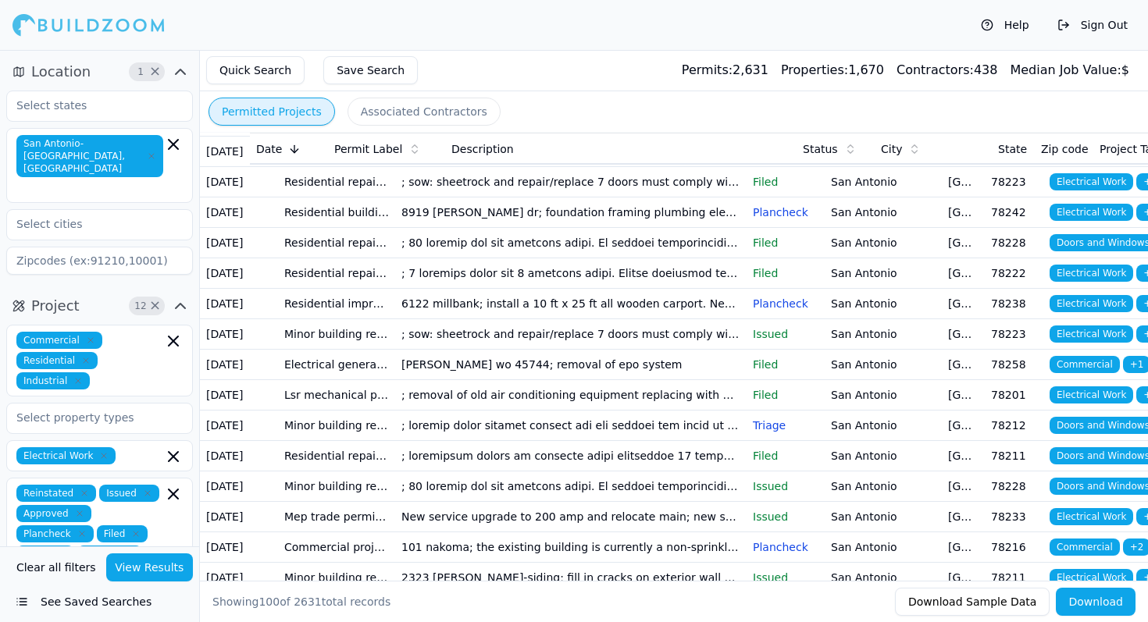
click at [589, 350] on td "; sow: sheetrock and repair/replace 7 doors must comply with udc and irc contra…" at bounding box center [570, 334] width 351 height 30
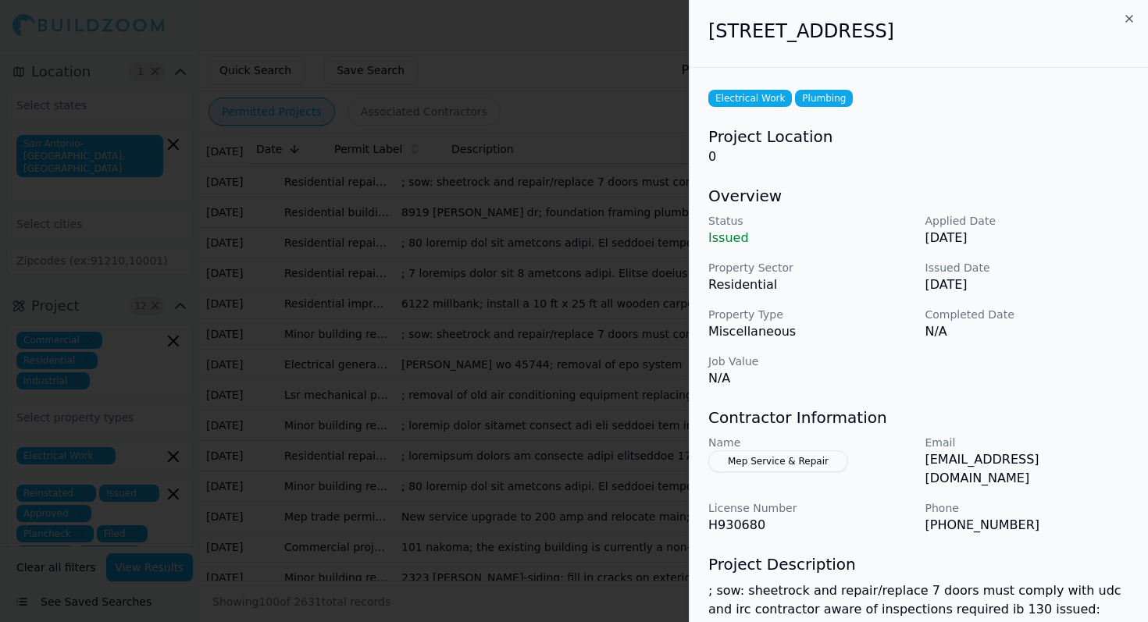
click at [510, 383] on div at bounding box center [574, 311] width 1148 height 622
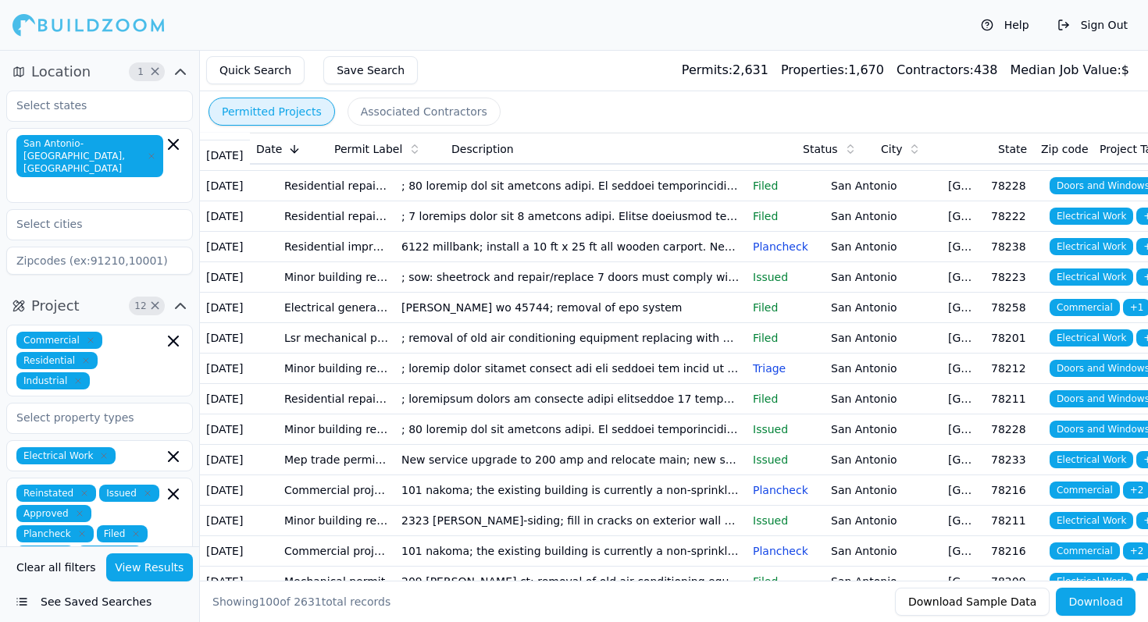
scroll to position [182, 0]
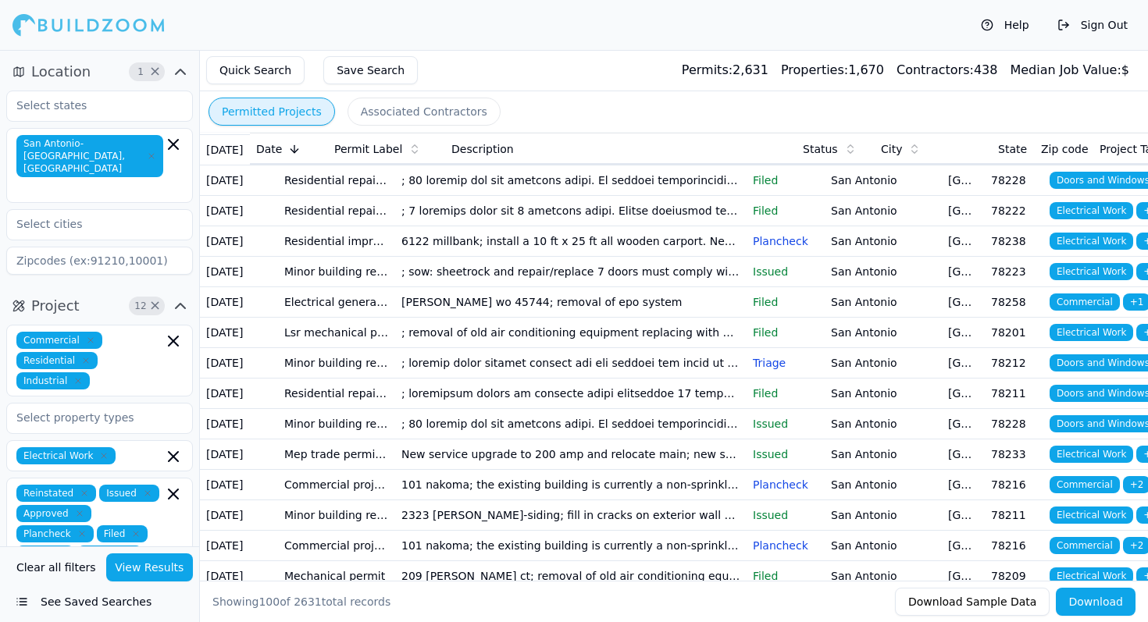
click at [526, 348] on td "; removal of old air conditioning equipment replacing with 3 ton [PERSON_NAME] …" at bounding box center [570, 333] width 351 height 30
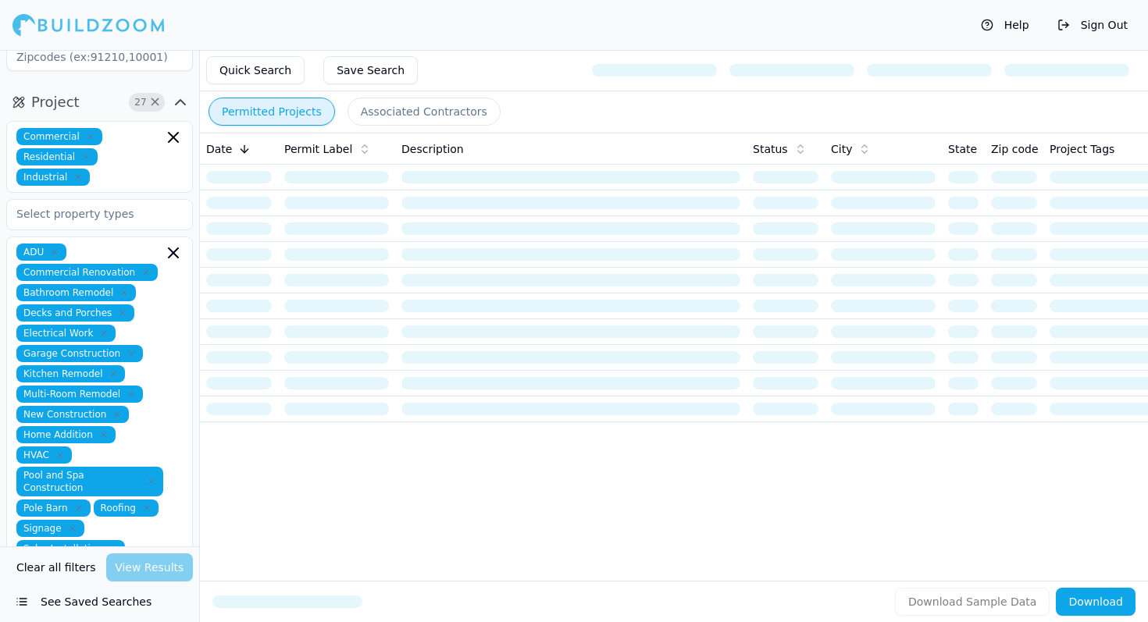
scroll to position [206, 0]
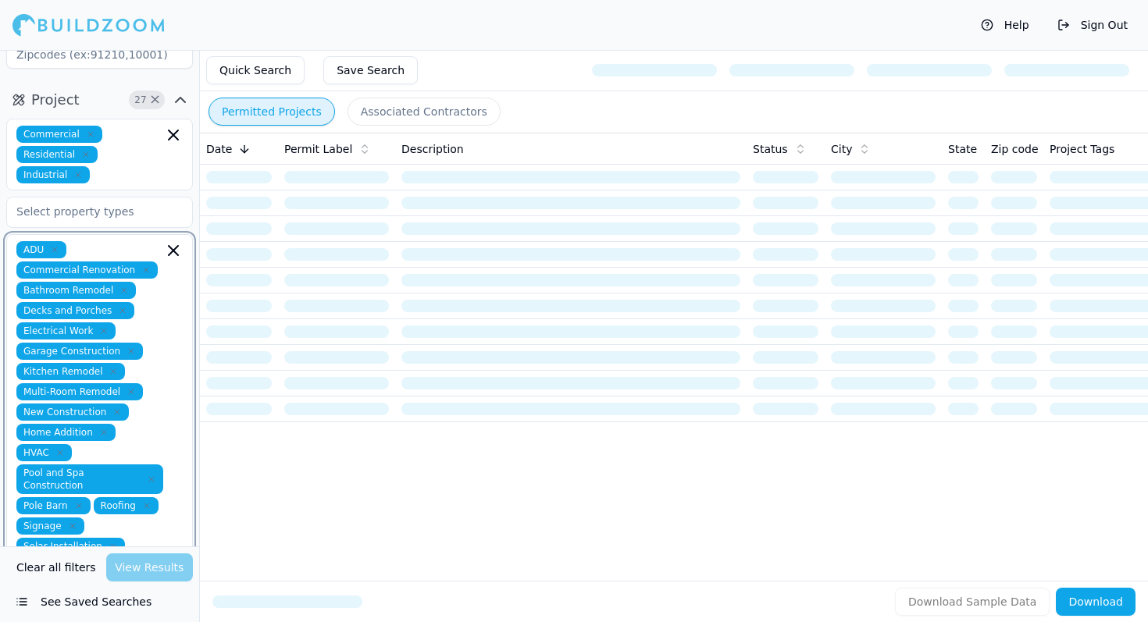
click at [172, 246] on icon "button" at bounding box center [173, 250] width 9 height 9
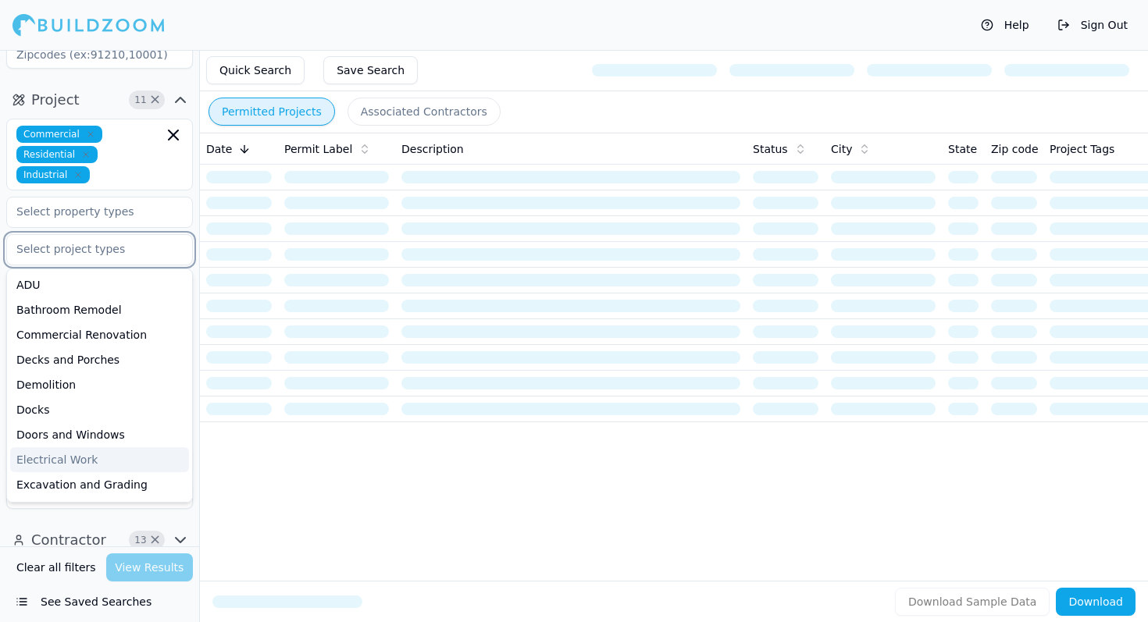
click at [63, 447] on div "Electrical Work" at bounding box center [99, 459] width 179 height 25
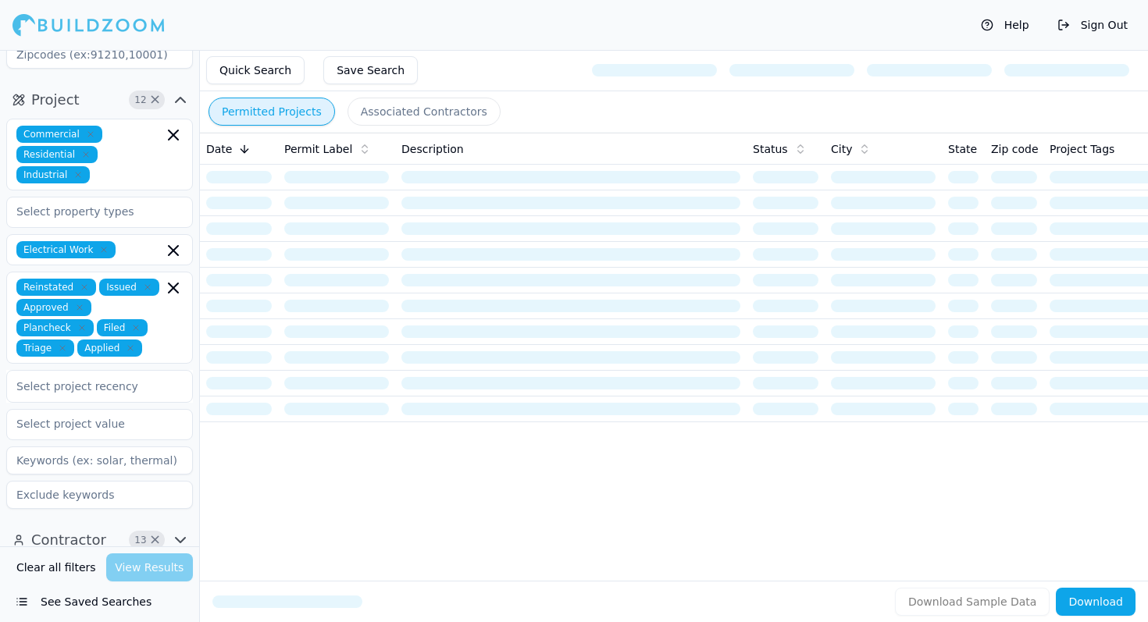
click at [131, 569] on div "Clear all filters View Results" at bounding box center [99, 568] width 187 height 28
click at [141, 567] on div "Clear all filters View Results" at bounding box center [99, 568] width 187 height 28
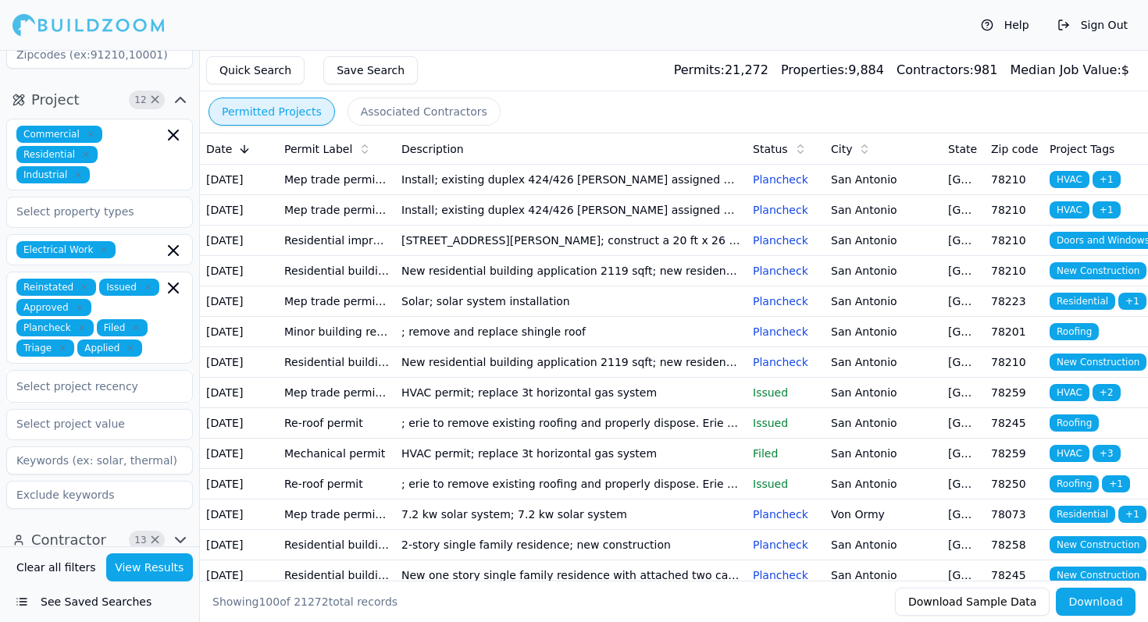
click at [159, 576] on button "View Results" at bounding box center [149, 568] width 87 height 28
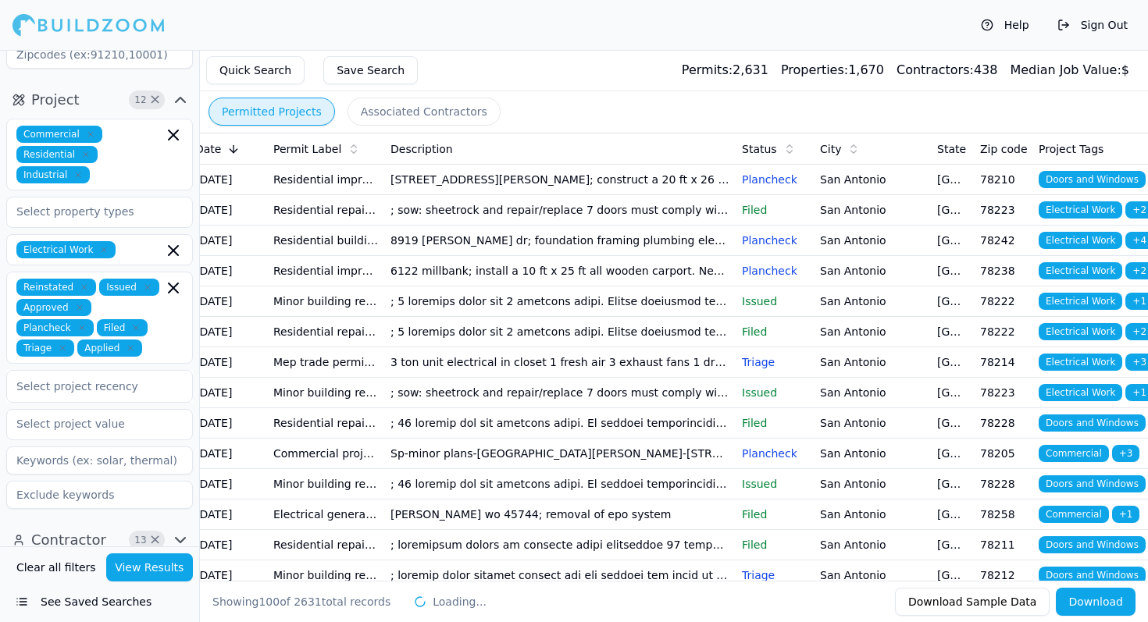
scroll to position [0, 12]
click at [939, 223] on td "[GEOGRAPHIC_DATA]" at bounding box center [950, 210] width 43 height 30
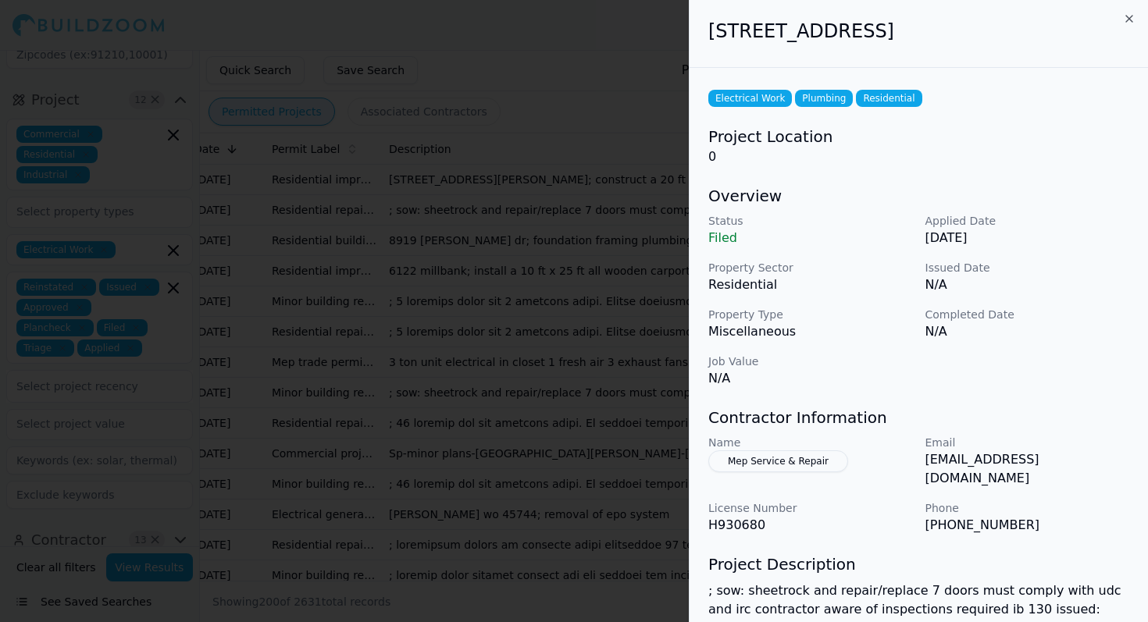
click at [504, 316] on div at bounding box center [574, 311] width 1148 height 622
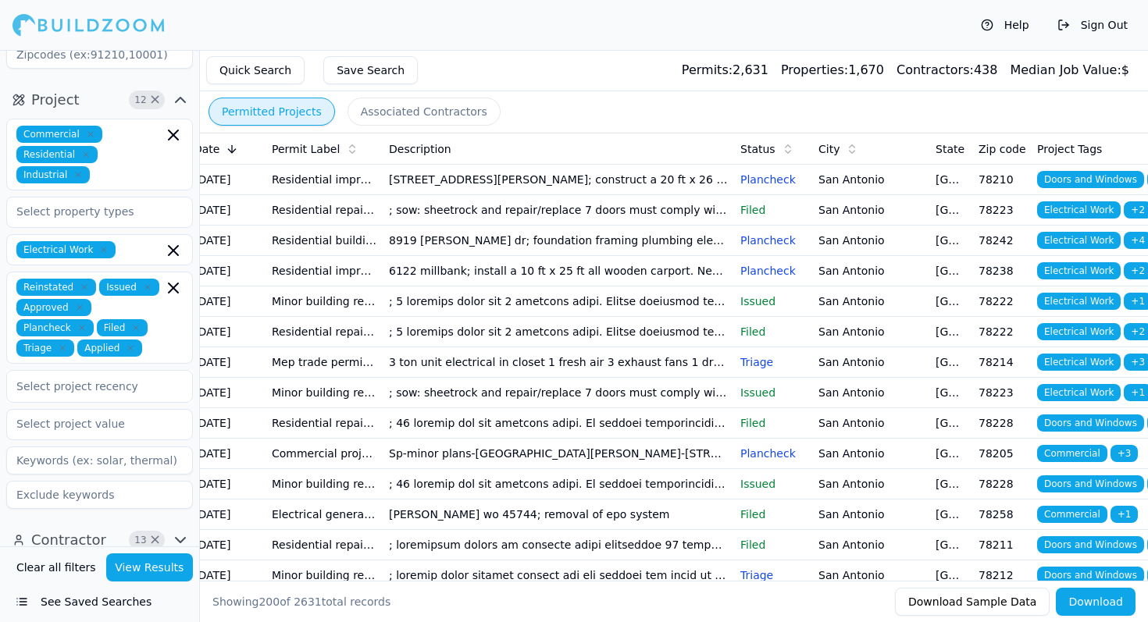
scroll to position [0, 0]
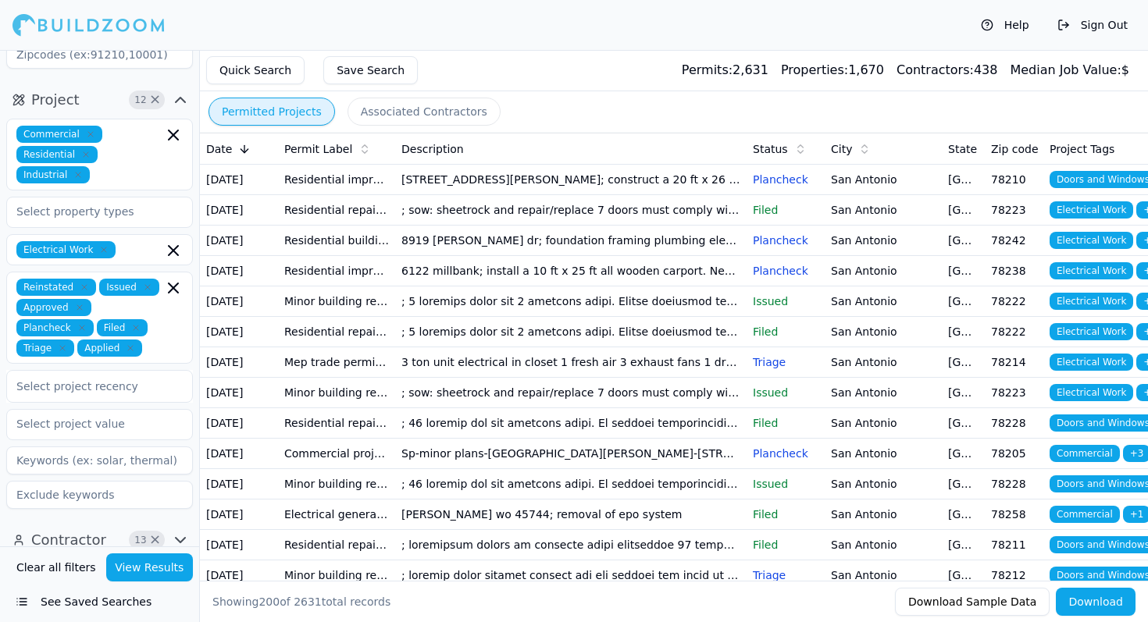
click at [536, 256] on td "8919 [PERSON_NAME] dr; foundation framing plumbing electrical HVAC roofing" at bounding box center [570, 241] width 351 height 30
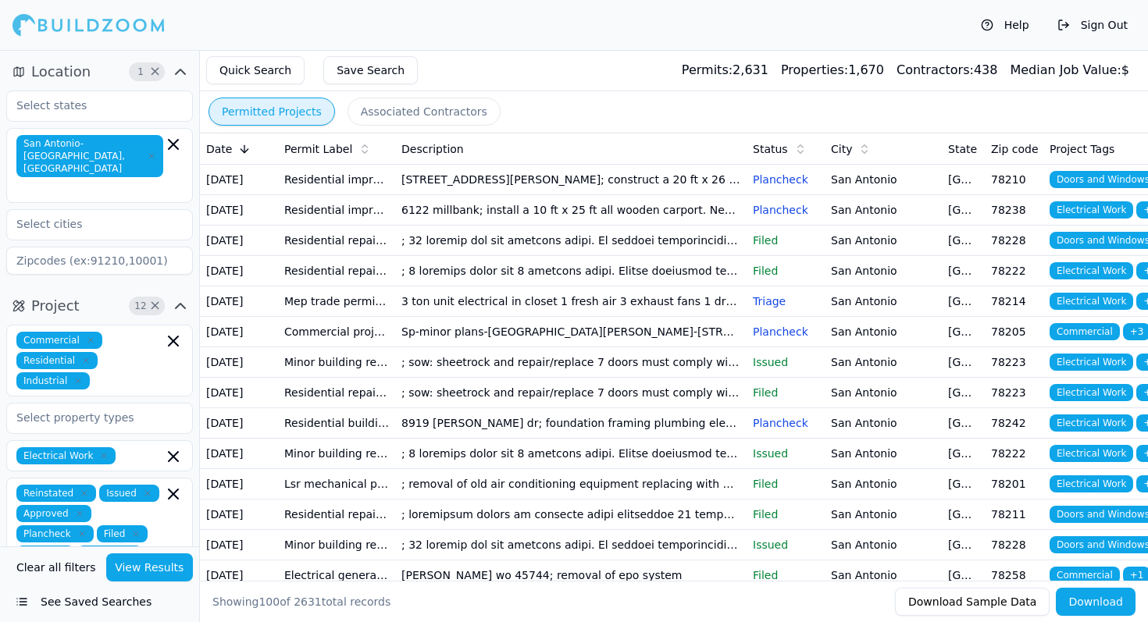
click at [845, 256] on td "San Antonio" at bounding box center [883, 241] width 117 height 30
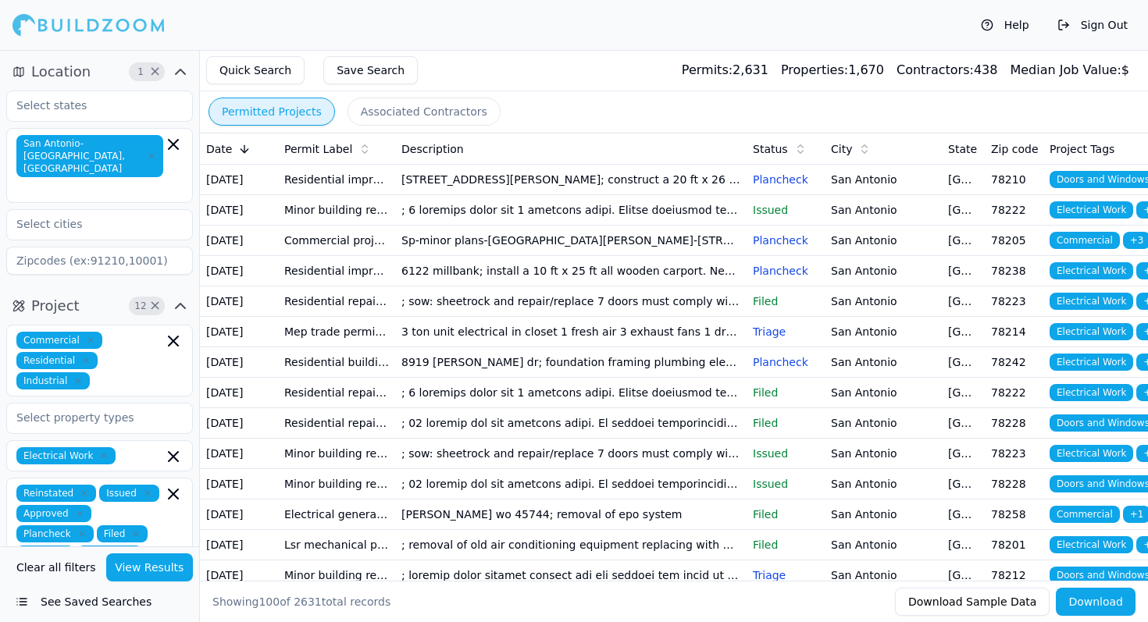
click at [1099, 604] on button "Download" at bounding box center [1096, 602] width 80 height 28
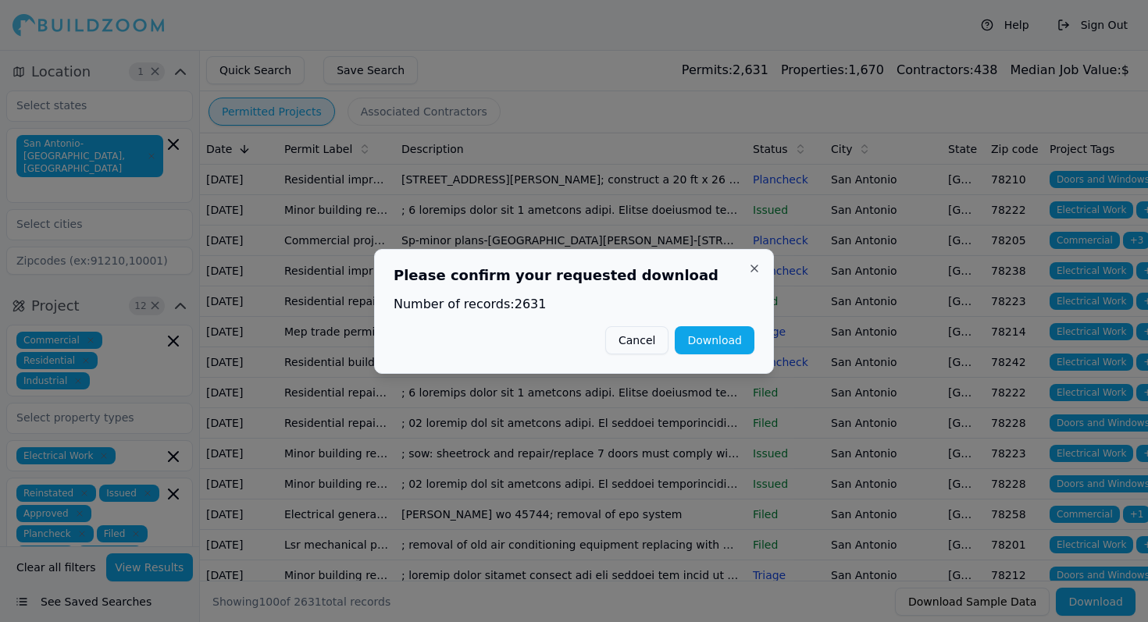
click at [709, 336] on button "Download" at bounding box center [715, 340] width 80 height 28
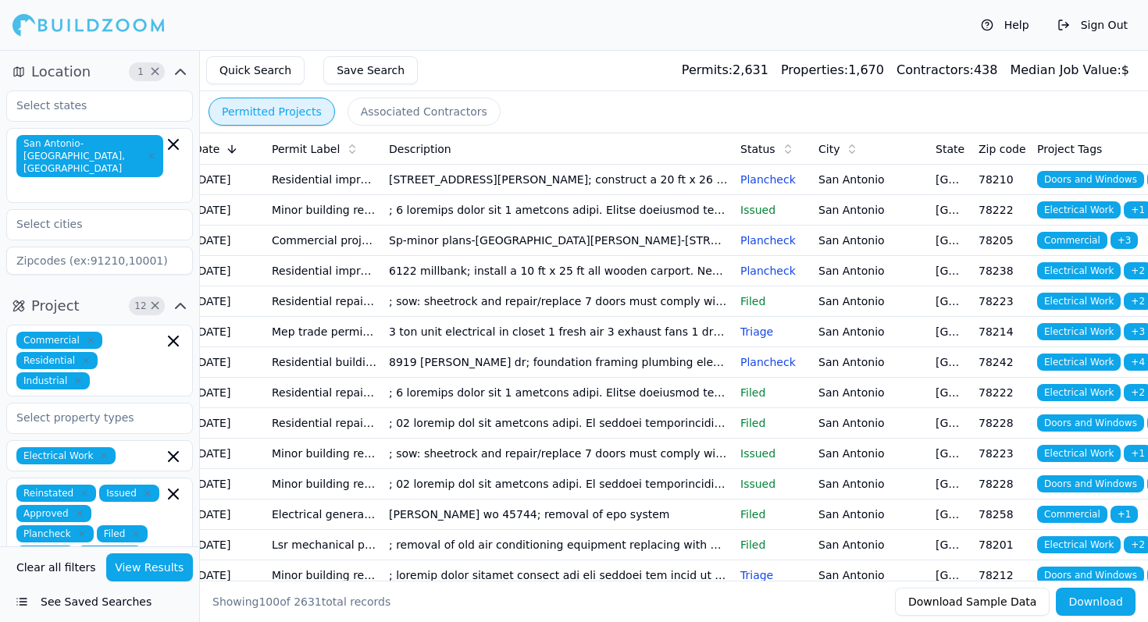
scroll to position [0, 9]
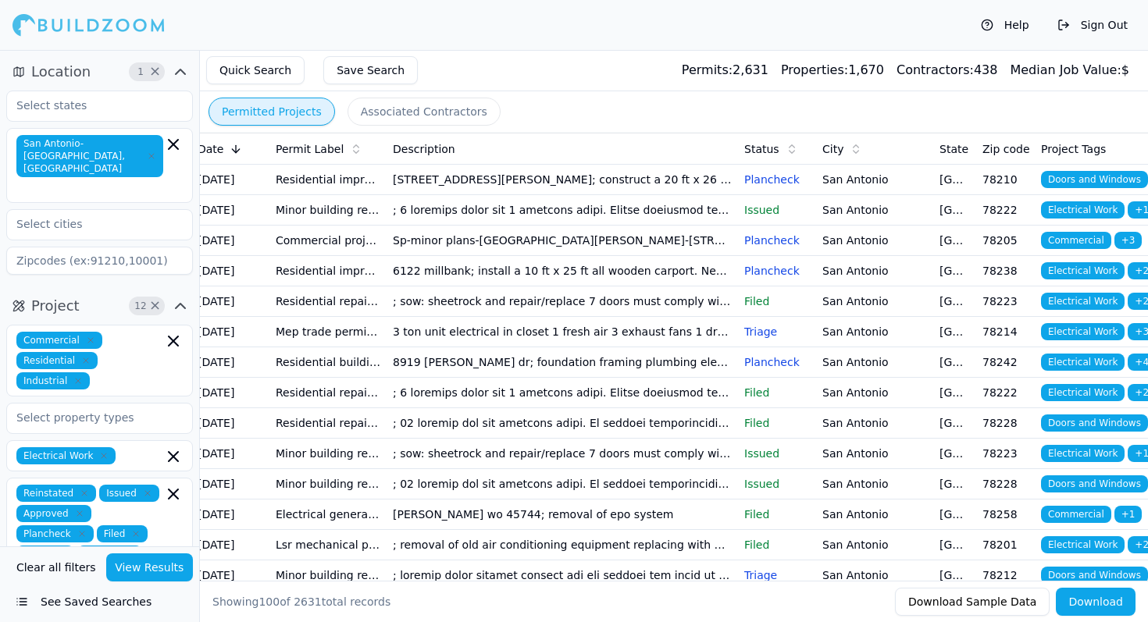
click at [528, 287] on td "6122 millbank; install a 10 ft x 25 ft all wooden carport. New framing rafters …" at bounding box center [562, 271] width 351 height 30
